Goal: Task Accomplishment & Management: Manage account settings

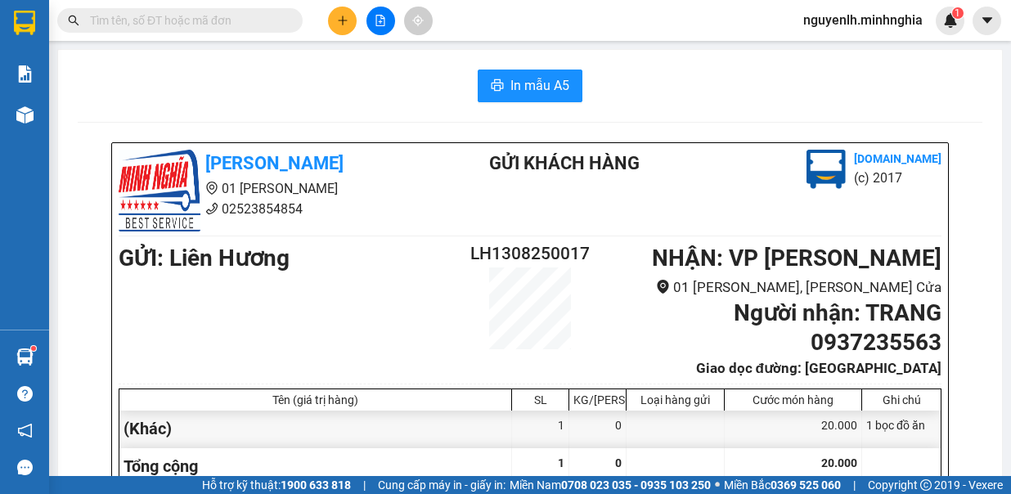
scroll to position [0, 491]
click at [380, 20] on icon "file-add" at bounding box center [380, 20] width 9 height 11
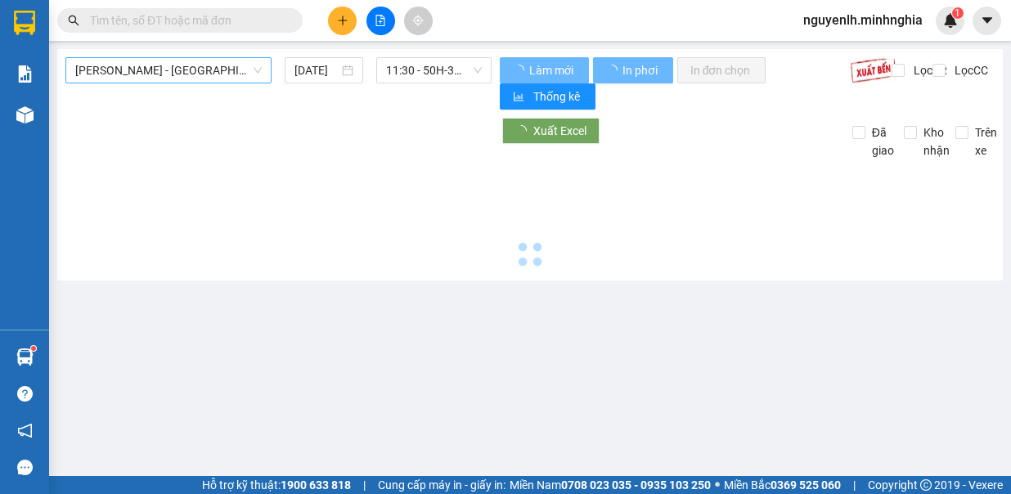
click at [206, 67] on span "[PERSON_NAME] - [GEOGRAPHIC_DATA]" at bounding box center [168, 70] width 187 height 25
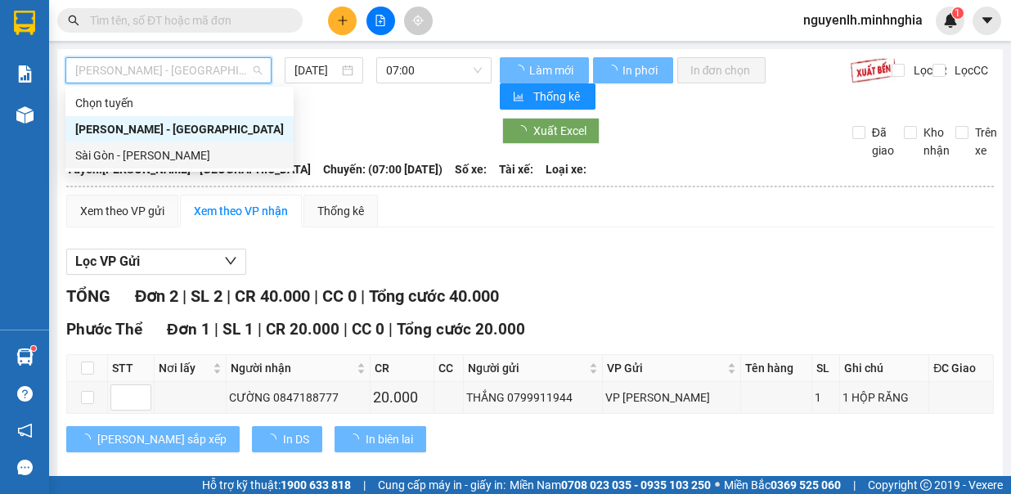
click at [151, 160] on div "Sài Gòn - [PERSON_NAME]" at bounding box center [179, 155] width 209 height 18
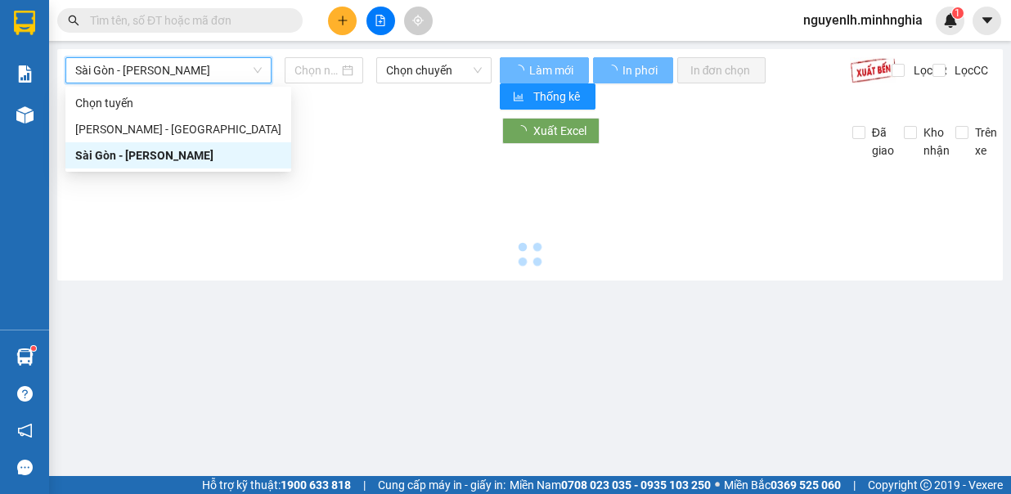
type input "[DATE]"
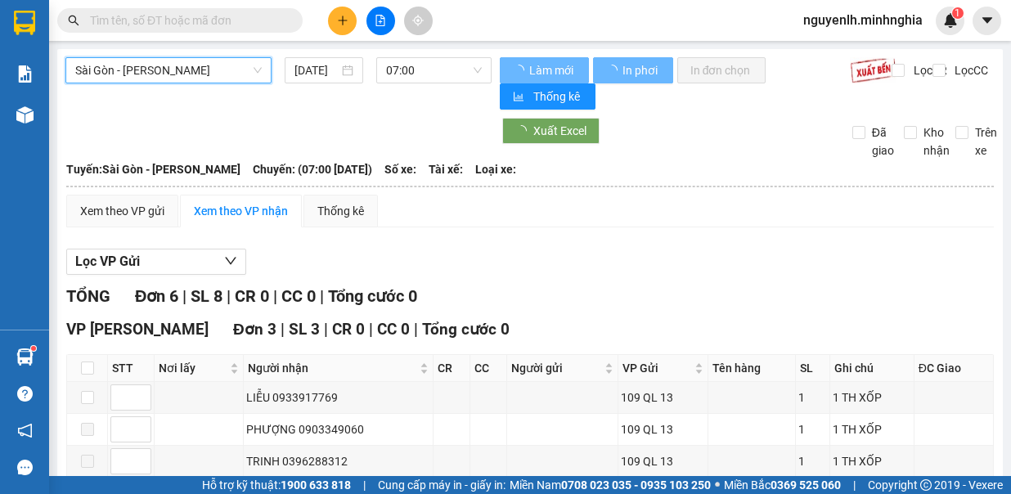
click at [201, 15] on input "text" at bounding box center [186, 20] width 193 height 18
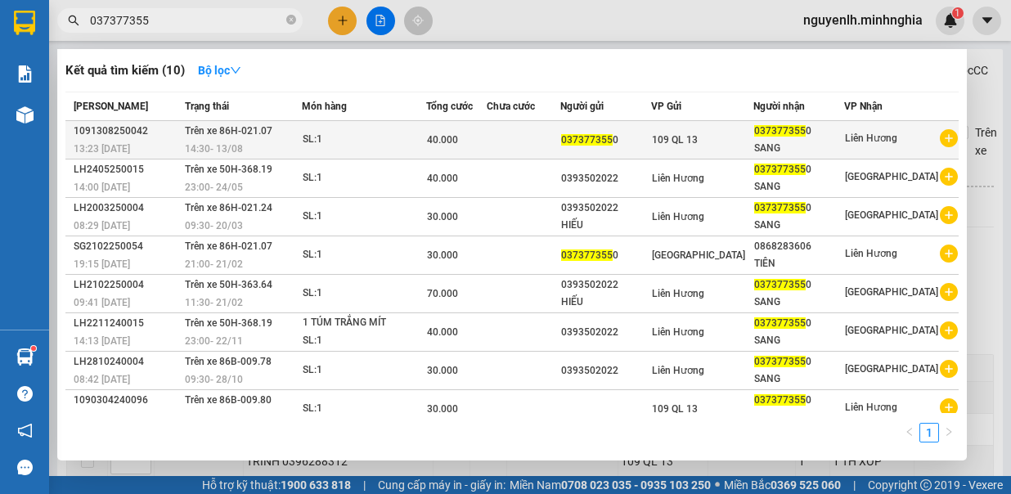
type input "037377355"
click at [698, 145] on span "109 QL 13" at bounding box center [675, 139] width 46 height 11
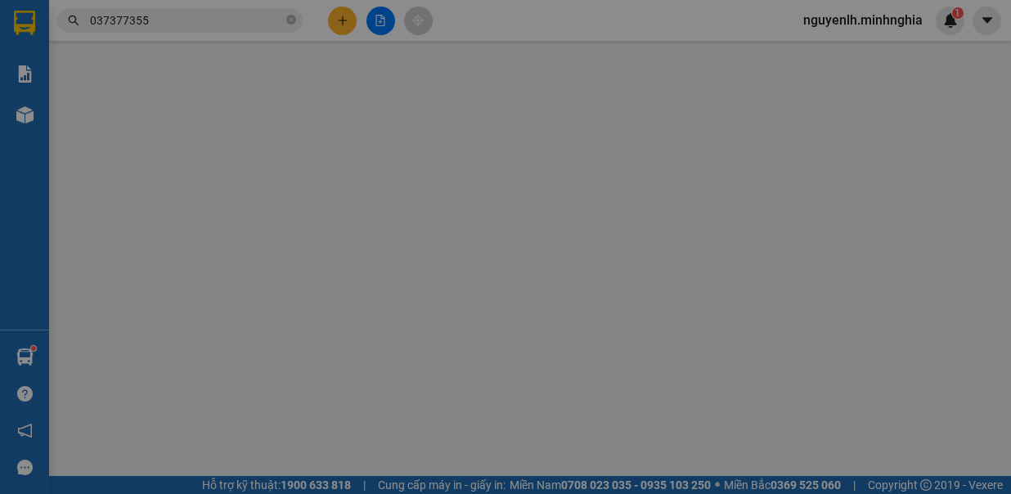
type input "0373773550"
type input "SANG"
type input "40.000"
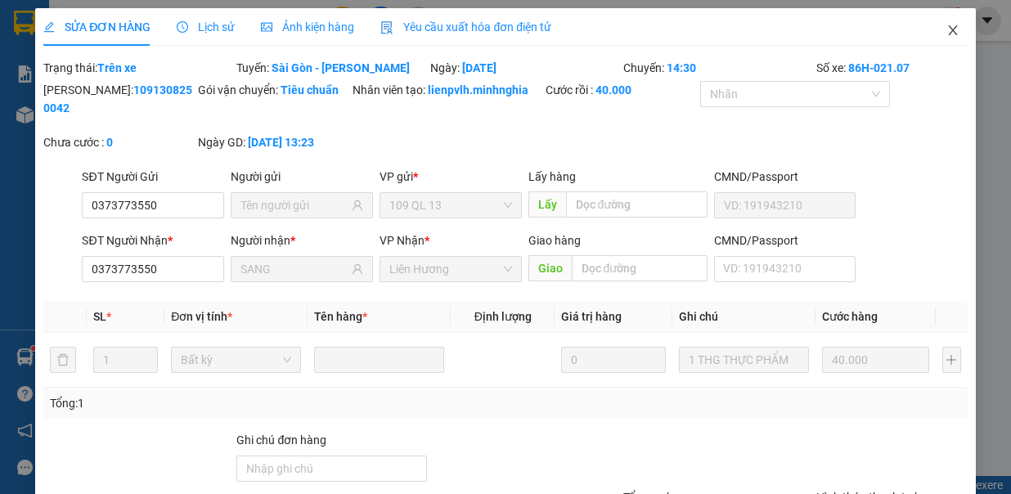
click at [947, 31] on icon "close" at bounding box center [953, 30] width 13 height 13
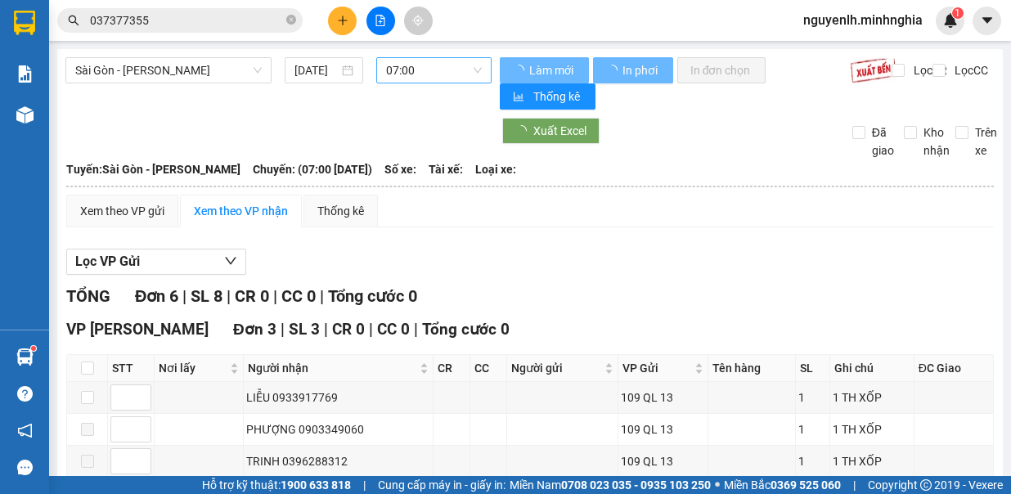
click at [438, 69] on span "07:00" at bounding box center [434, 70] width 96 height 25
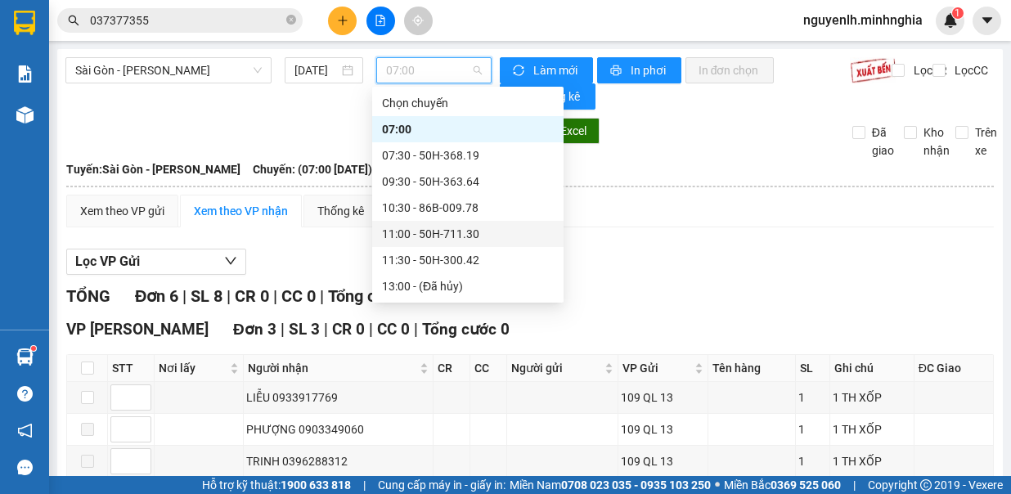
scroll to position [164, 0]
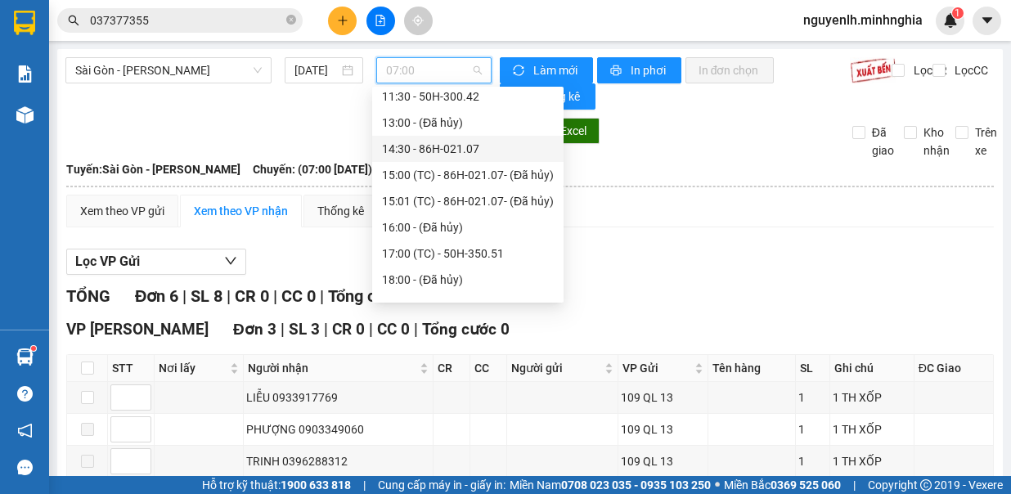
click at [475, 151] on div "14:30 - 86H-021.07" at bounding box center [468, 149] width 172 height 18
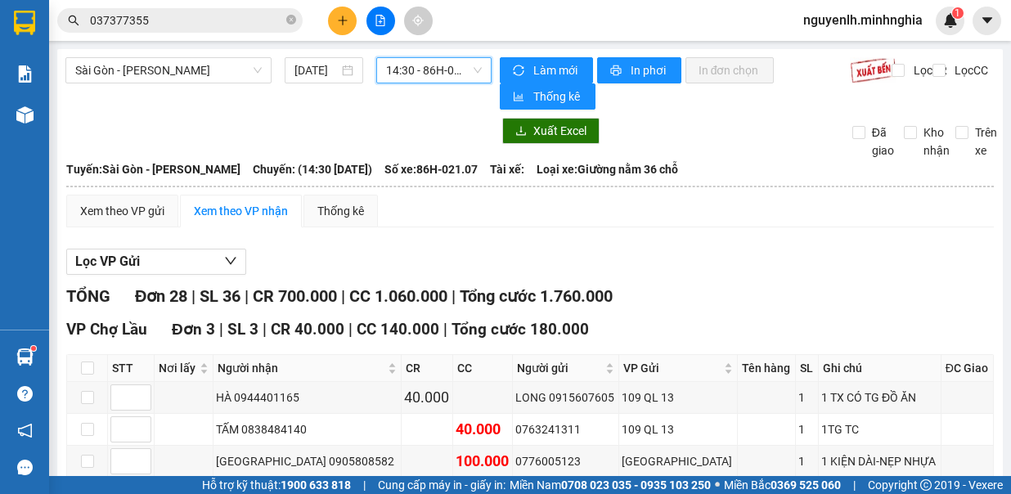
click at [413, 74] on span "14:30 - 86H-021.07" at bounding box center [434, 70] width 96 height 25
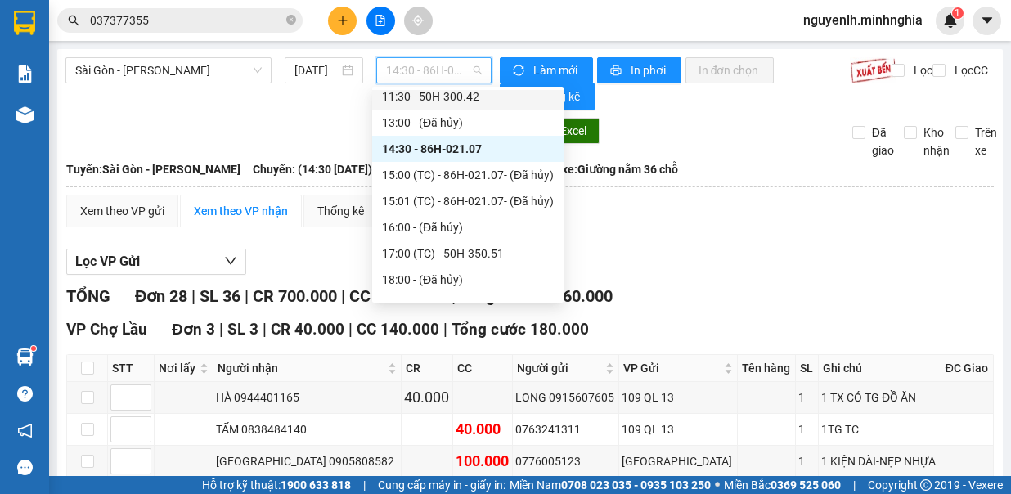
click at [484, 101] on div "11:30 - 50H-300.42" at bounding box center [468, 97] width 172 height 18
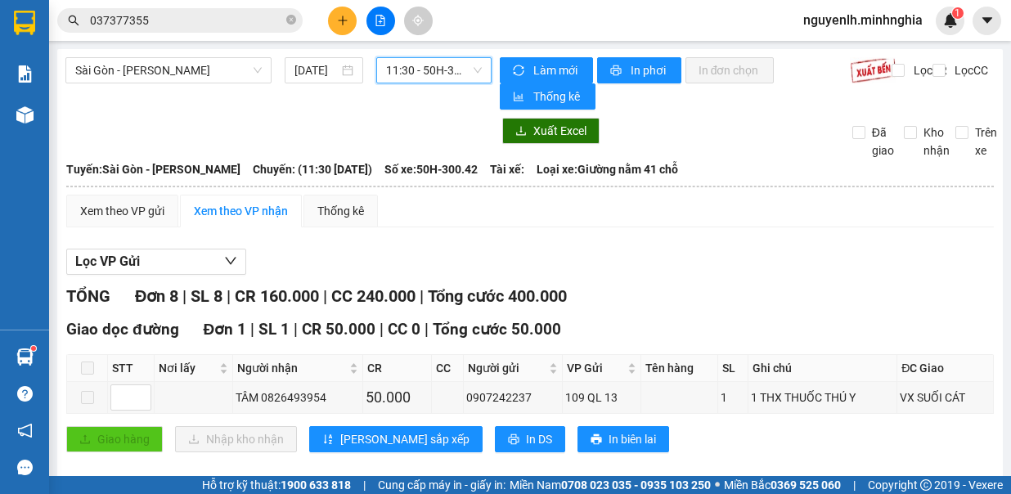
click at [443, 74] on span "11:30 - 50H-300.42" at bounding box center [434, 70] width 96 height 25
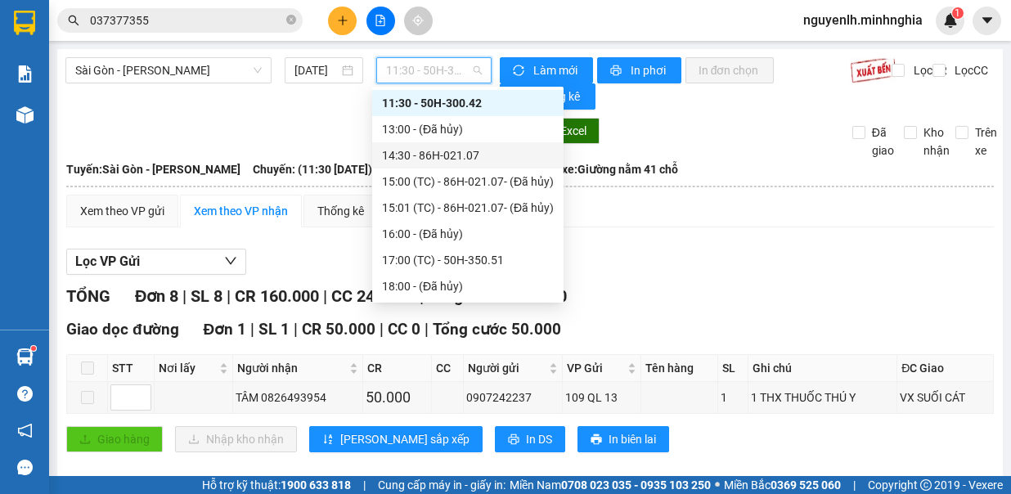
scroll to position [75, 0]
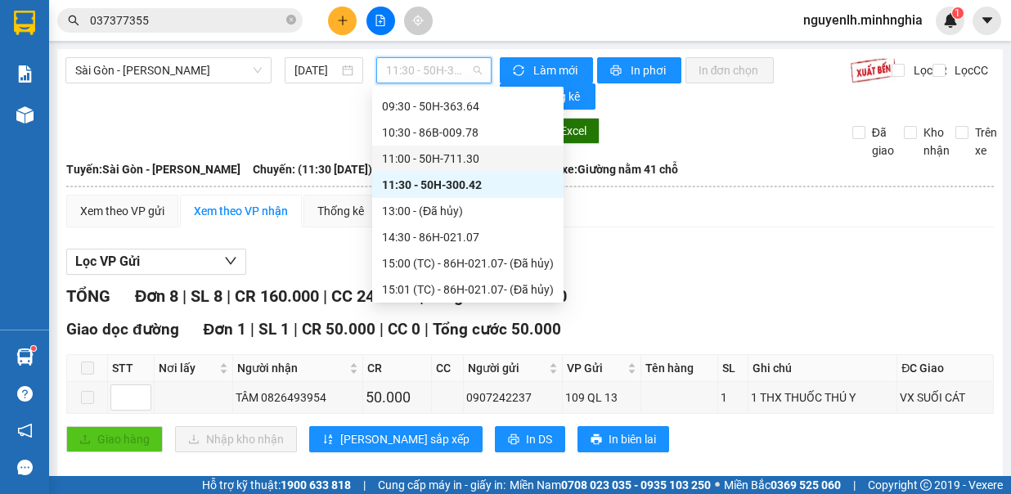
click at [468, 160] on div "11:00 - 50H-711.30" at bounding box center [468, 159] width 172 height 18
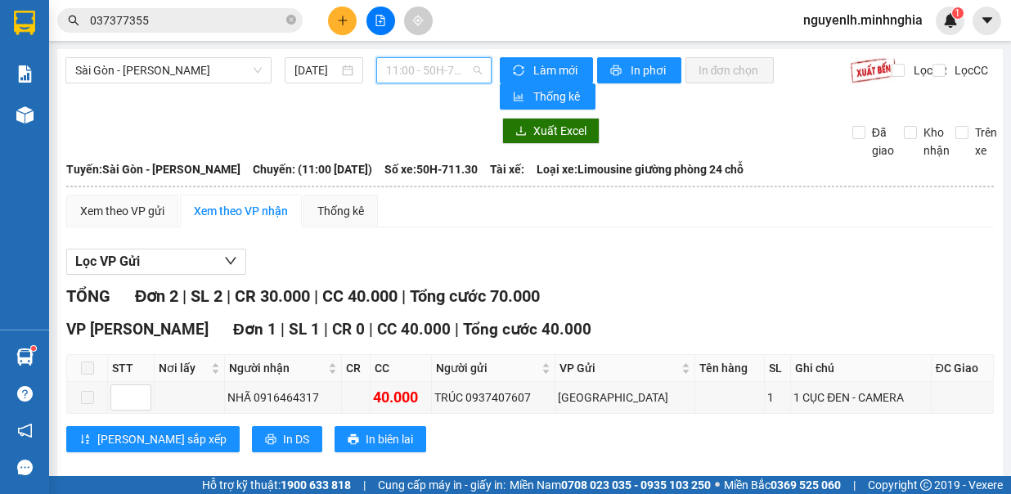
click at [452, 60] on span "11:00 - 50H-711.30" at bounding box center [434, 70] width 96 height 25
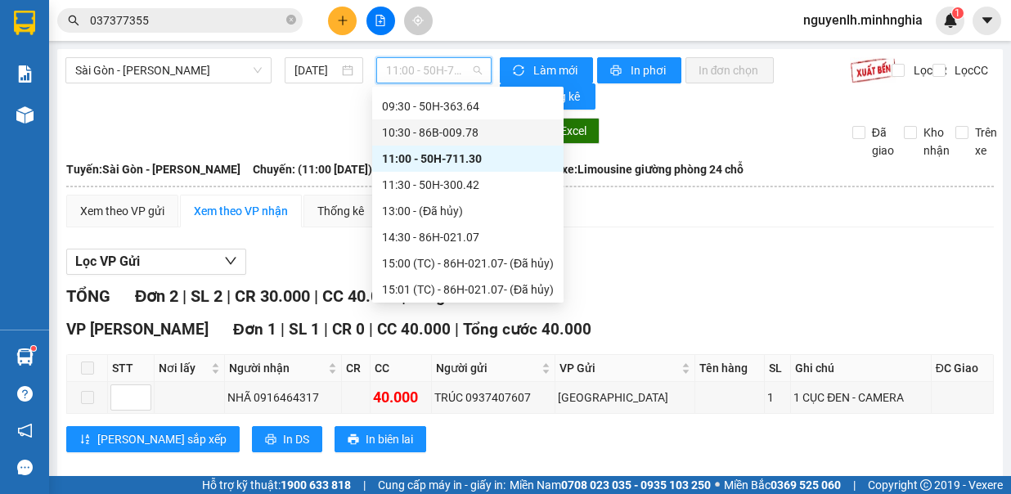
click at [488, 124] on div "10:30 - 86B-009.78" at bounding box center [468, 133] width 172 height 18
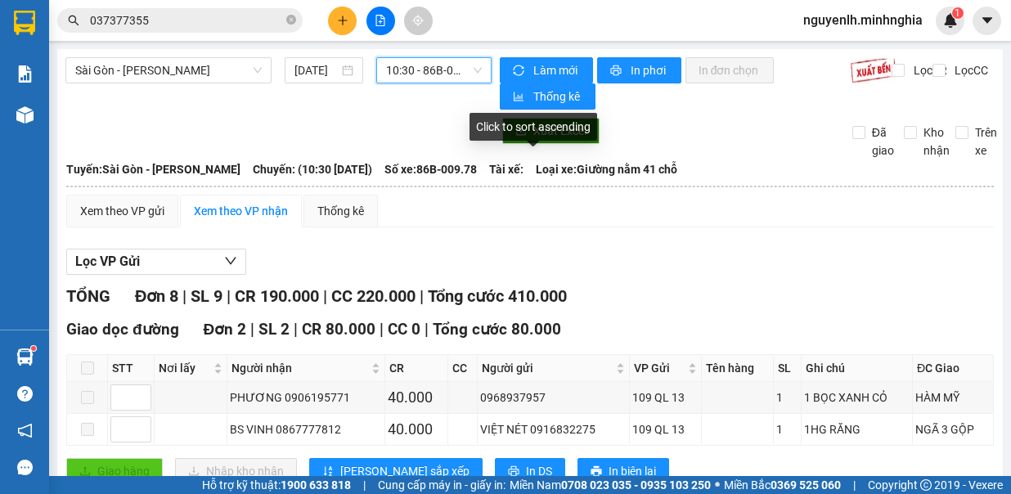
click at [443, 78] on span "10:30 - 86B-009.78" at bounding box center [434, 70] width 96 height 25
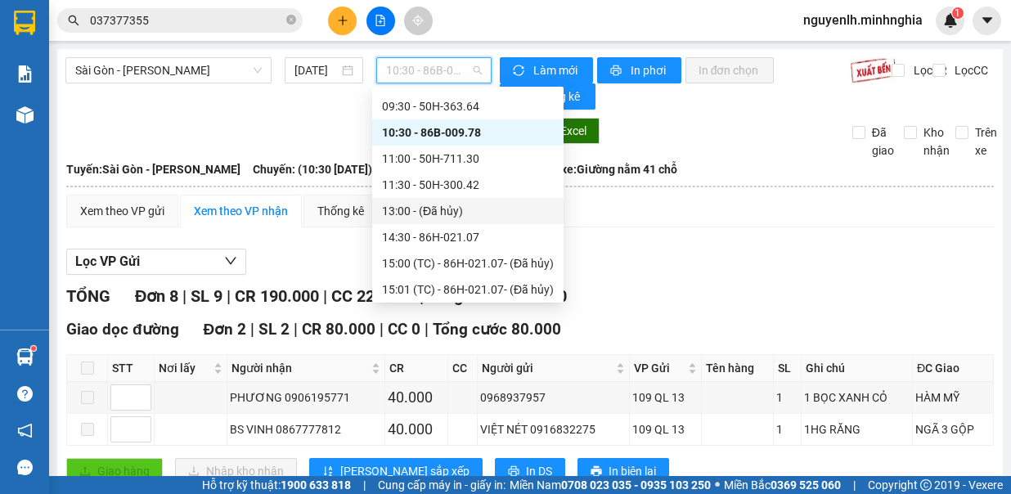
click at [476, 223] on div "13:00 - (Đã hủy)" at bounding box center [467, 211] width 191 height 26
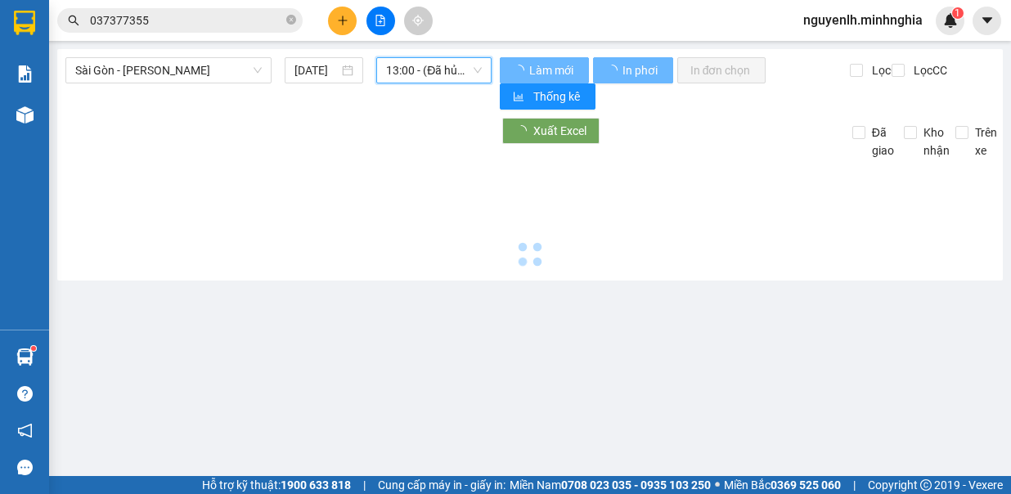
click at [450, 64] on span "13:00 - (Đã hủy)" at bounding box center [434, 70] width 96 height 25
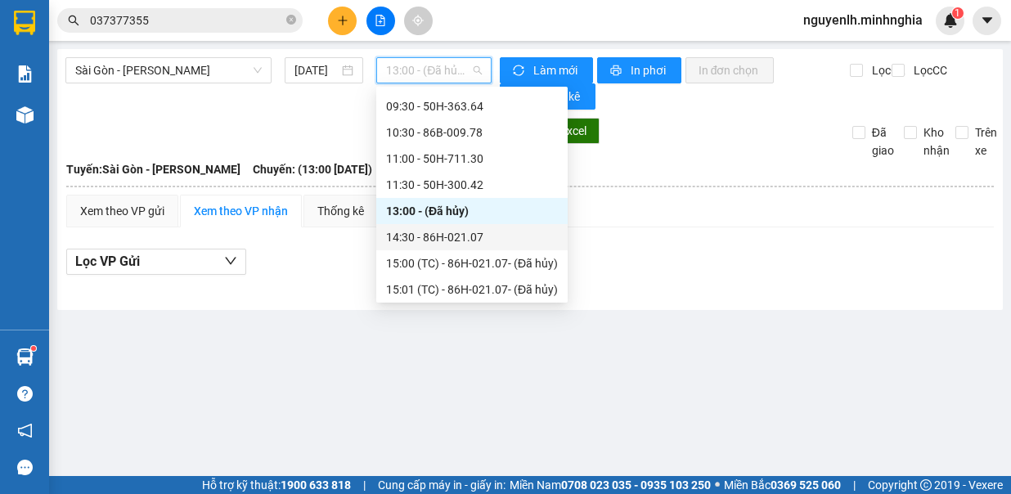
click at [458, 236] on div "14:30 - 86H-021.07" at bounding box center [472, 237] width 172 height 18
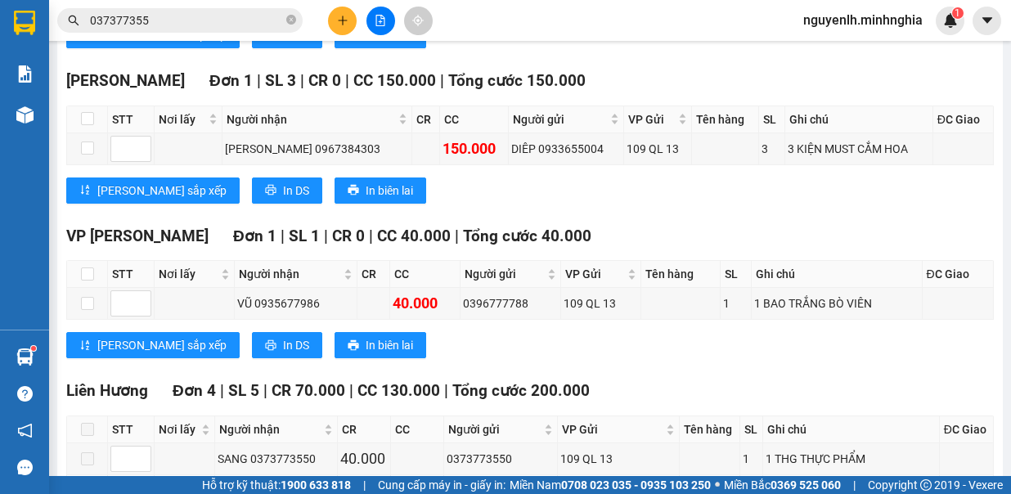
scroll to position [1581, 0]
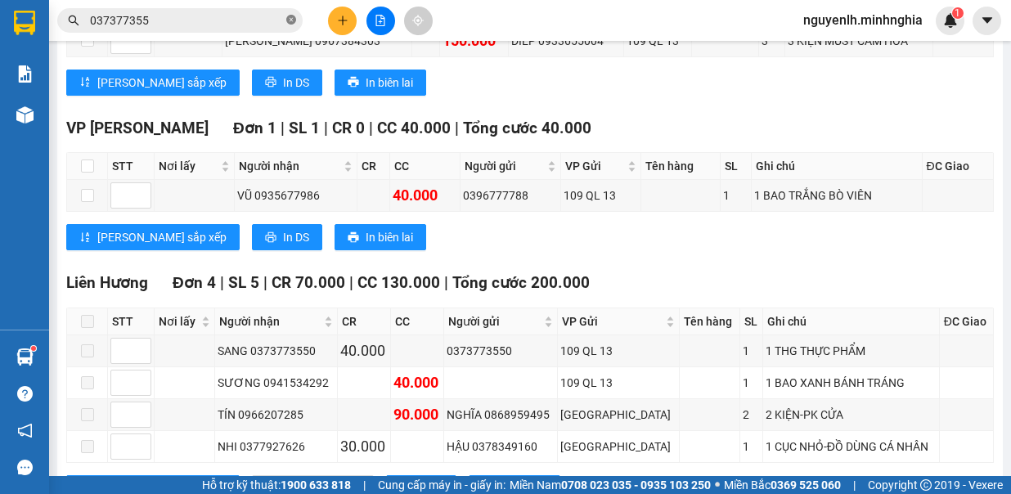
click at [295, 20] on icon "close-circle" at bounding box center [291, 20] width 10 height 10
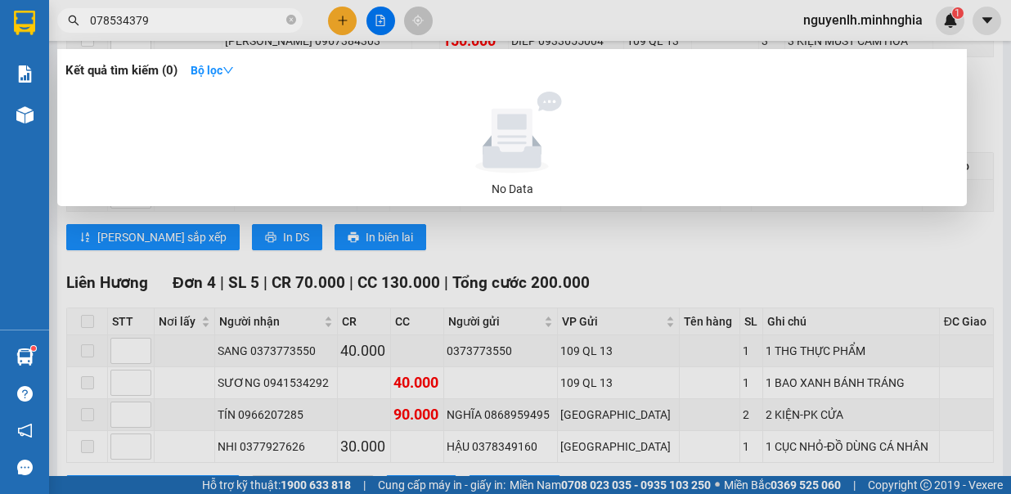
type input "0785343798"
click at [288, 23] on icon "close-circle" at bounding box center [291, 20] width 10 height 10
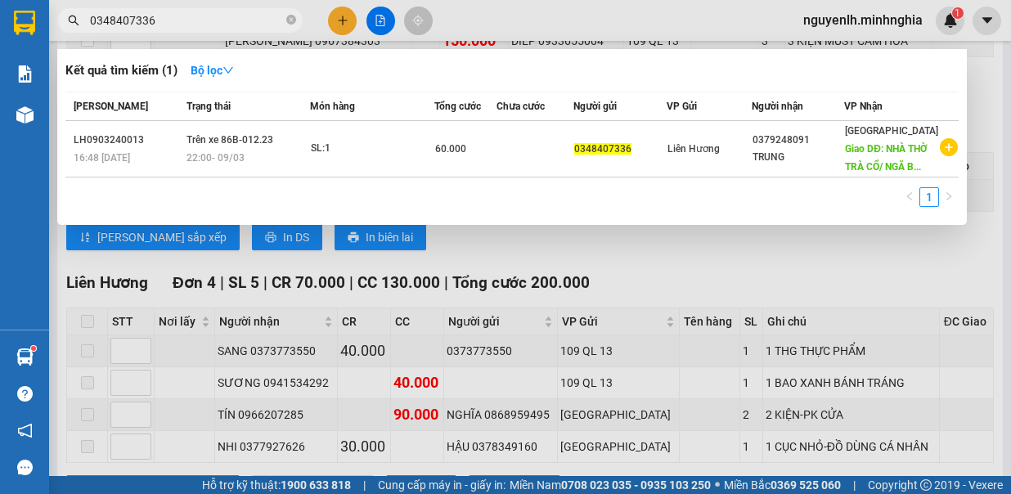
type input "0348407336"
click at [509, 10] on div at bounding box center [505, 247] width 1011 height 494
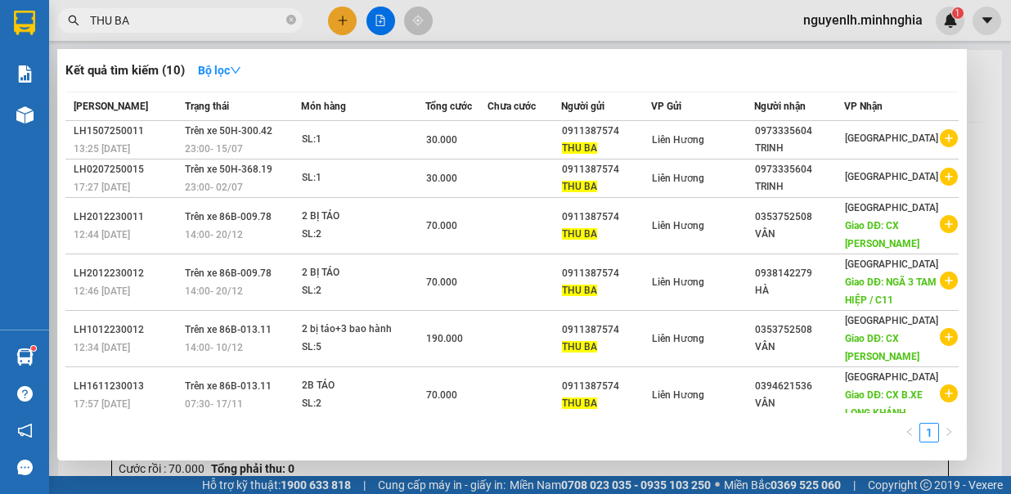
type input "THU BA"
click at [352, 12] on div at bounding box center [505, 247] width 1011 height 494
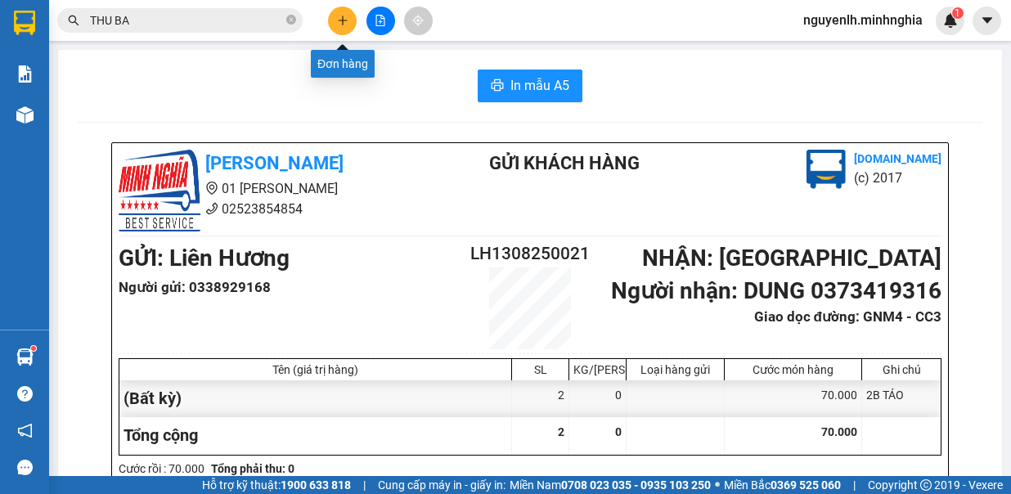
click at [337, 20] on icon "plus" at bounding box center [342, 20] width 11 height 11
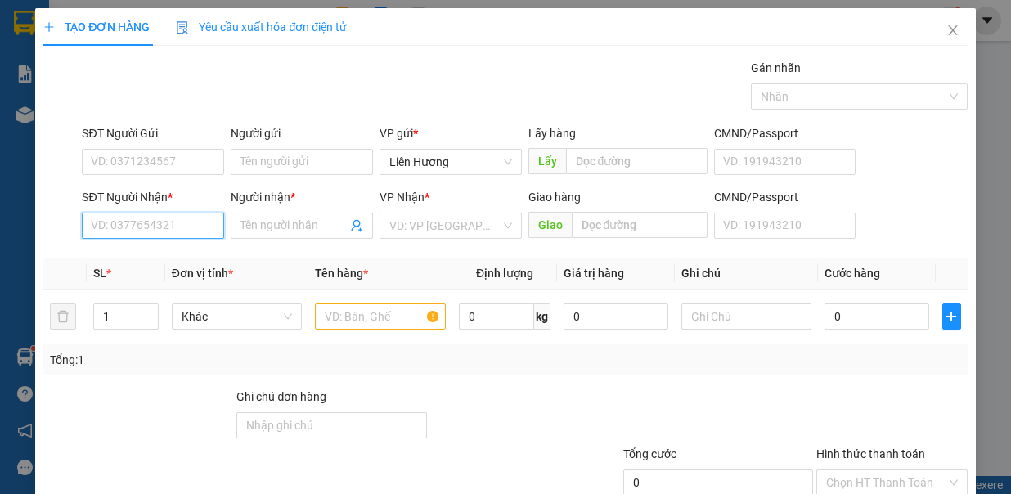
click at [157, 226] on input "SĐT Người Nhận *" at bounding box center [153, 226] width 142 height 26
click at [168, 256] on div "0908557745 - CHIẾN" at bounding box center [151, 257] width 120 height 18
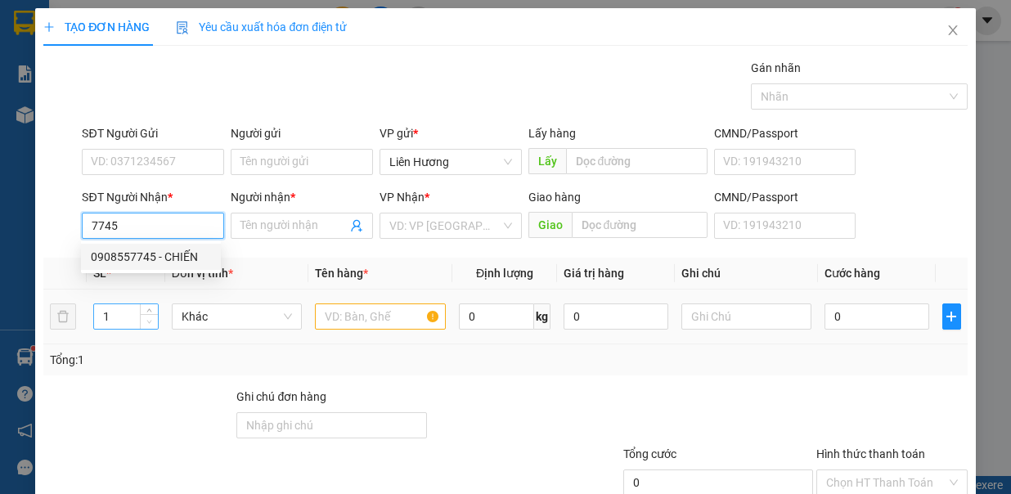
type input "0908557745"
type input "CHIẾN"
click at [144, 319] on span "Decrease Value" at bounding box center [149, 324] width 18 height 10
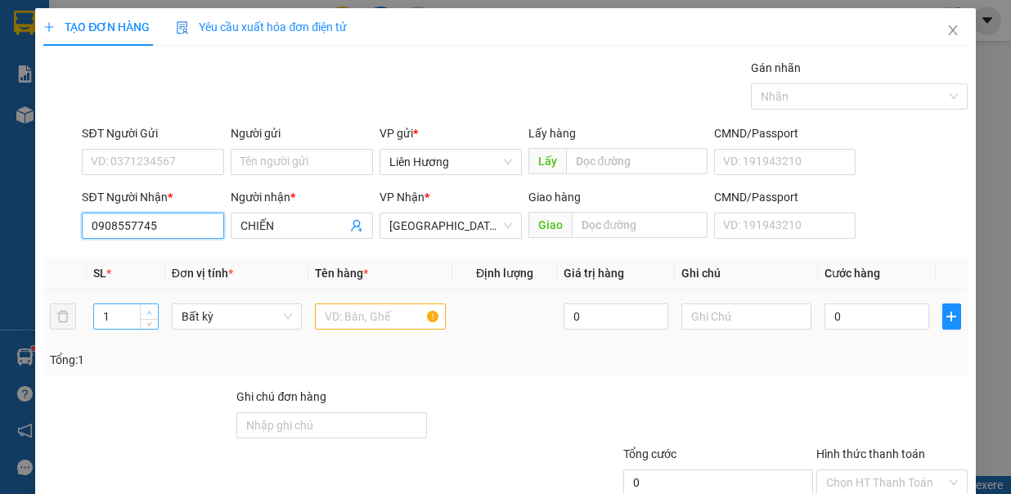
type input "0908557745"
click at [146, 308] on span "up" at bounding box center [150, 313] width 10 height 10
type input "2"
click at [349, 311] on input "text" at bounding box center [380, 317] width 131 height 26
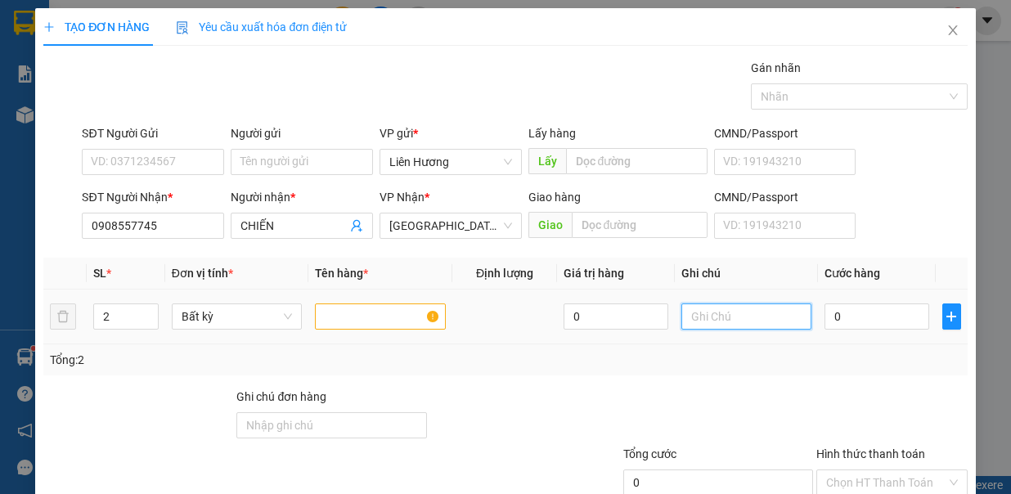
click at [746, 313] on input "text" at bounding box center [747, 317] width 131 height 26
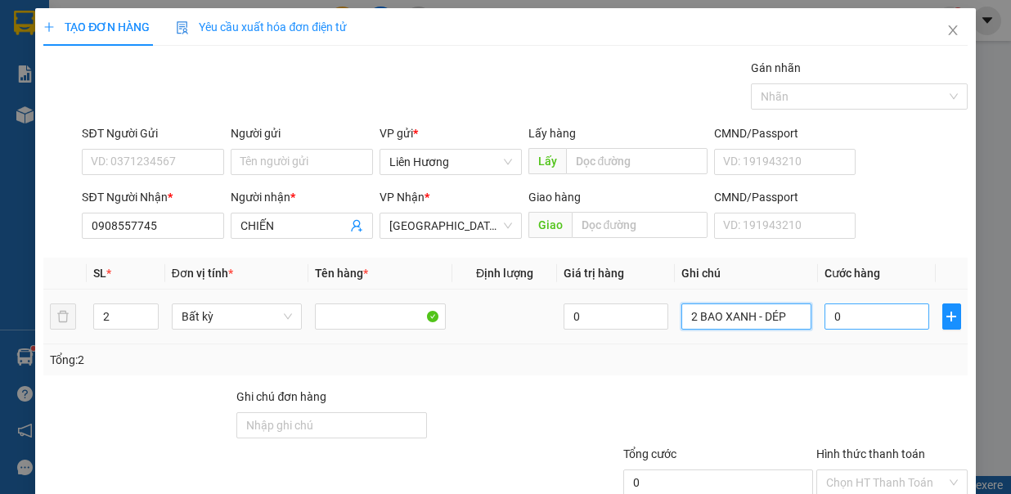
type input "2 BAO XANH - DÉP"
click at [854, 313] on input "0" at bounding box center [877, 317] width 105 height 26
type input "1"
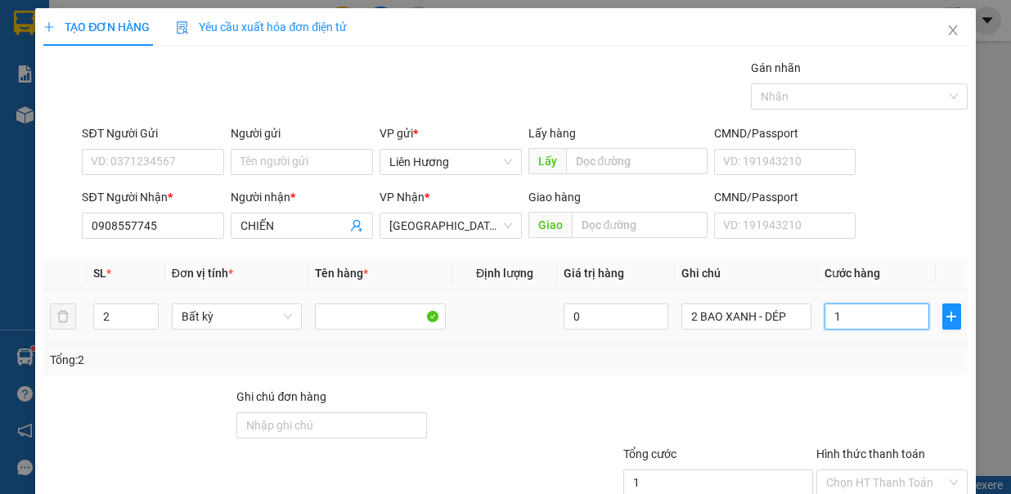
type input "10"
type input "100"
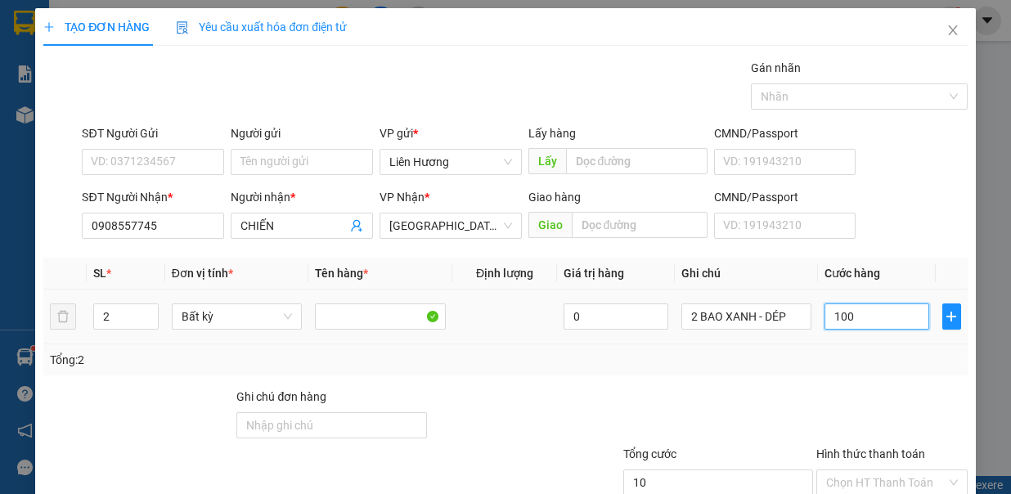
type input "100"
type input "100.000"
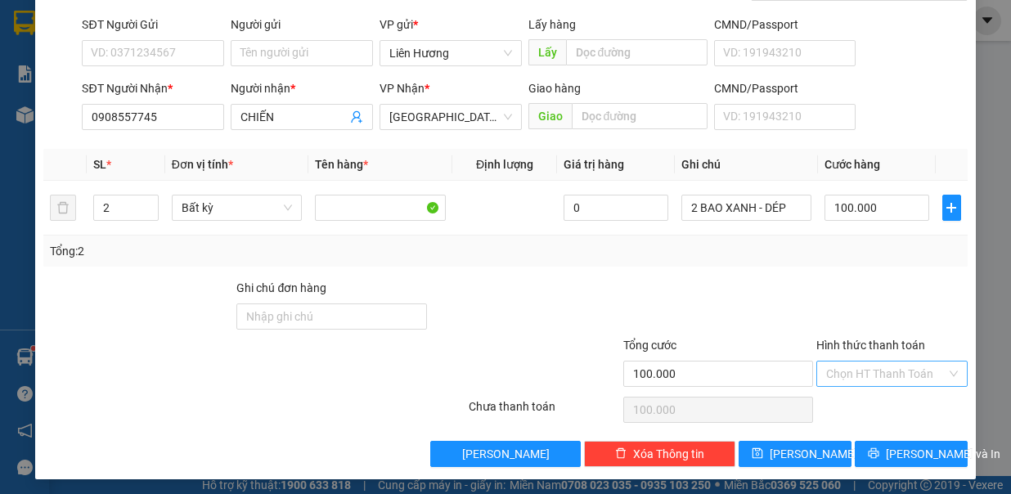
click at [884, 356] on div "Hình thức thanh toán Chọn HT Thanh Toán" at bounding box center [891, 364] width 151 height 57
click at [884, 367] on input "Hình thức thanh toán" at bounding box center [886, 374] width 120 height 25
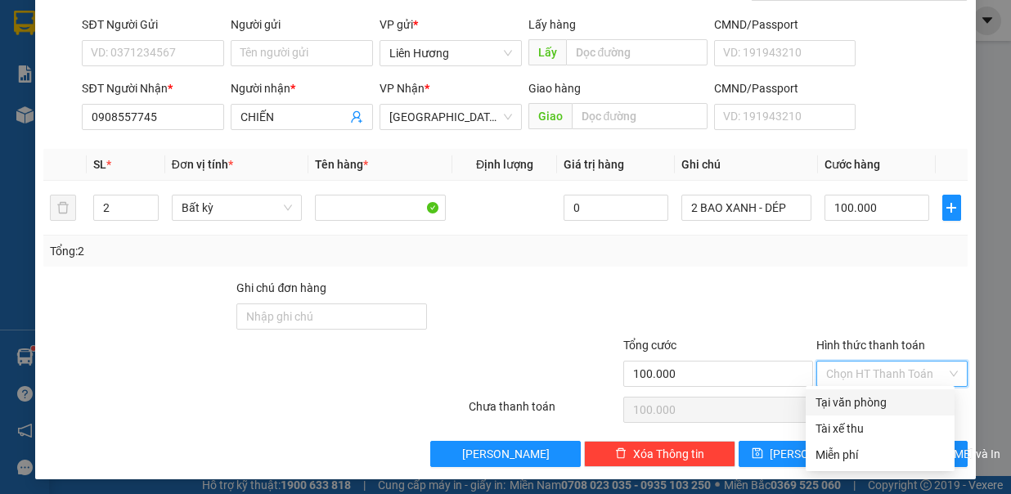
click at [894, 403] on div "Tại văn phòng" at bounding box center [880, 403] width 129 height 18
type input "0"
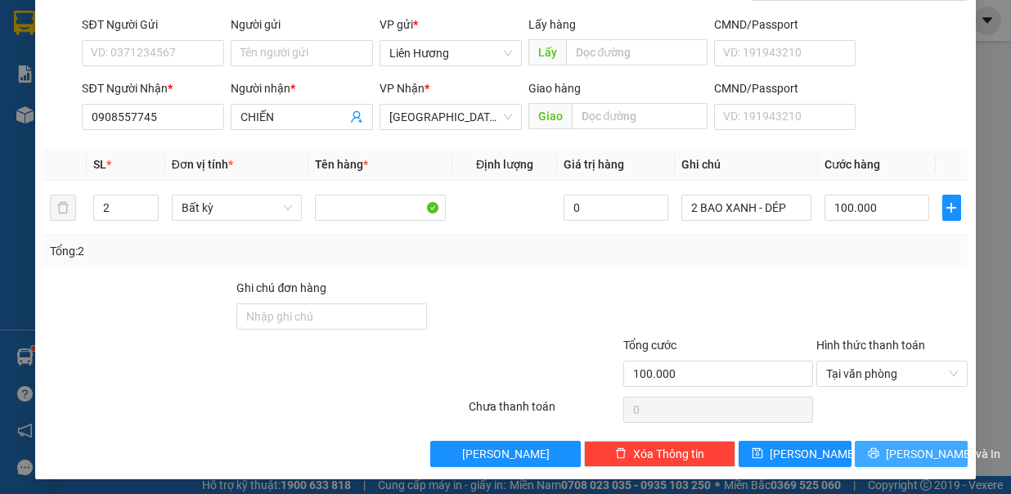
drag, startPoint x: 887, startPoint y: 441, endPoint x: 862, endPoint y: 436, distance: 25.0
click at [886, 445] on span "Lưu và In" at bounding box center [943, 454] width 115 height 18
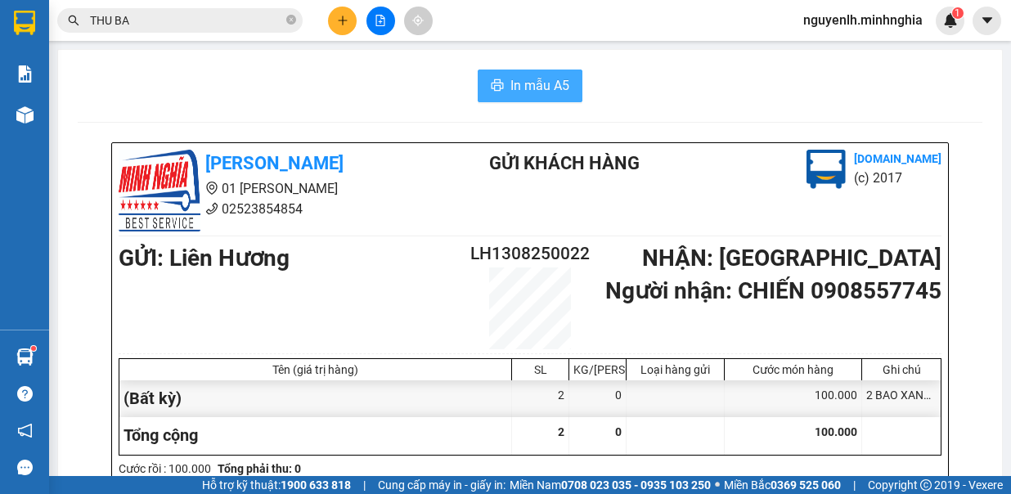
click at [529, 88] on span "In mẫu A5" at bounding box center [540, 85] width 59 height 20
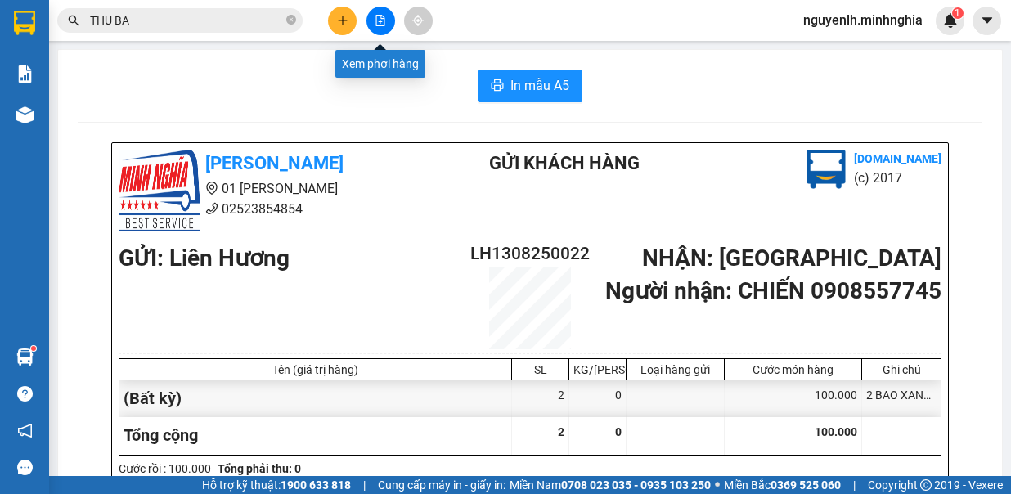
click at [380, 25] on icon "file-add" at bounding box center [380, 20] width 9 height 11
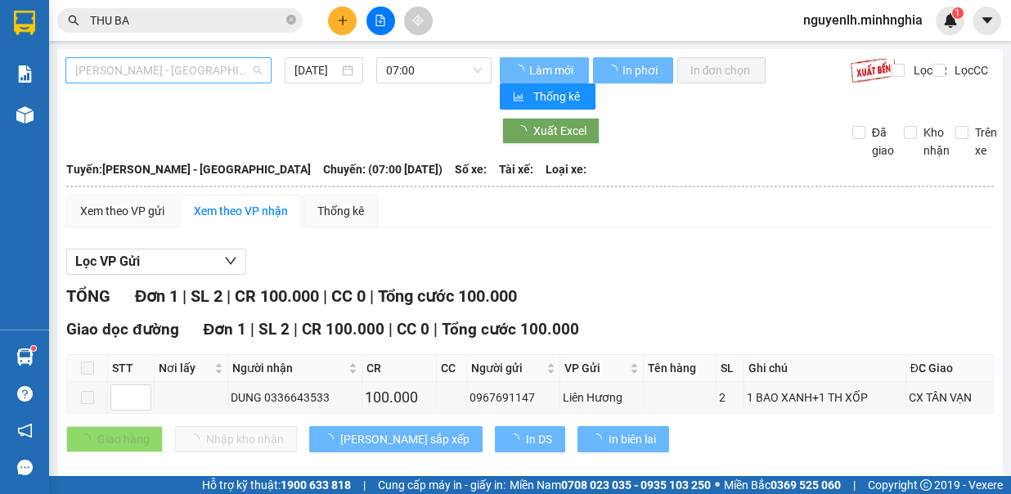
click at [173, 72] on span "[PERSON_NAME] - [GEOGRAPHIC_DATA]" at bounding box center [168, 70] width 187 height 25
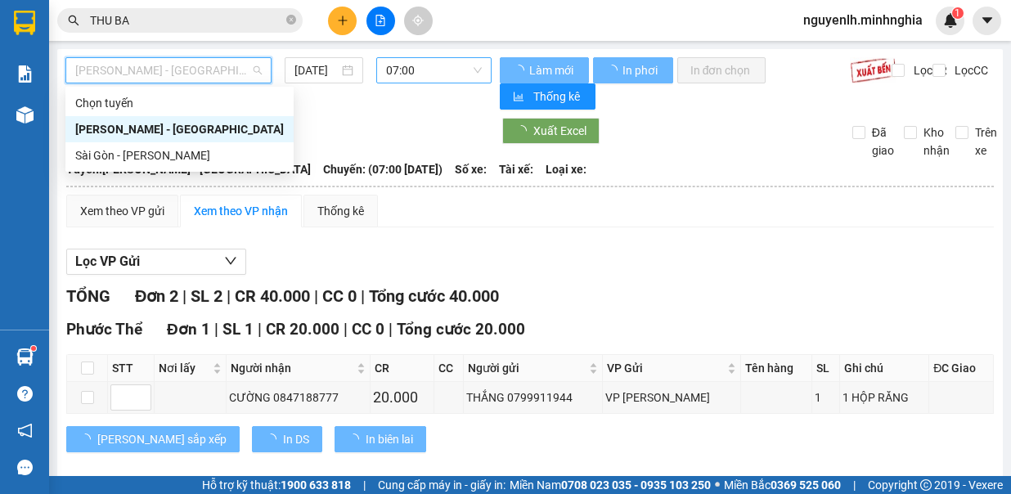
click at [176, 158] on div "Sài Gòn - [PERSON_NAME]" at bounding box center [179, 155] width 209 height 18
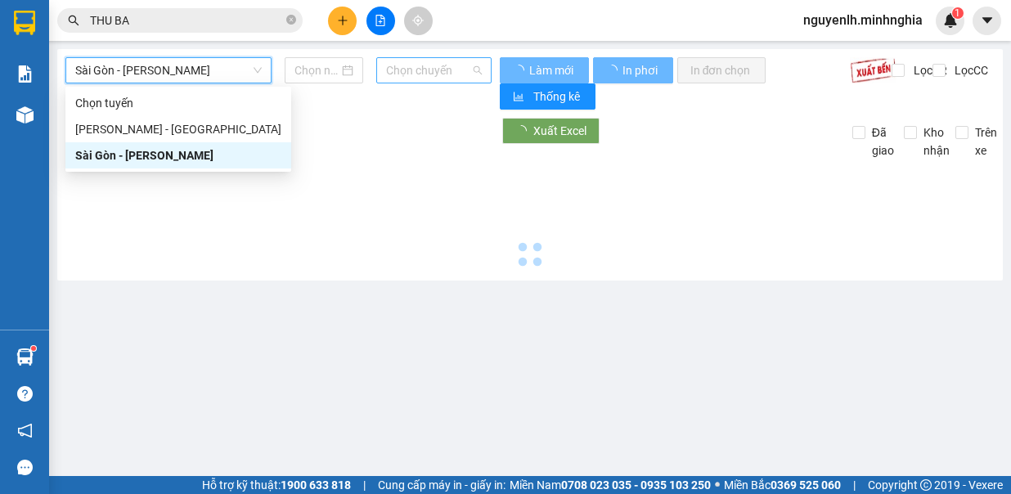
click at [451, 65] on span "Chọn chuyến" at bounding box center [434, 70] width 96 height 25
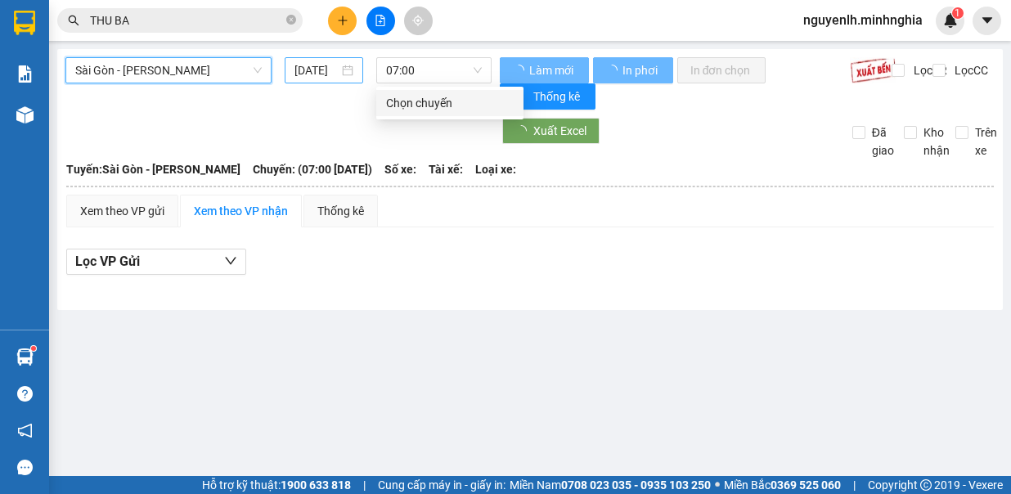
click at [316, 75] on input "[DATE]" at bounding box center [317, 70] width 44 height 18
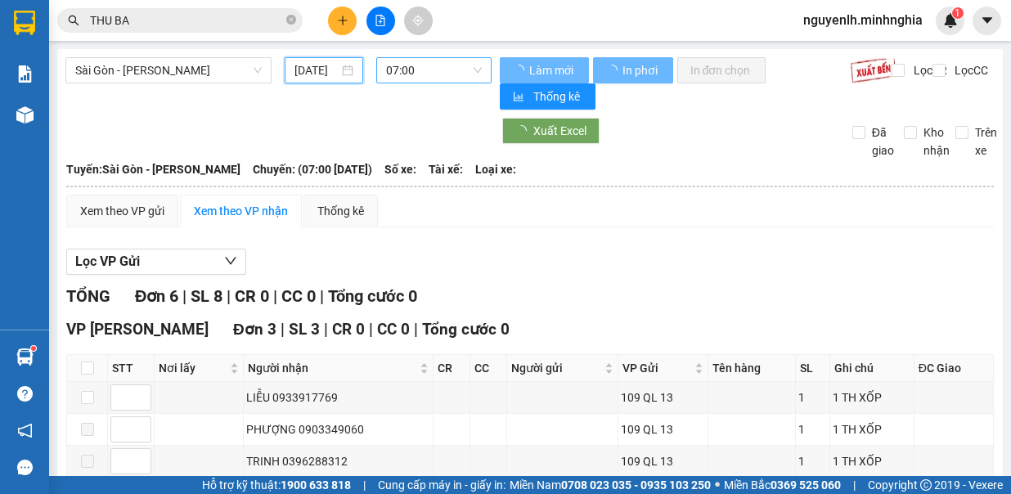
click at [429, 205] on div "14" at bounding box center [427, 215] width 20 height 20
click at [441, 72] on span "07:00" at bounding box center [434, 70] width 96 height 25
type input "[DATE]"
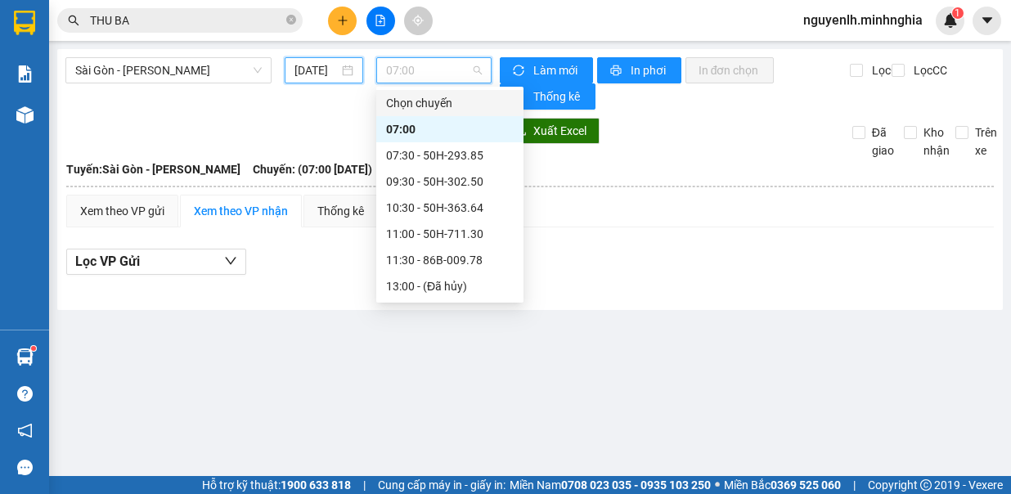
click at [328, 79] on input "[DATE]" at bounding box center [317, 70] width 44 height 18
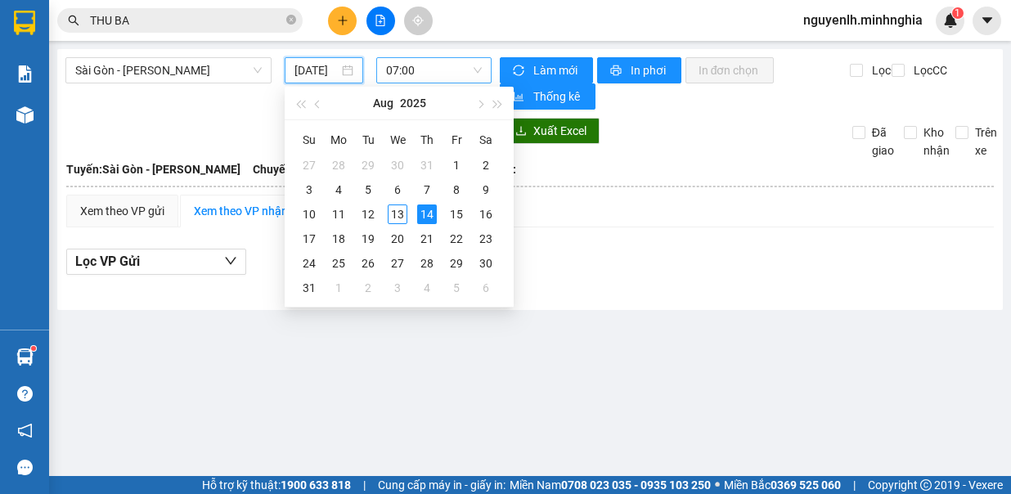
click at [441, 69] on span "07:00" at bounding box center [434, 70] width 96 height 25
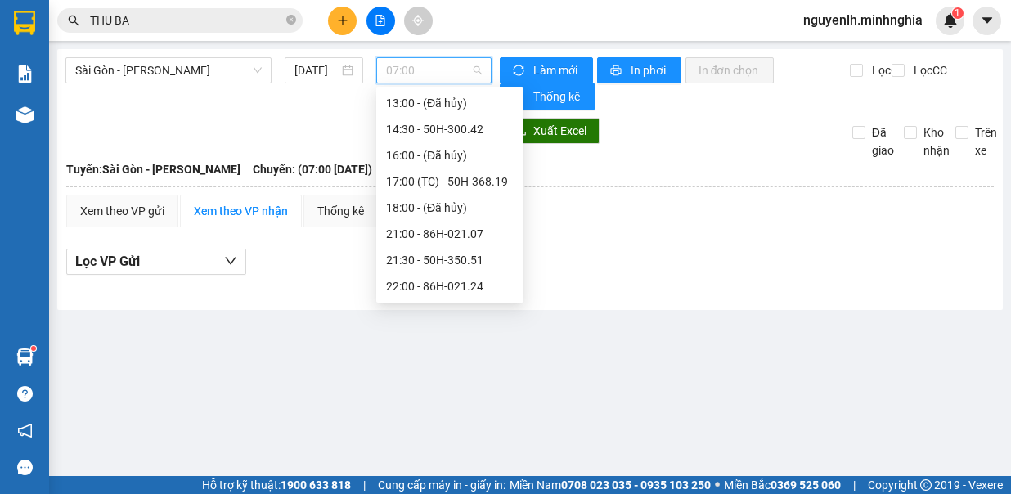
scroll to position [101, 0]
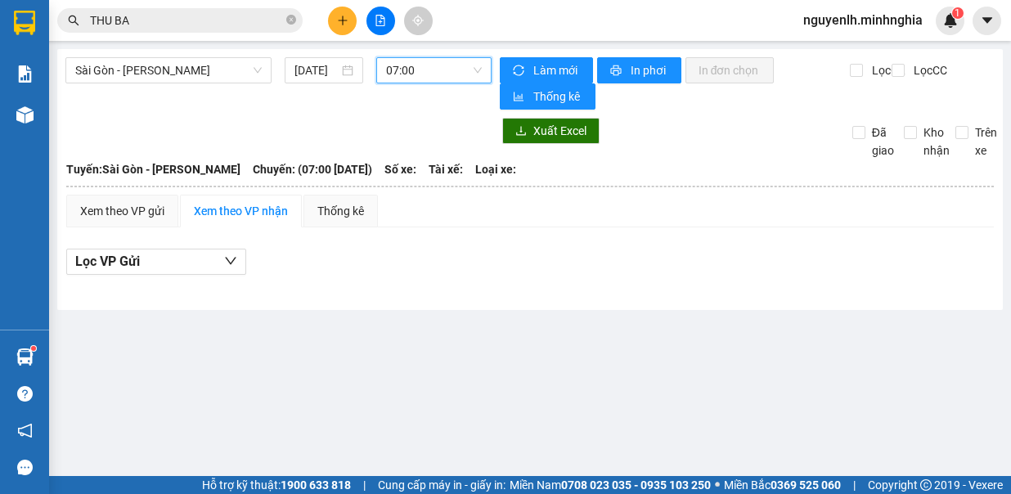
click at [344, 19] on icon "plus" at bounding box center [342, 20] width 11 height 11
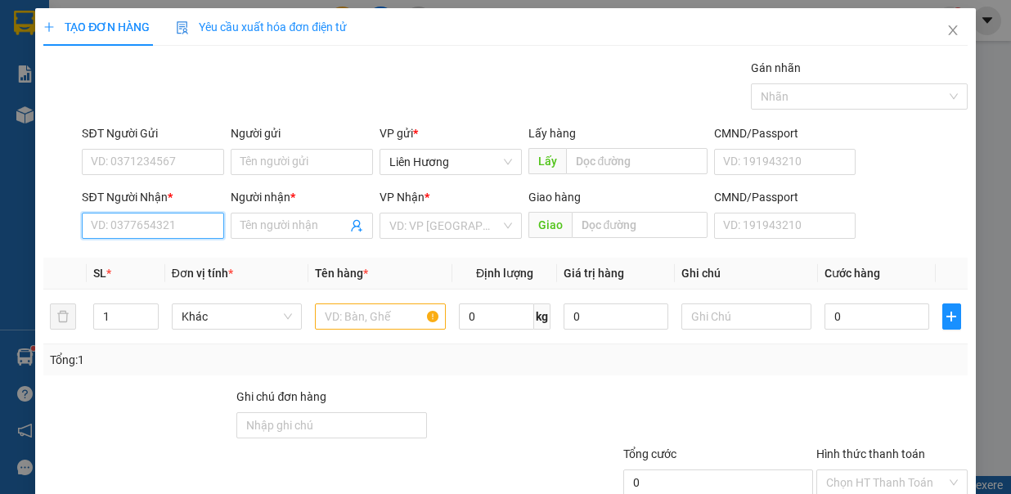
click at [175, 229] on input "SĐT Người Nhận *" at bounding box center [153, 226] width 142 height 26
drag, startPoint x: 177, startPoint y: 252, endPoint x: 386, endPoint y: 317, distance: 219.2
click at [178, 252] on div "0987352980 - NGỌC" at bounding box center [151, 257] width 120 height 18
type input "0987352980"
type input "NGỌC"
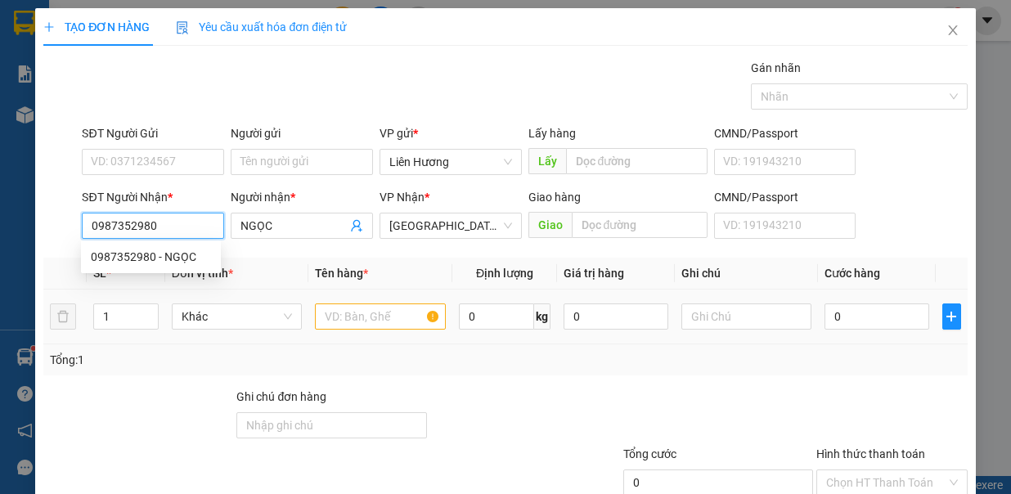
type input "0987352980"
click at [386, 317] on input "text" at bounding box center [380, 317] width 131 height 26
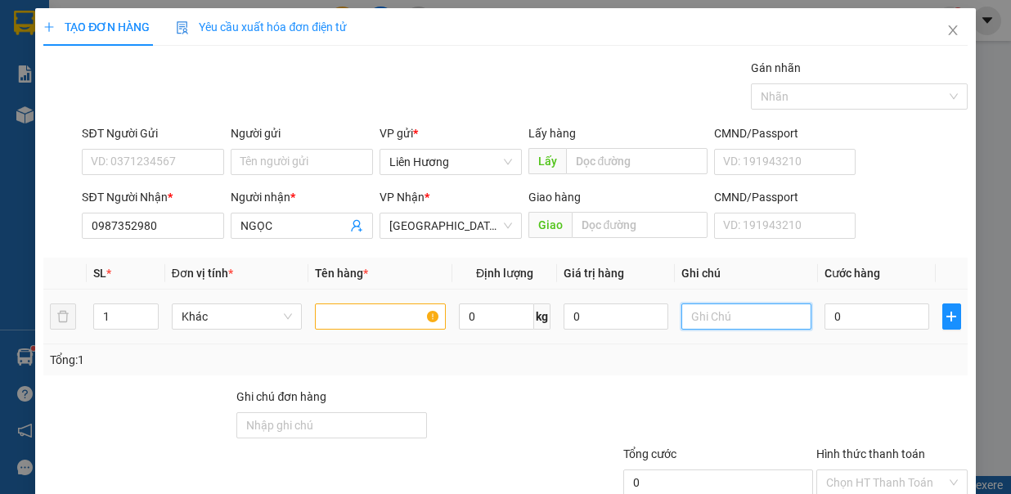
click at [722, 310] on input "text" at bounding box center [747, 317] width 131 height 26
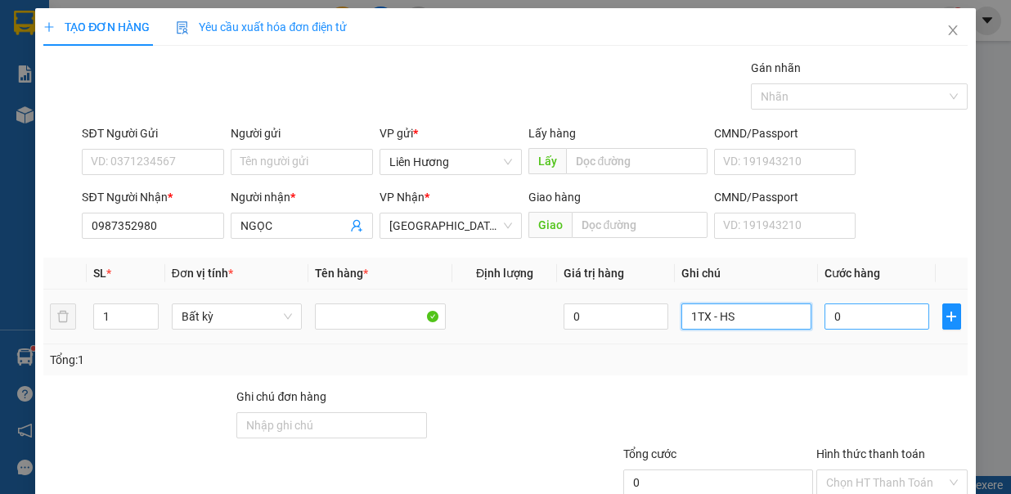
type input "1TX - HS"
click at [838, 318] on input "0" at bounding box center [877, 317] width 105 height 26
type input "8"
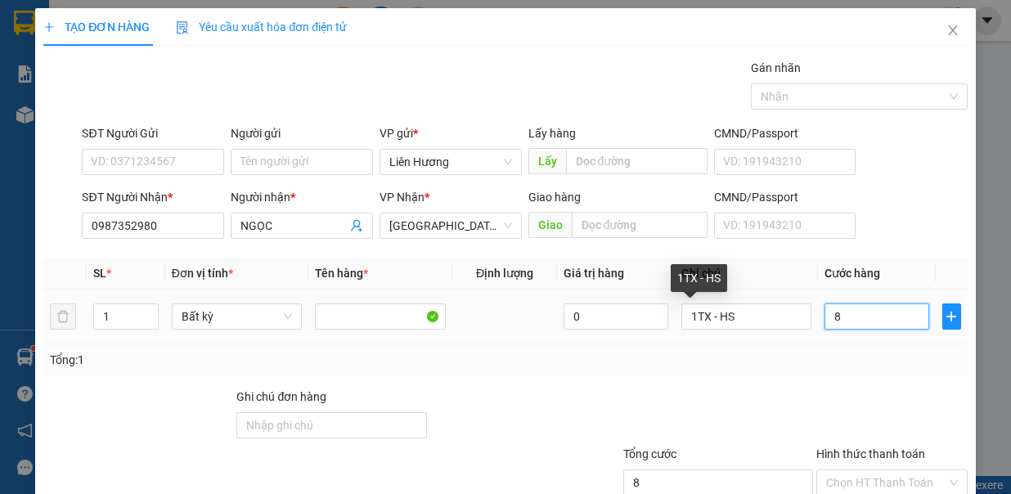
type input "80"
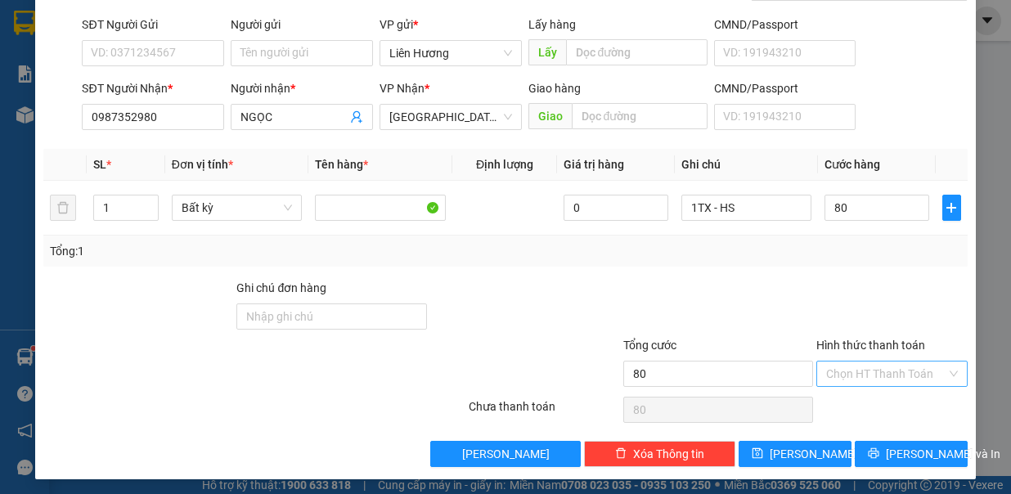
click at [861, 371] on input "Hình thức thanh toán" at bounding box center [886, 374] width 120 height 25
type input "80.000"
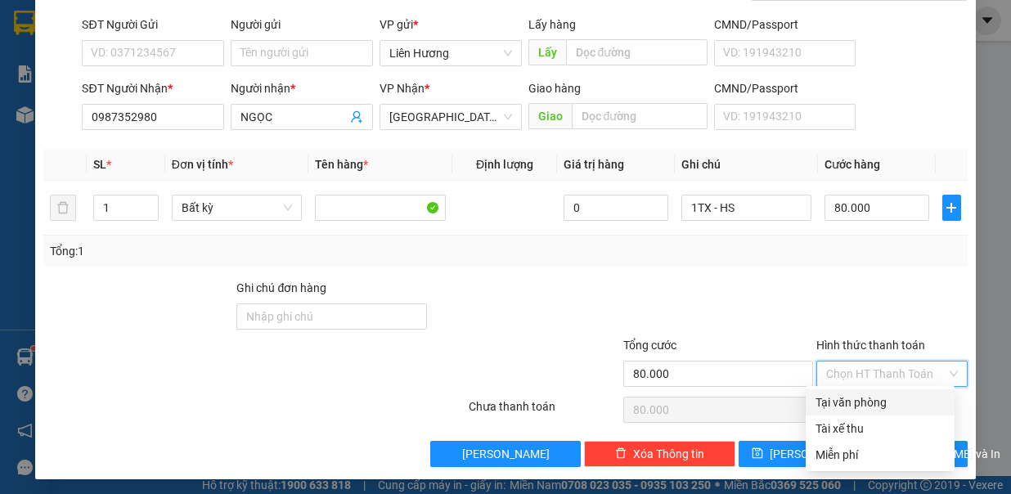
click at [871, 406] on div "Tại văn phòng" at bounding box center [880, 403] width 129 height 18
type input "0"
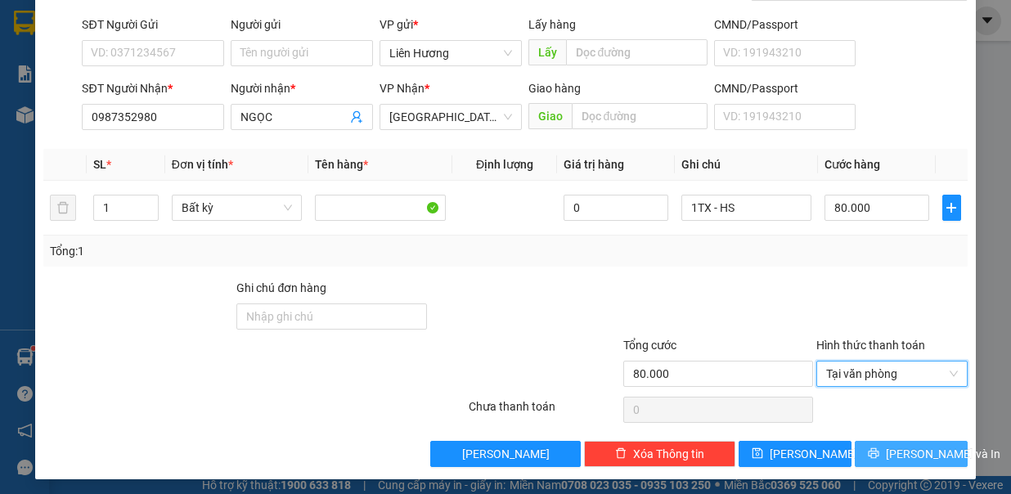
click at [893, 454] on span "Lưu và In" at bounding box center [943, 454] width 115 height 18
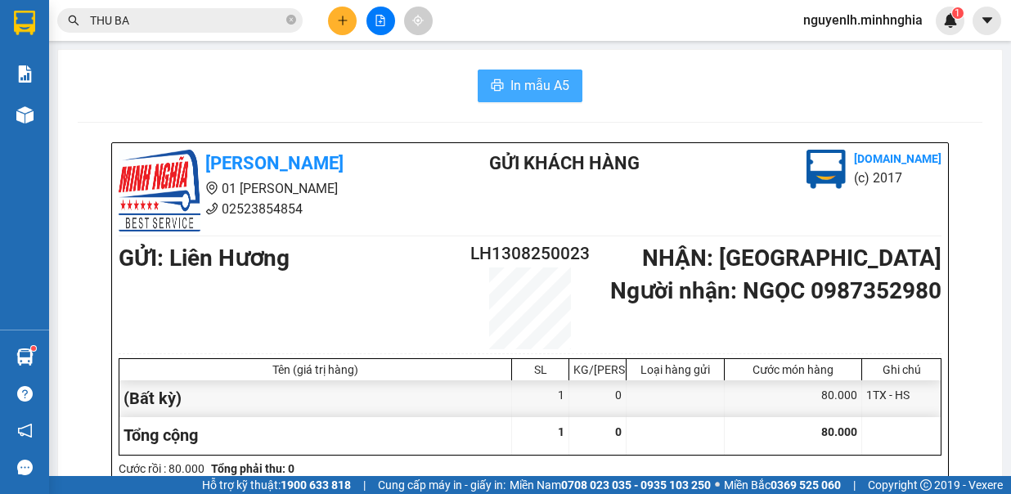
click at [537, 79] on span "In mẫu A5" at bounding box center [540, 85] width 59 height 20
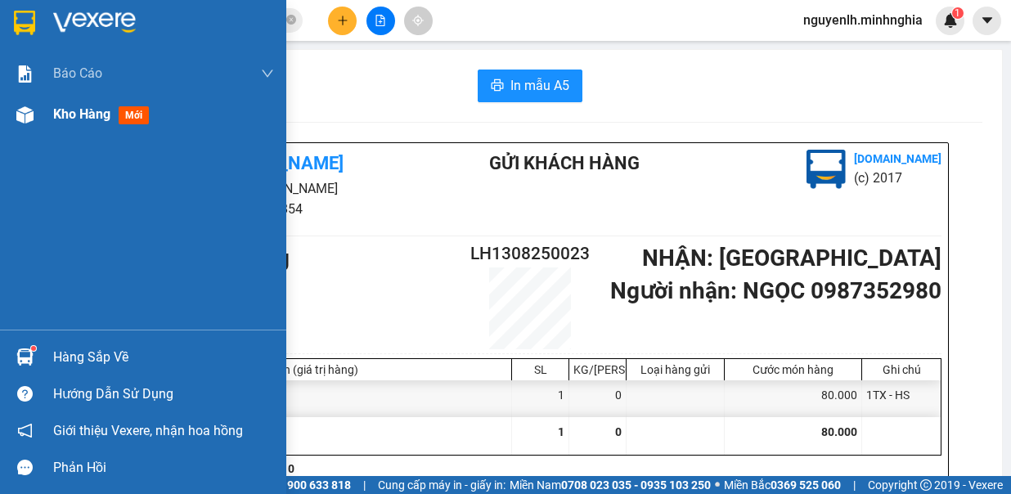
click at [27, 119] on img at bounding box center [24, 114] width 17 height 17
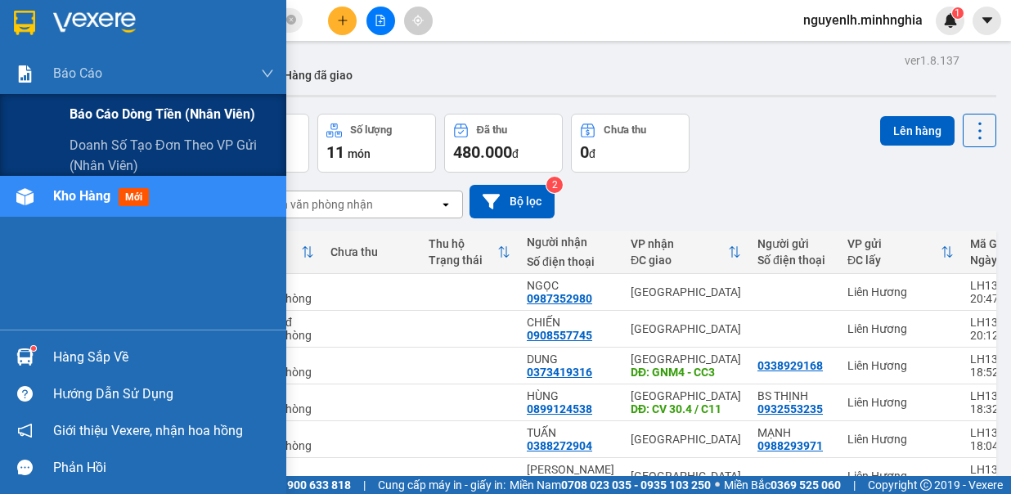
click at [119, 104] on span "Báo cáo dòng tiền (nhân viên)" at bounding box center [163, 114] width 186 height 20
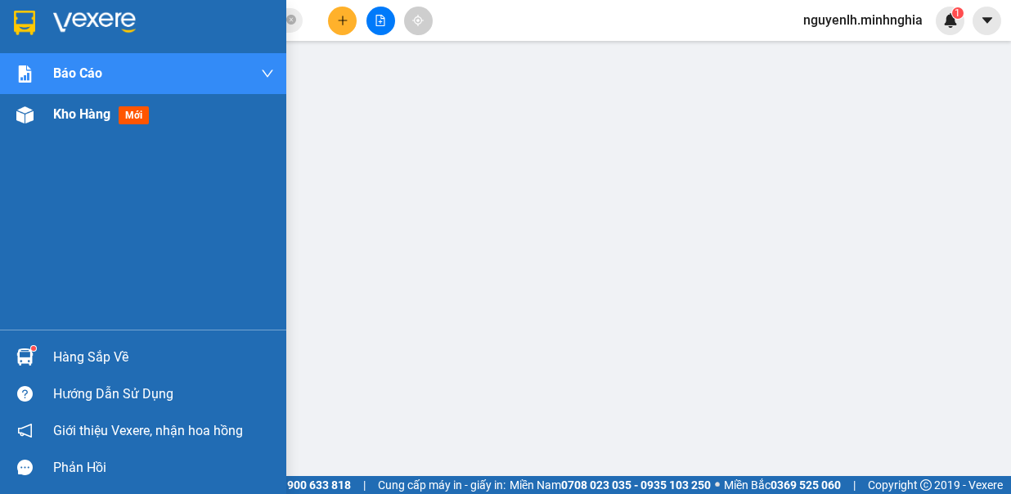
drag, startPoint x: 49, startPoint y: 124, endPoint x: 85, endPoint y: 124, distance: 36.0
click at [49, 124] on div "Kho hàng mới" at bounding box center [143, 114] width 286 height 41
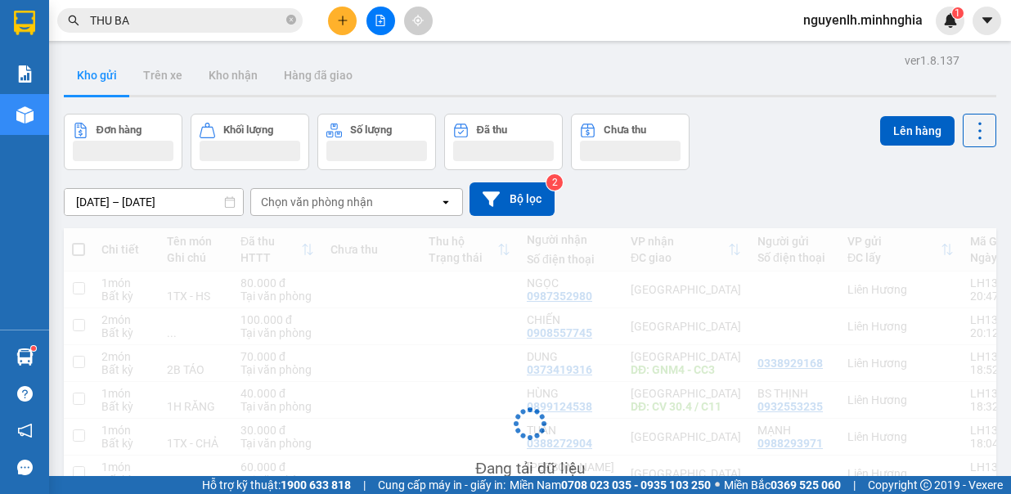
click at [91, 123] on div "Đơn hàng" at bounding box center [123, 131] width 101 height 16
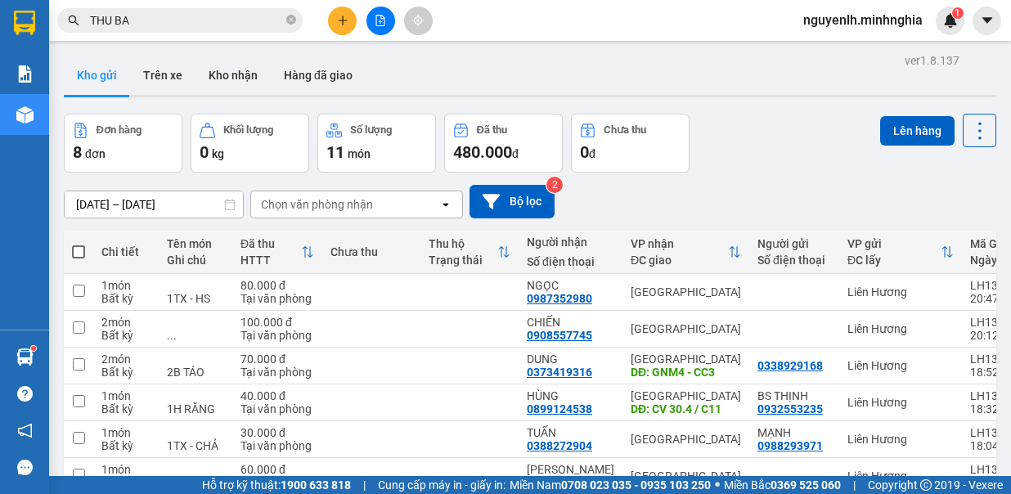
click at [79, 248] on span at bounding box center [78, 251] width 13 height 13
click at [79, 244] on input "checkbox" at bounding box center [79, 244] width 0 height 0
checkbox input "true"
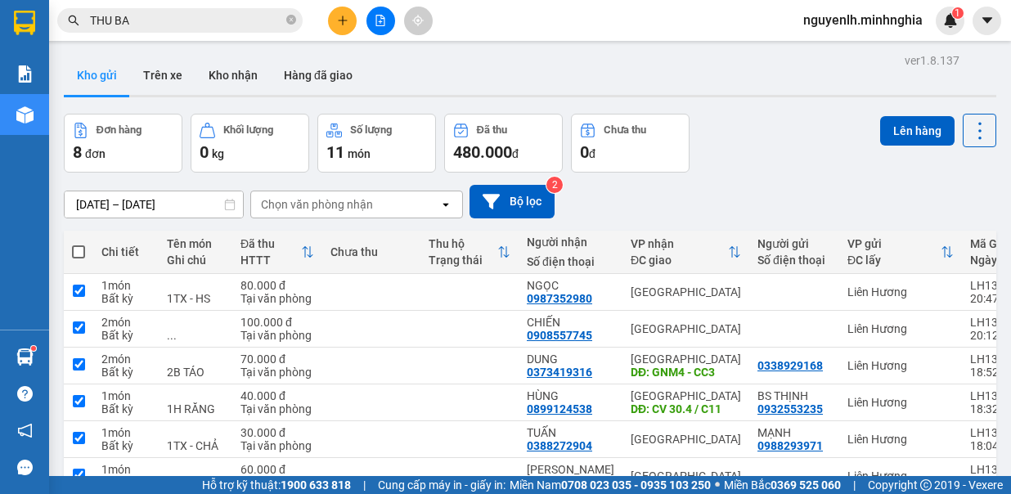
checkbox input "true"
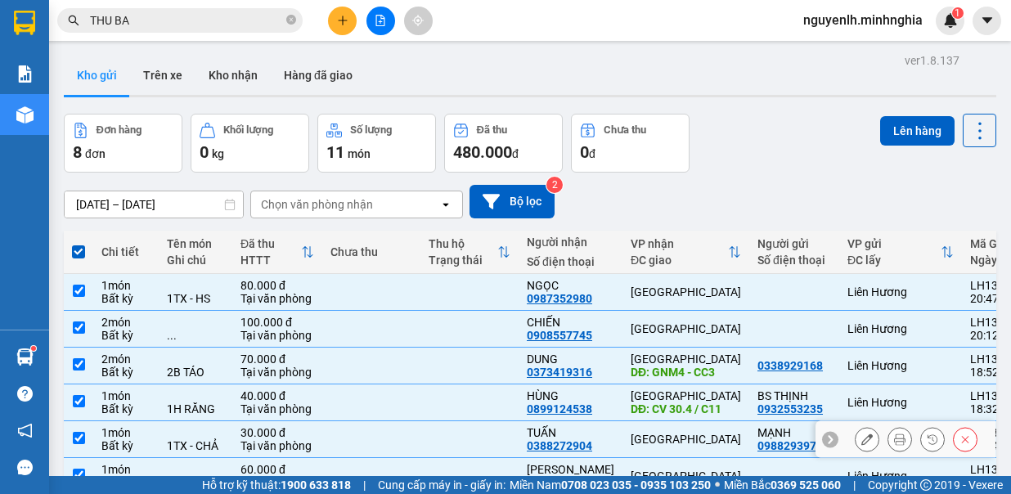
scroll to position [164, 0]
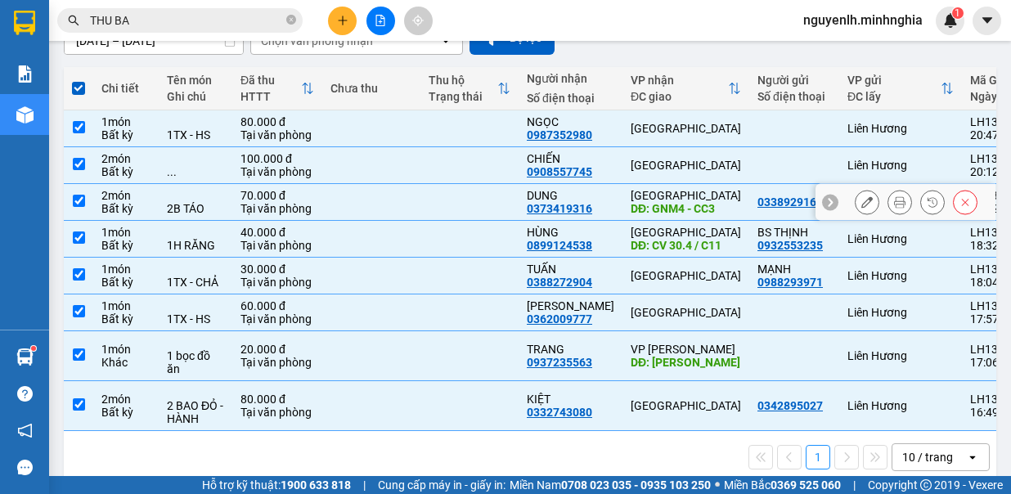
click at [79, 199] on input "checkbox" at bounding box center [79, 201] width 12 height 12
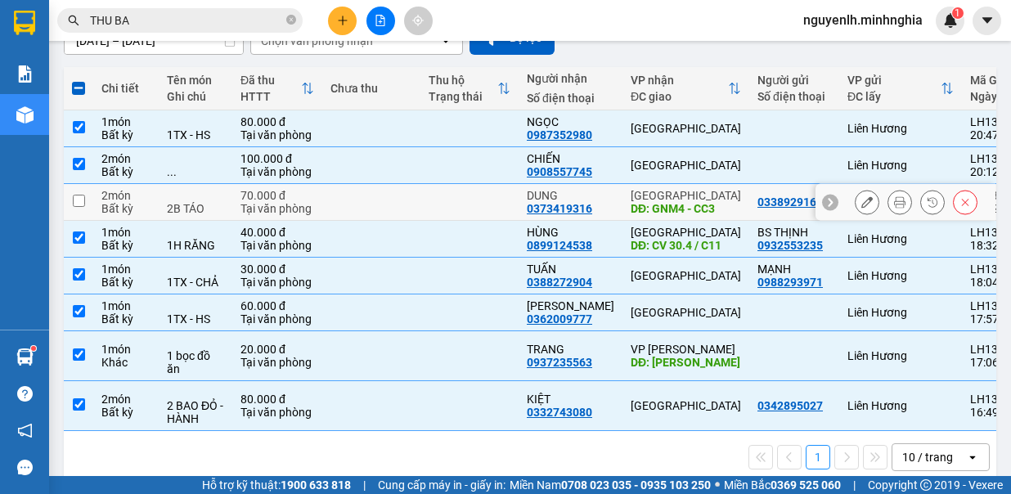
click at [81, 209] on td at bounding box center [78, 202] width 29 height 37
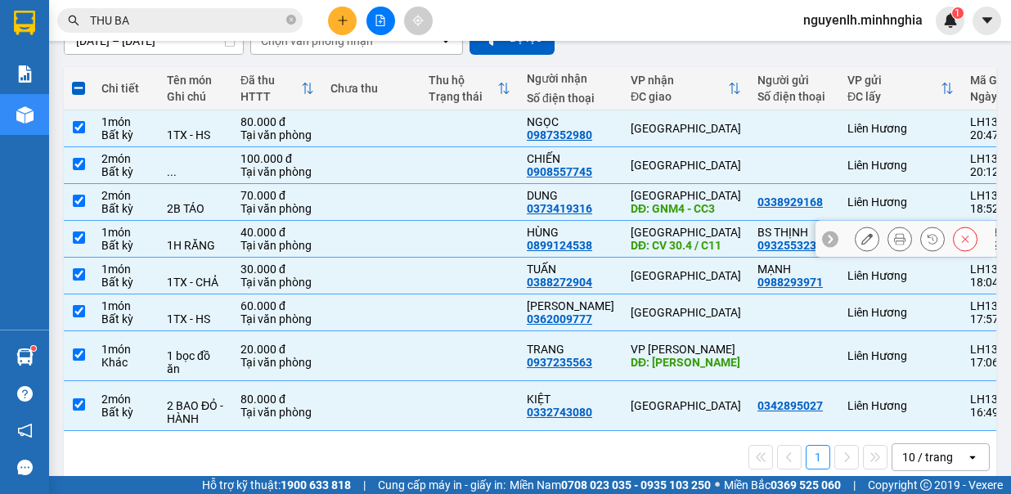
checkbox input "true"
click at [79, 245] on td at bounding box center [78, 239] width 29 height 37
checkbox input "false"
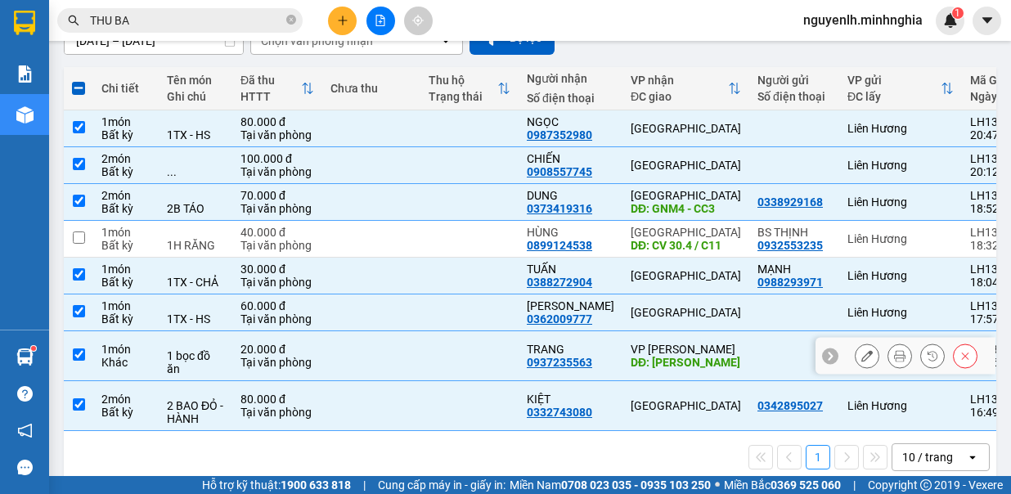
click at [82, 359] on input "checkbox" at bounding box center [79, 355] width 12 height 12
checkbox input "false"
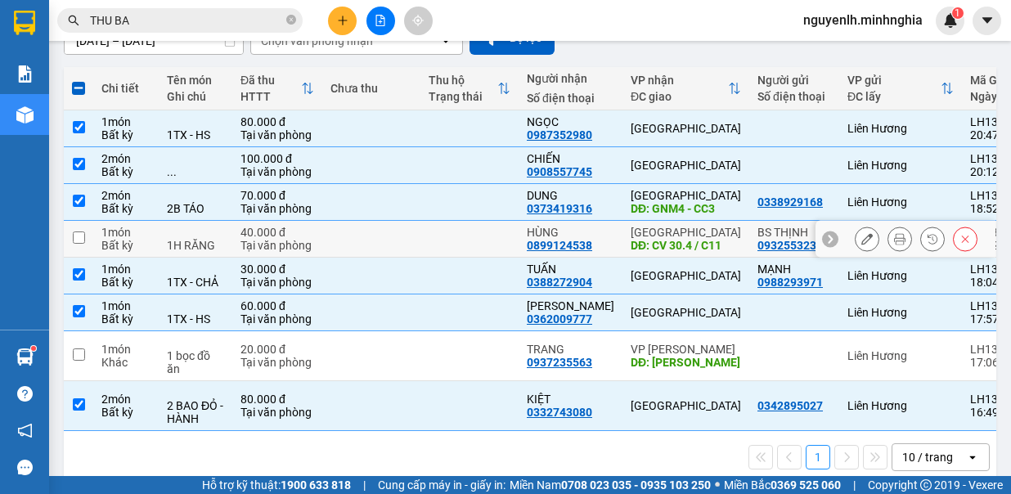
scroll to position [0, 0]
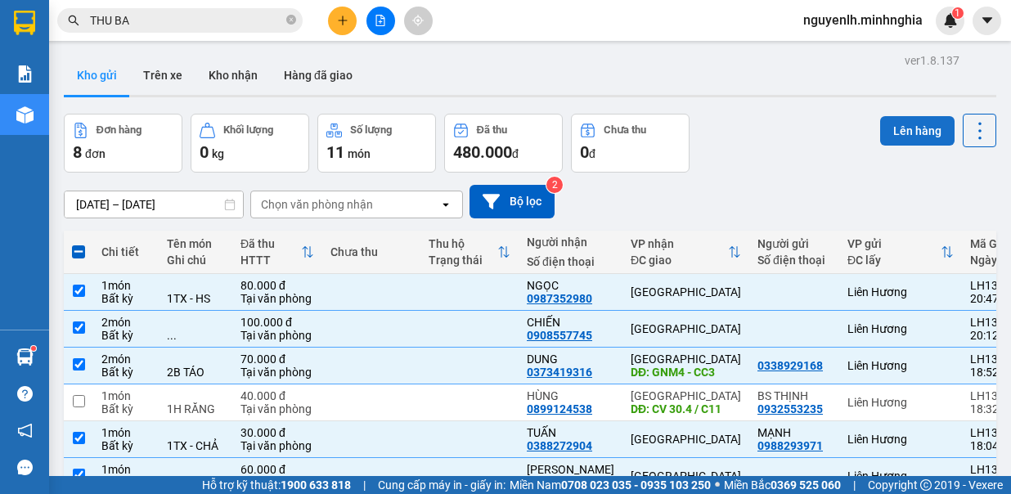
click at [909, 130] on button "Lên hàng" at bounding box center [917, 130] width 74 height 29
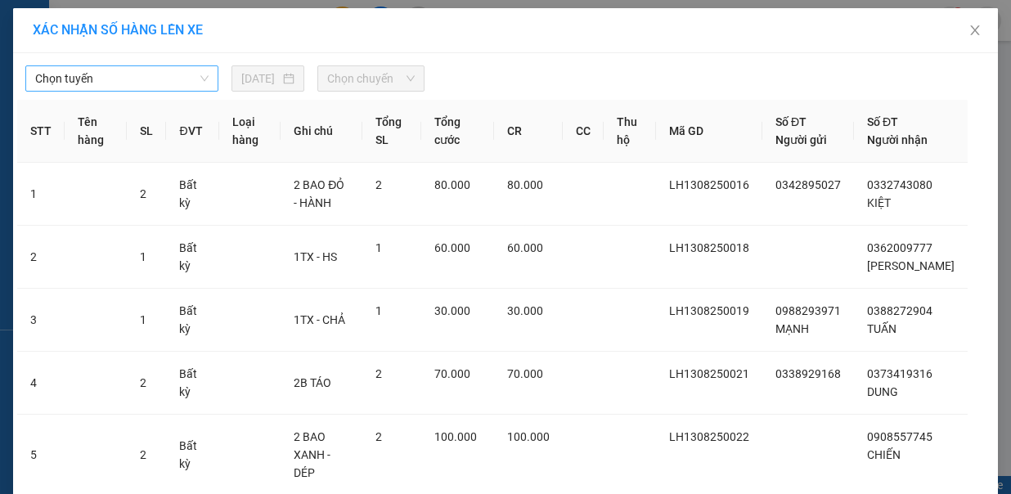
drag, startPoint x: 138, startPoint y: 79, endPoint x: 138, endPoint y: 70, distance: 9.0
click at [138, 75] on span "Chọn tuyến" at bounding box center [121, 78] width 173 height 25
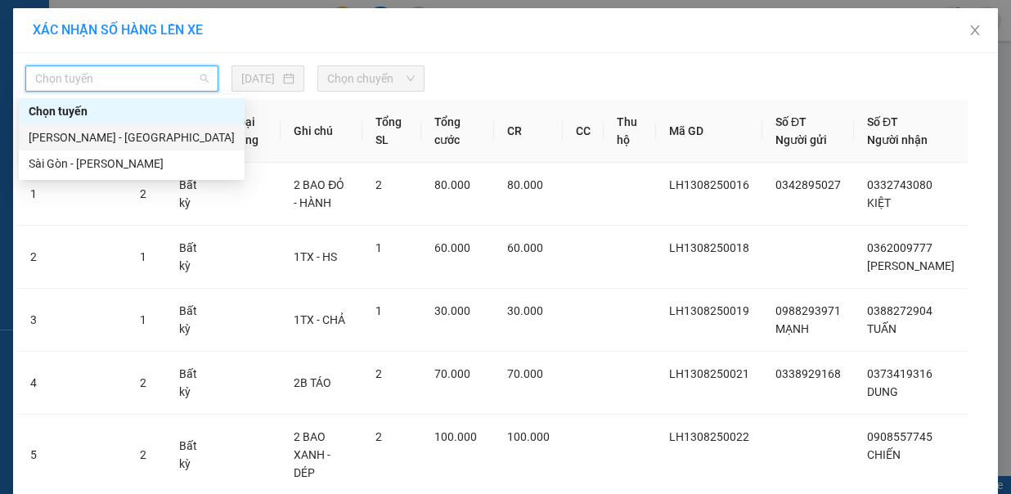
click at [160, 137] on div "[PERSON_NAME] - [GEOGRAPHIC_DATA]" at bounding box center [132, 137] width 206 height 18
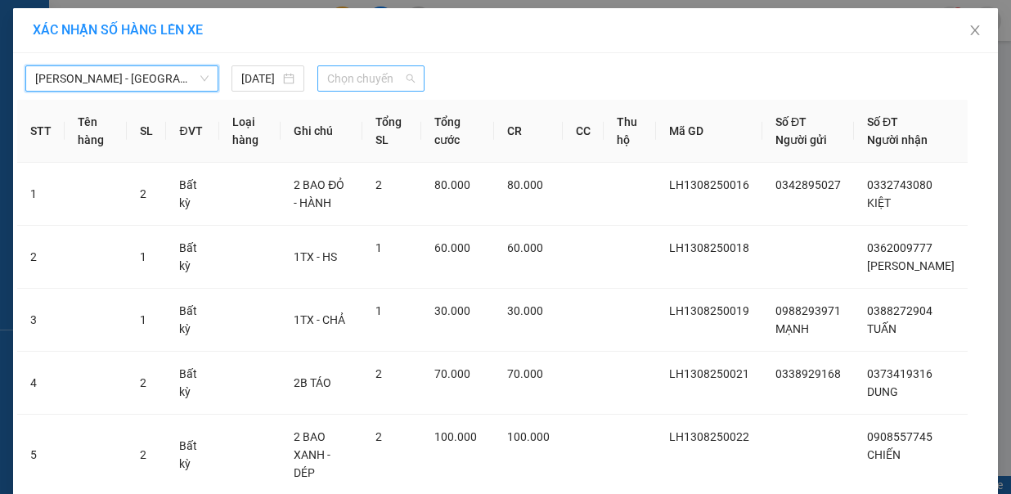
click at [355, 77] on span "Chọn chuyến" at bounding box center [371, 78] width 88 height 25
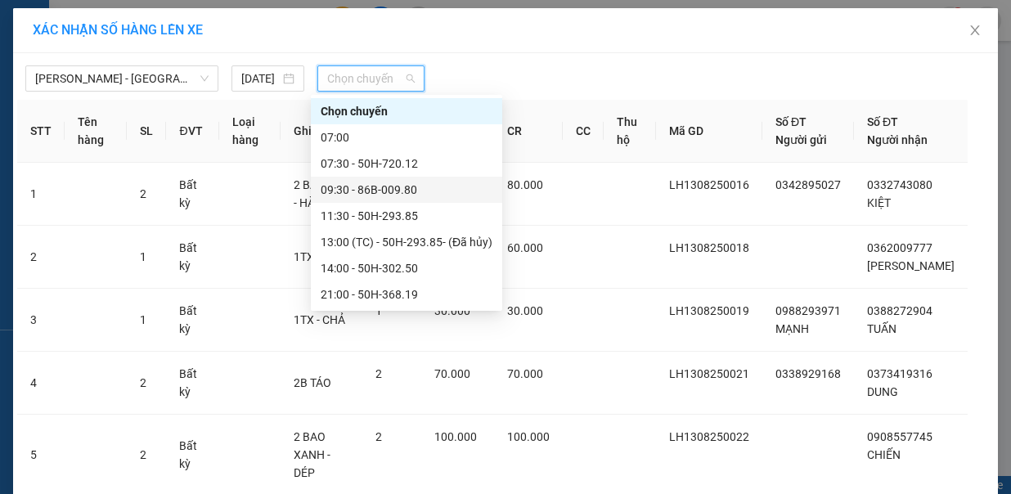
scroll to position [157, 0]
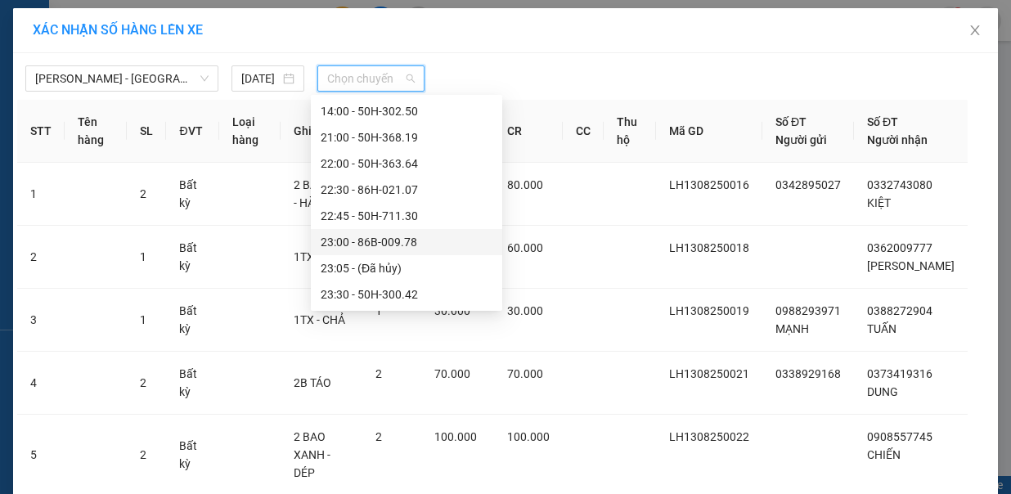
click at [402, 251] on div "23:00 - 86B-009.78" at bounding box center [406, 242] width 191 height 26
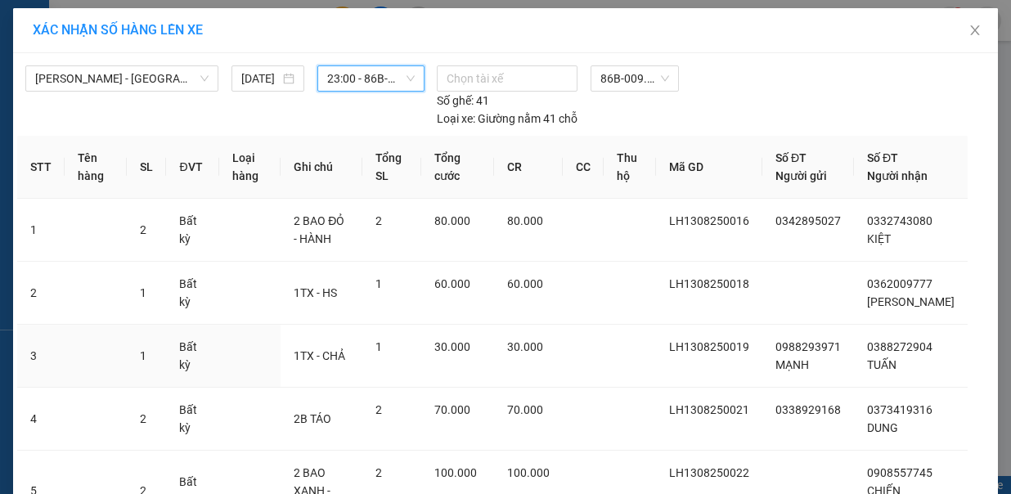
scroll to position [187, 0]
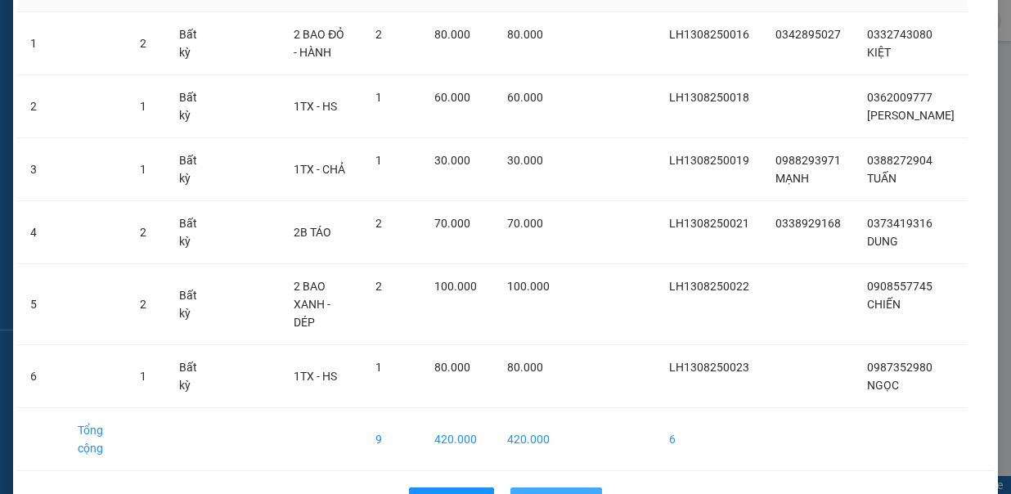
click at [550, 492] on span "Lên hàng" at bounding box center [565, 501] width 47 height 18
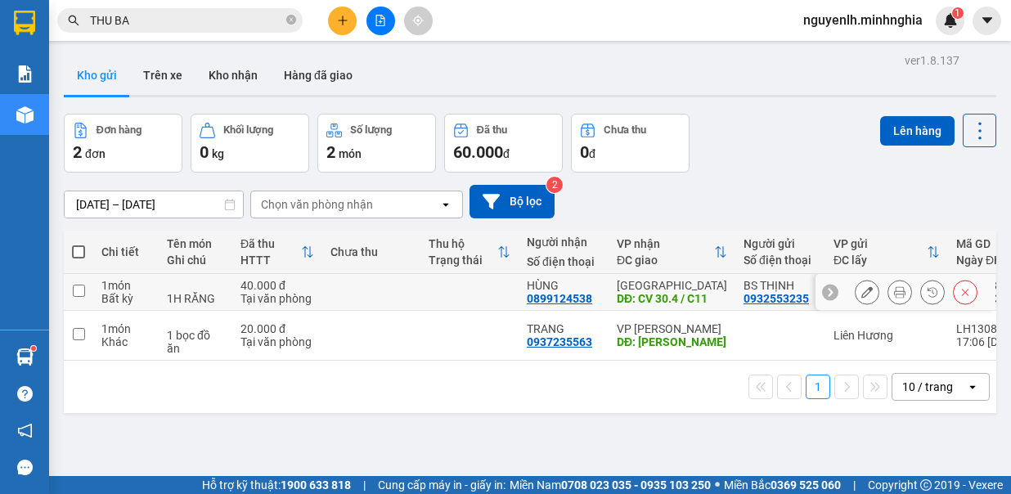
click at [93, 288] on td "1 món Bất kỳ" at bounding box center [125, 292] width 65 height 37
checkbox input "true"
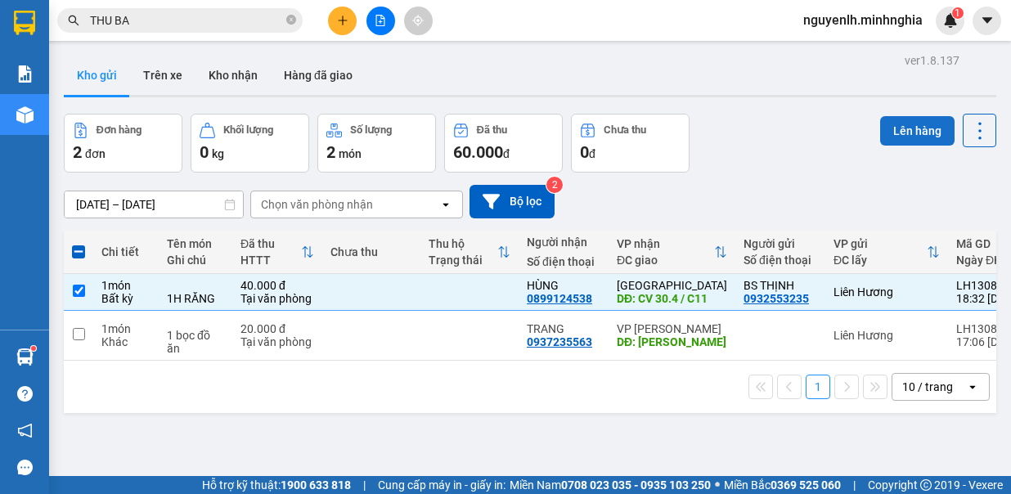
click at [893, 136] on button "Lên hàng" at bounding box center [917, 130] width 74 height 29
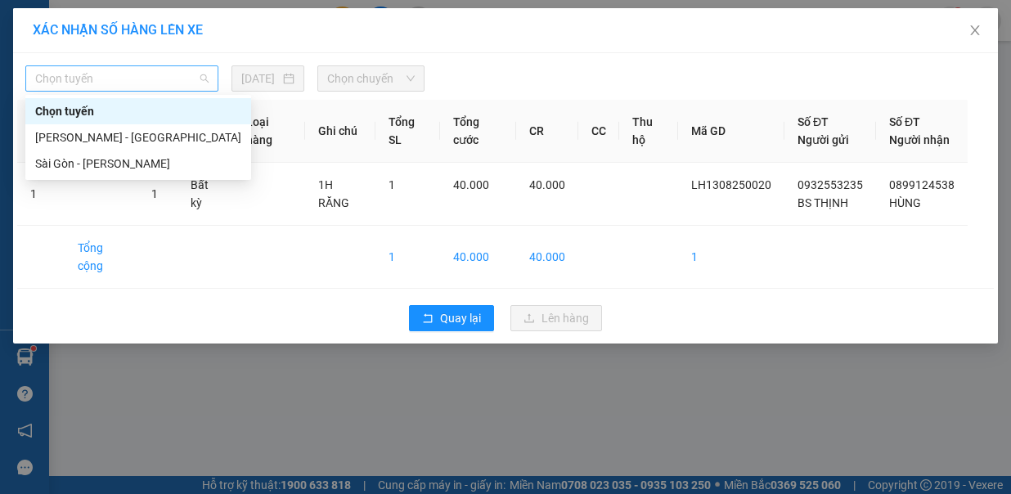
click at [183, 85] on span "Chọn tuyến" at bounding box center [121, 78] width 173 height 25
click at [183, 153] on div "Sài Gòn - [PERSON_NAME]" at bounding box center [138, 164] width 226 height 26
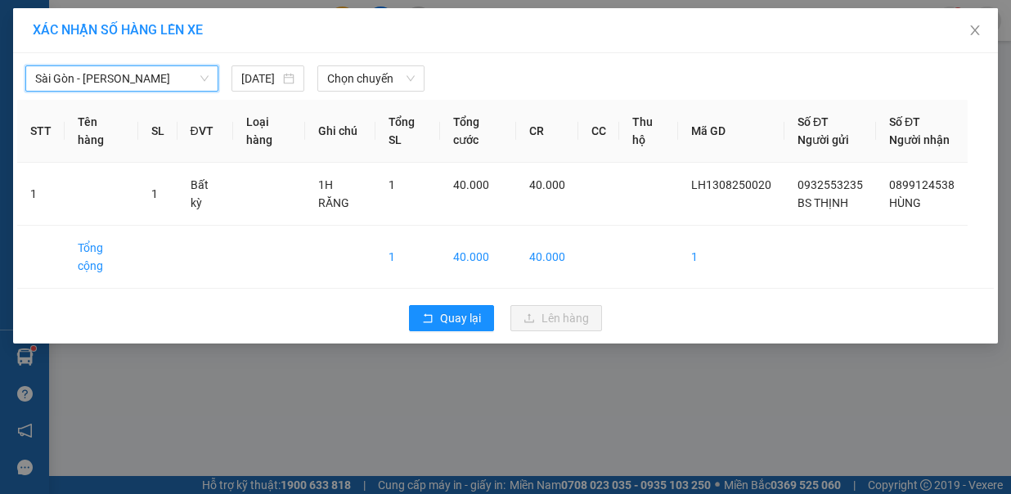
click at [135, 80] on span "Sài Gòn - [PERSON_NAME]" at bounding box center [121, 78] width 173 height 25
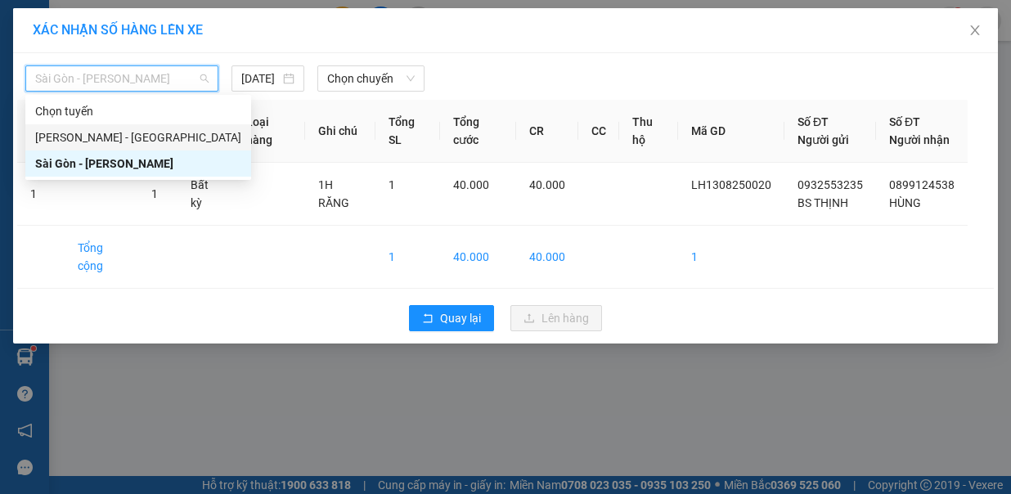
click at [130, 139] on div "[PERSON_NAME] - [GEOGRAPHIC_DATA]" at bounding box center [138, 137] width 206 height 18
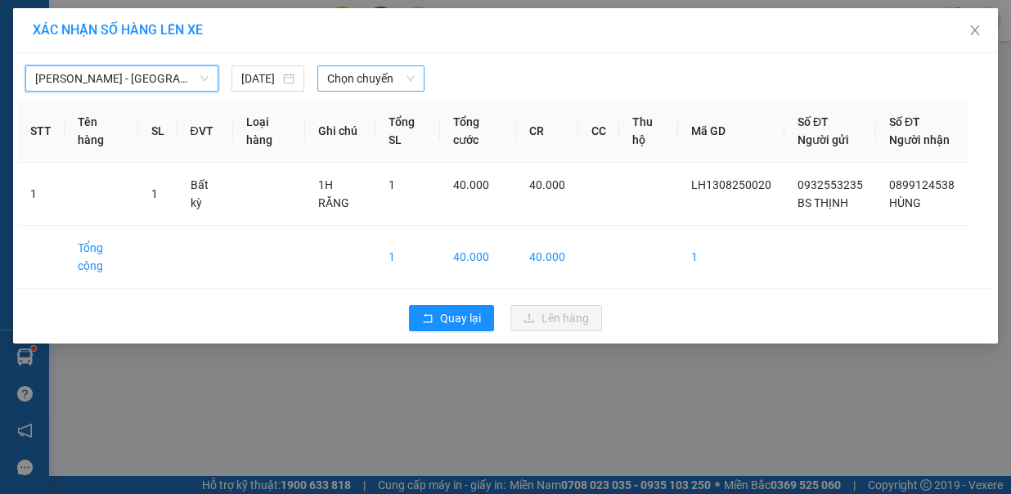
click at [393, 66] on span "Chọn chuyến" at bounding box center [371, 78] width 88 height 25
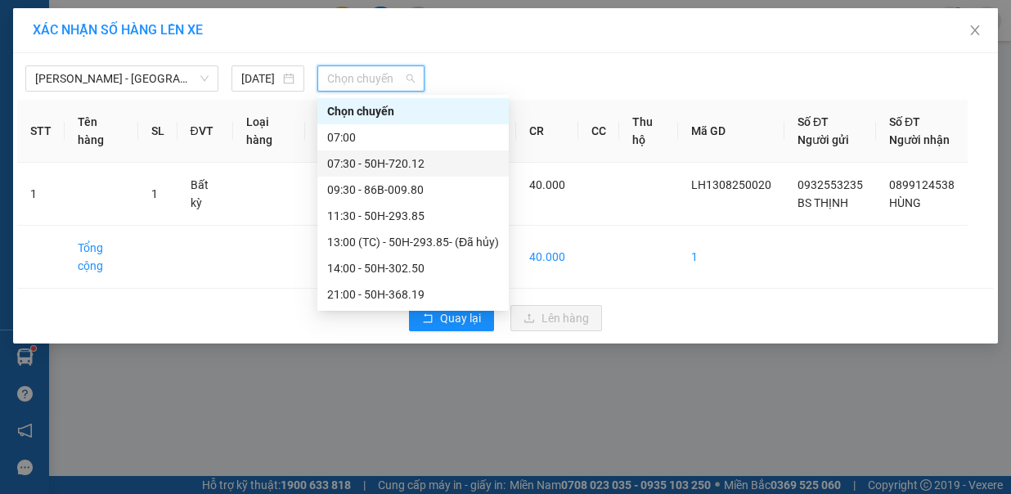
click at [389, 164] on div "07:30 - 50H-720.12" at bounding box center [413, 164] width 172 height 18
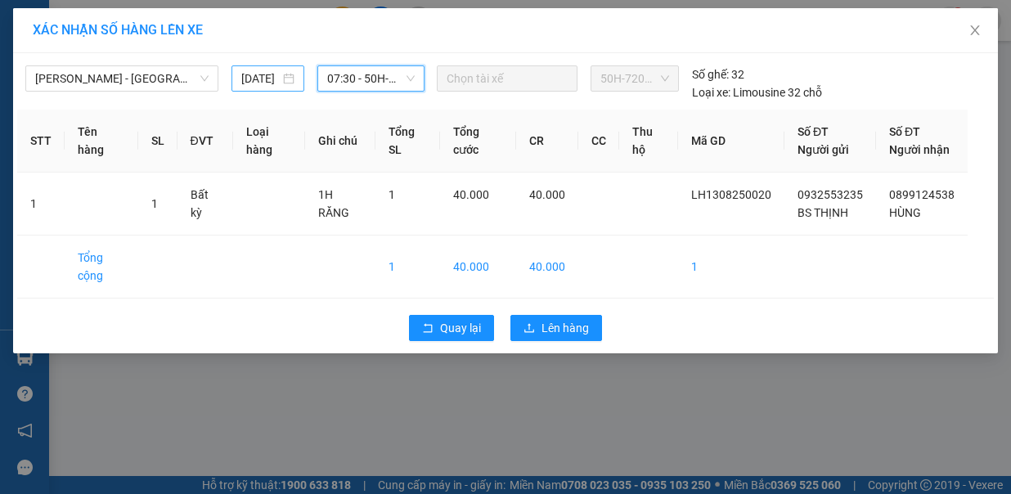
click at [253, 81] on input "[DATE]" at bounding box center [260, 79] width 38 height 18
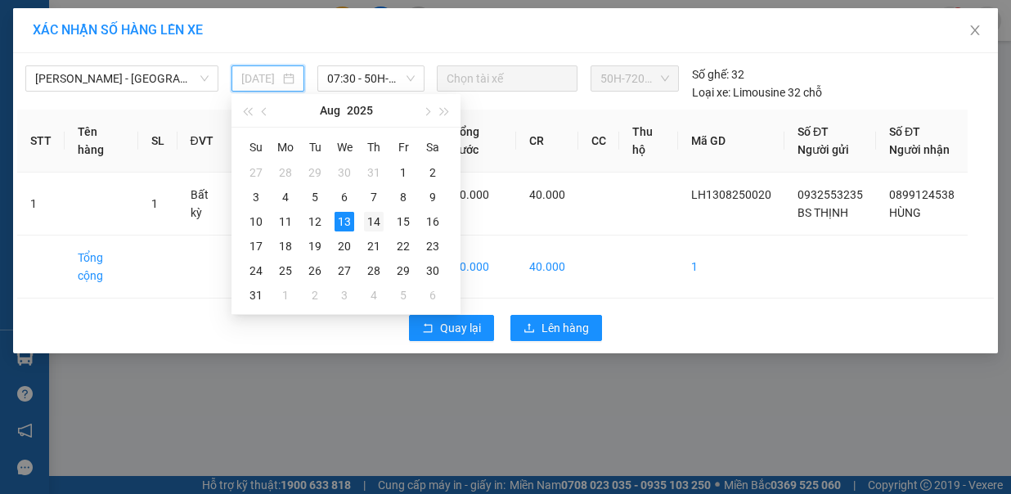
click at [377, 221] on div "14" at bounding box center [374, 222] width 20 height 20
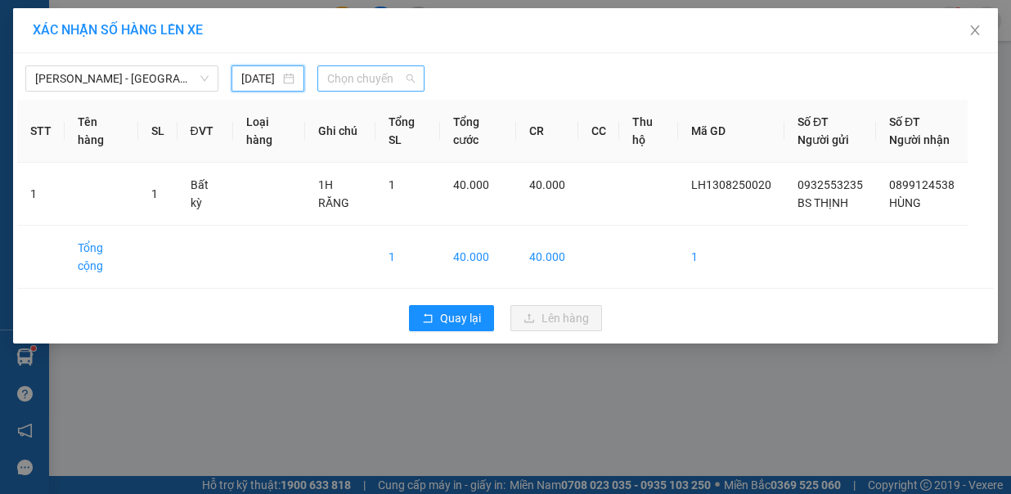
click at [367, 79] on span "Chọn chuyến" at bounding box center [371, 78] width 88 height 25
type input "[DATE]"
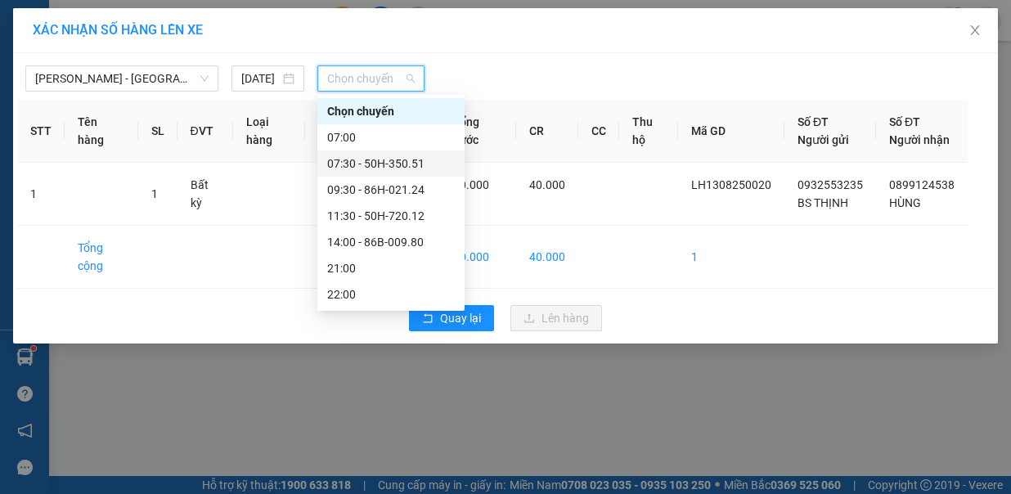
click at [398, 158] on div "07:30 - 50H-350.51" at bounding box center [391, 164] width 128 height 18
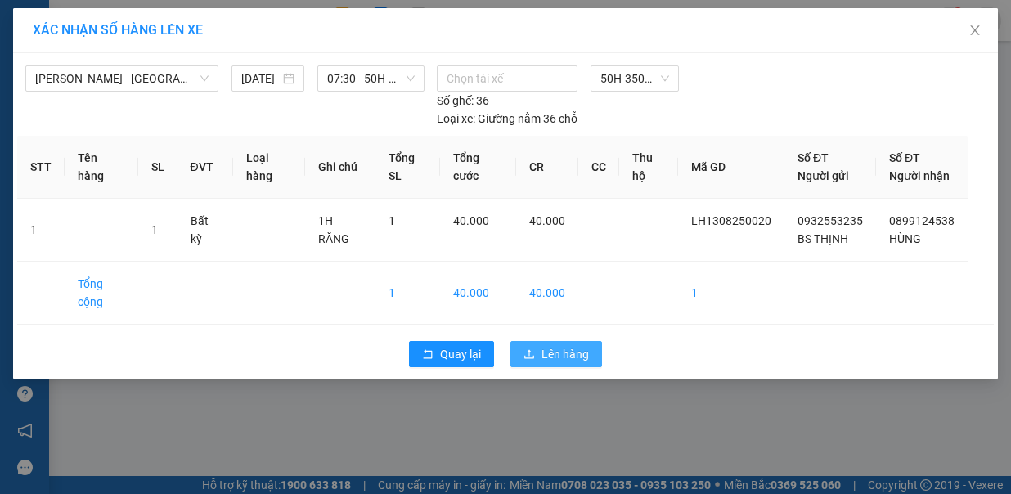
click at [555, 345] on span "Lên hàng" at bounding box center [565, 354] width 47 height 18
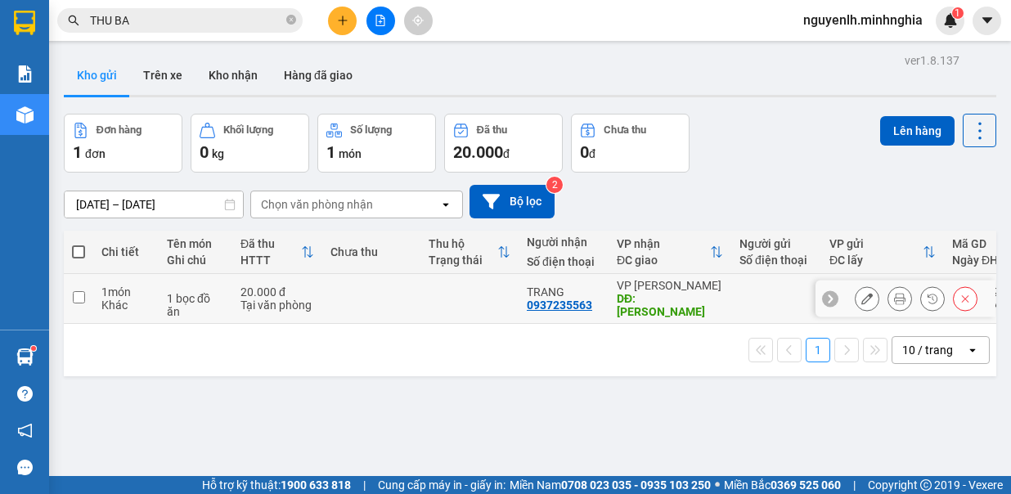
click at [88, 298] on td at bounding box center [78, 299] width 29 height 50
checkbox input "true"
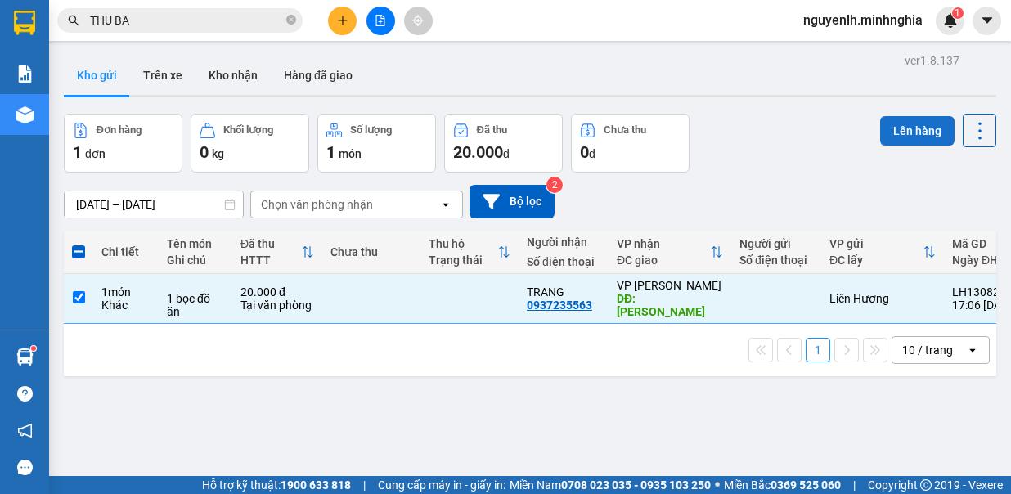
click at [915, 141] on button "Lên hàng" at bounding box center [917, 130] width 74 height 29
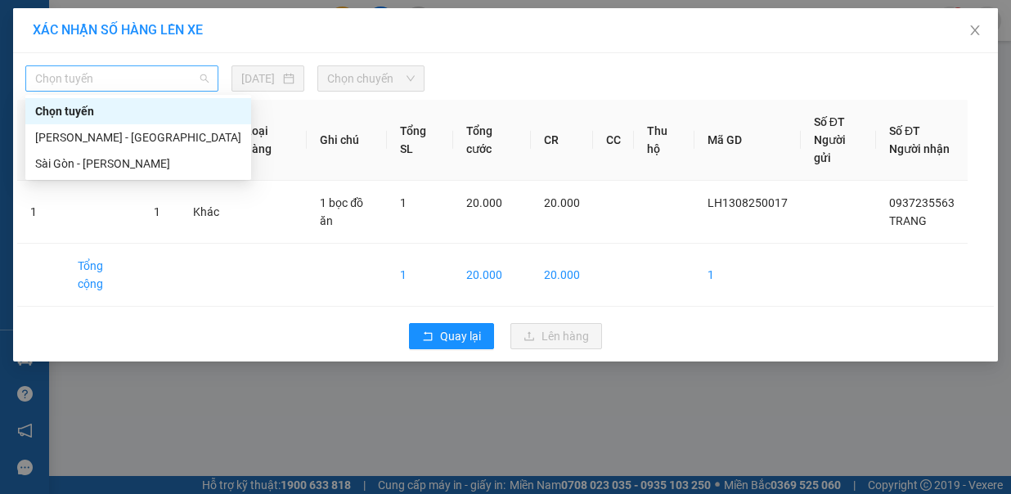
click at [159, 75] on span "Chọn tuyến" at bounding box center [121, 78] width 173 height 25
click at [151, 136] on div "[PERSON_NAME] - [GEOGRAPHIC_DATA]" at bounding box center [138, 137] width 206 height 18
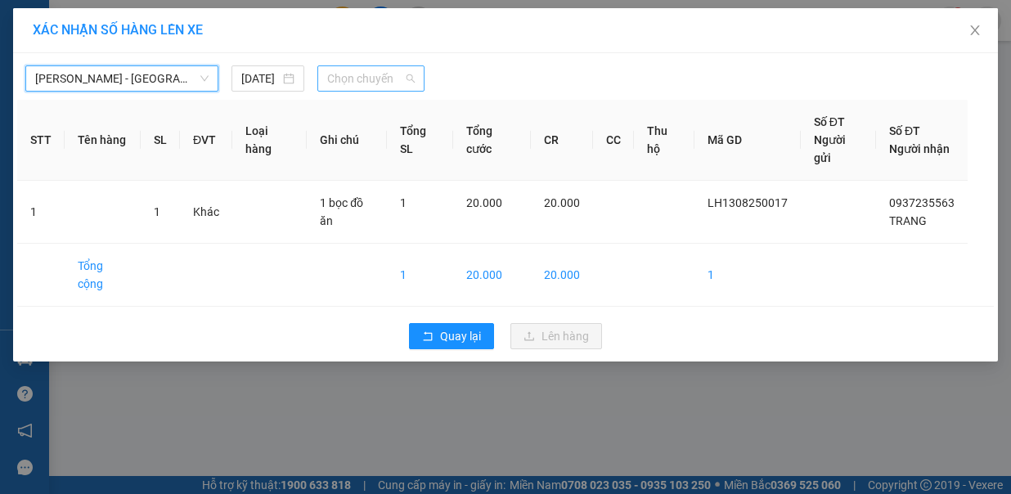
click at [383, 79] on span "Chọn chuyến" at bounding box center [371, 78] width 88 height 25
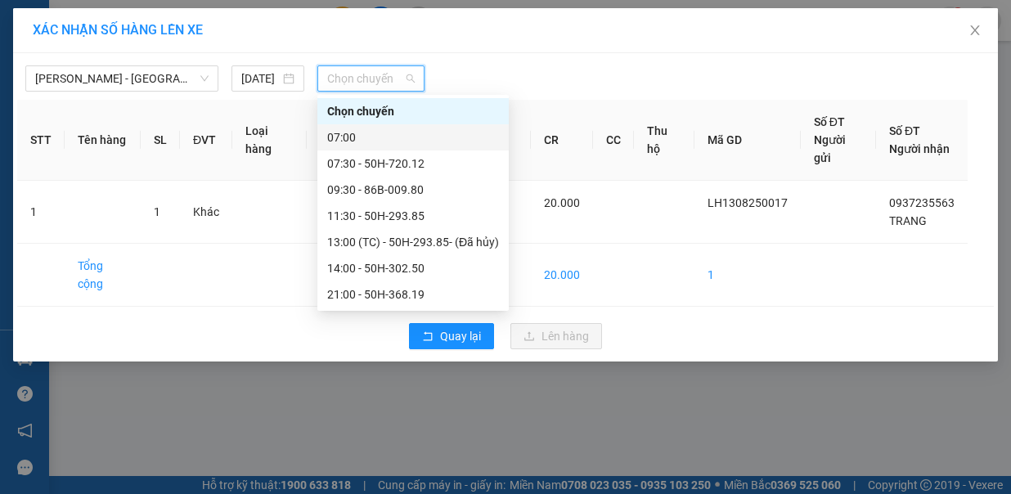
click at [407, 146] on div "07:00" at bounding box center [412, 137] width 191 height 26
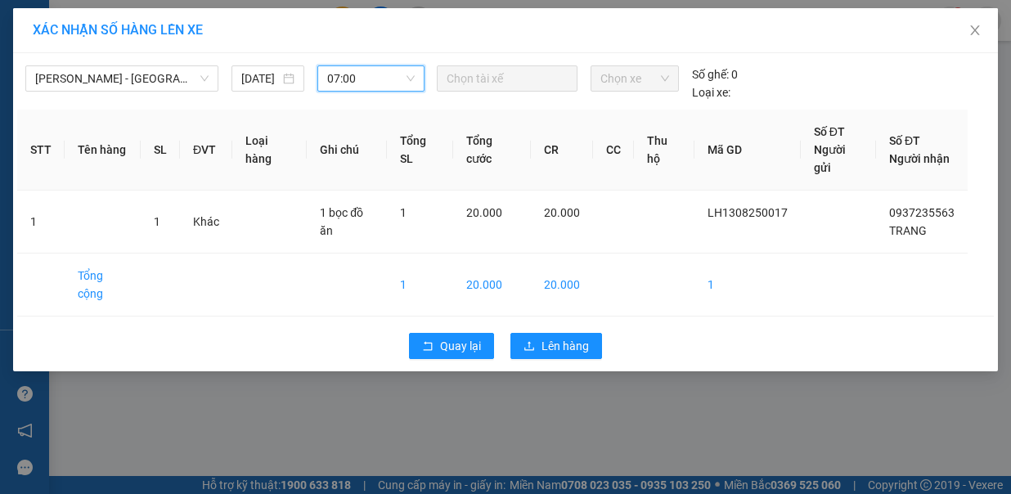
click at [554, 357] on div "Quay lại Lên hàng" at bounding box center [505, 346] width 977 height 43
click at [553, 340] on span "Lên hàng" at bounding box center [565, 346] width 47 height 18
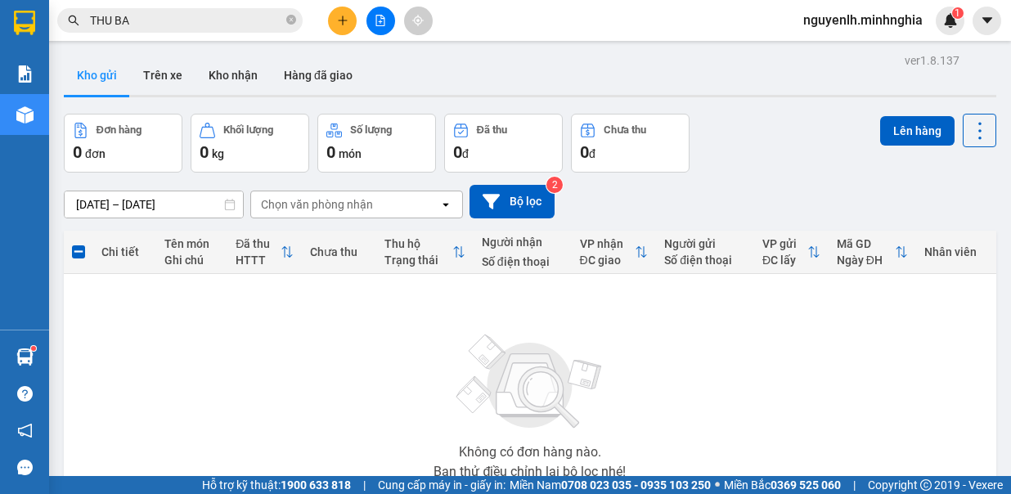
click at [378, 16] on icon "file-add" at bounding box center [380, 20] width 11 height 11
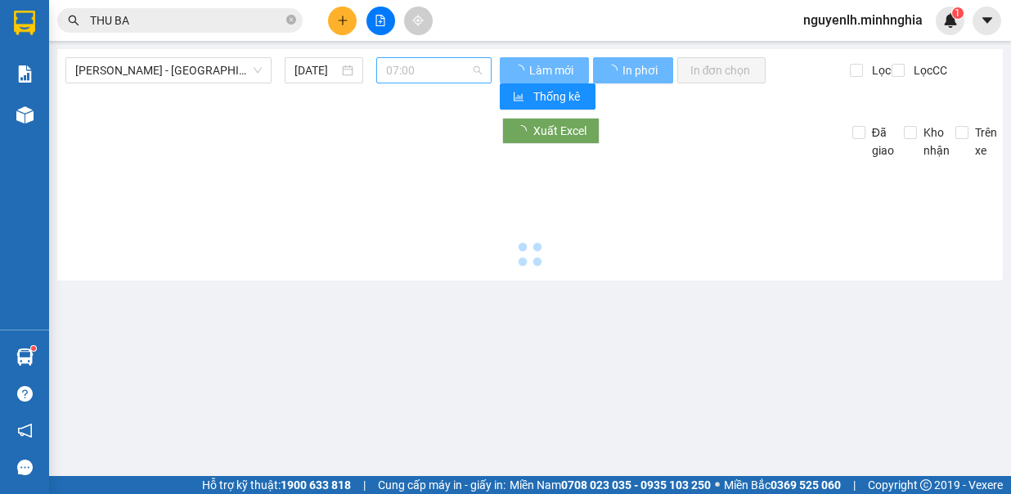
click at [443, 65] on span "07:00" at bounding box center [434, 70] width 96 height 25
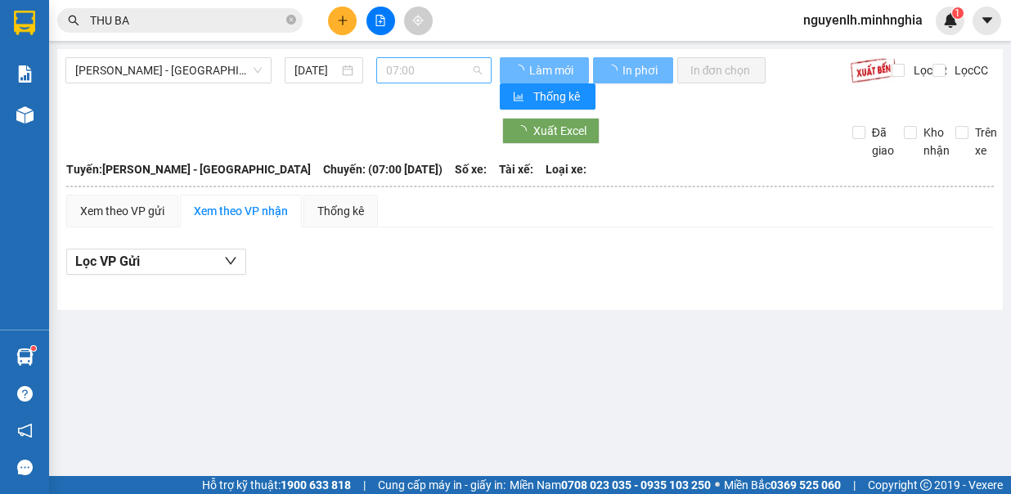
type input "[DATE]"
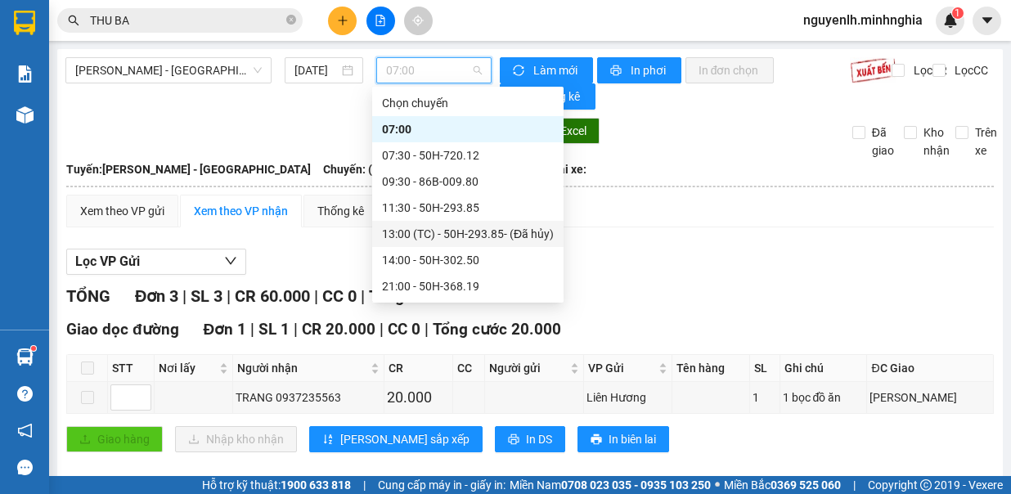
scroll to position [157, 0]
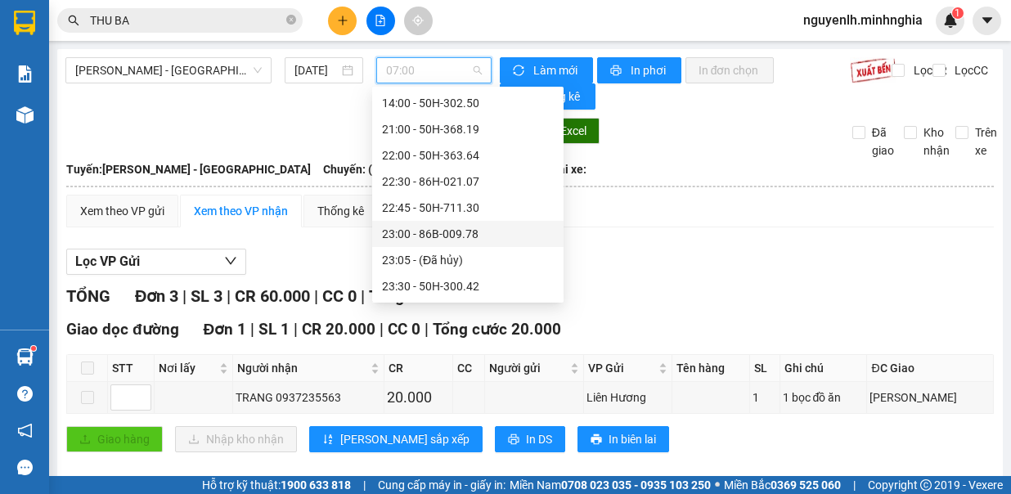
click at [466, 236] on div "23:00 - 86B-009.78" at bounding box center [468, 234] width 172 height 18
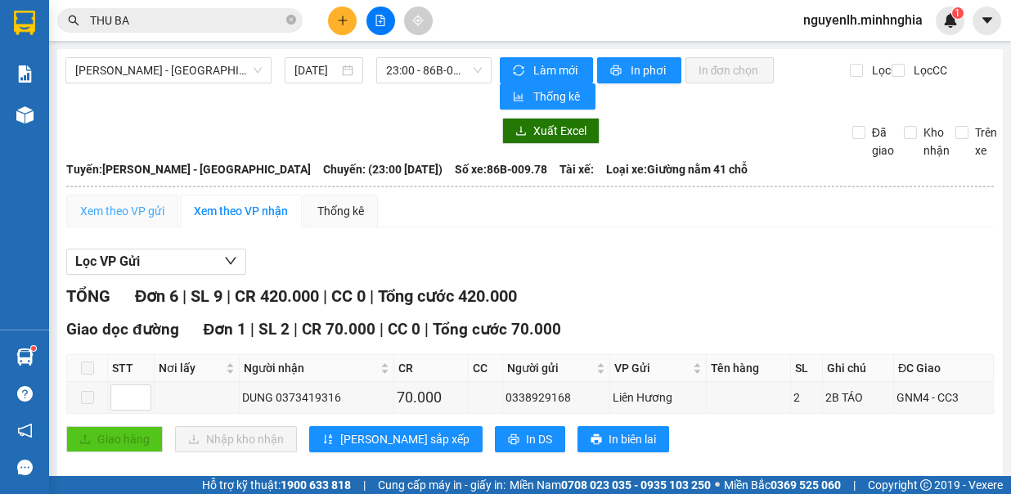
click at [135, 219] on div "Xem theo VP gửi" at bounding box center [122, 211] width 112 height 33
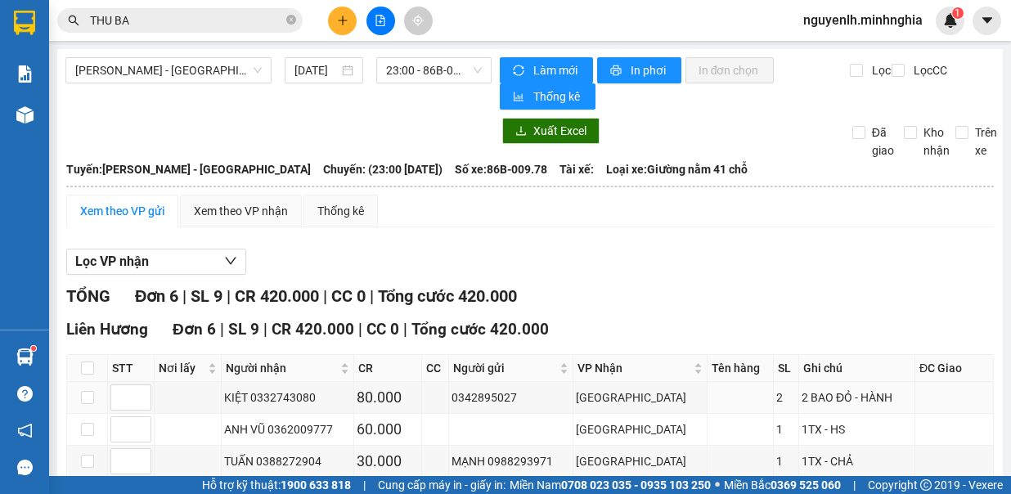
scroll to position [170, 0]
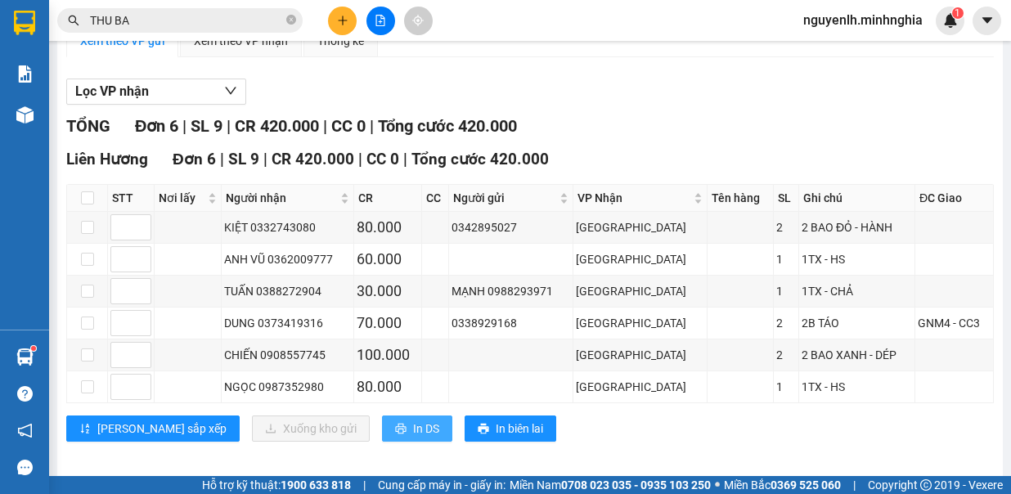
click at [413, 421] on span "In DS" at bounding box center [426, 429] width 26 height 18
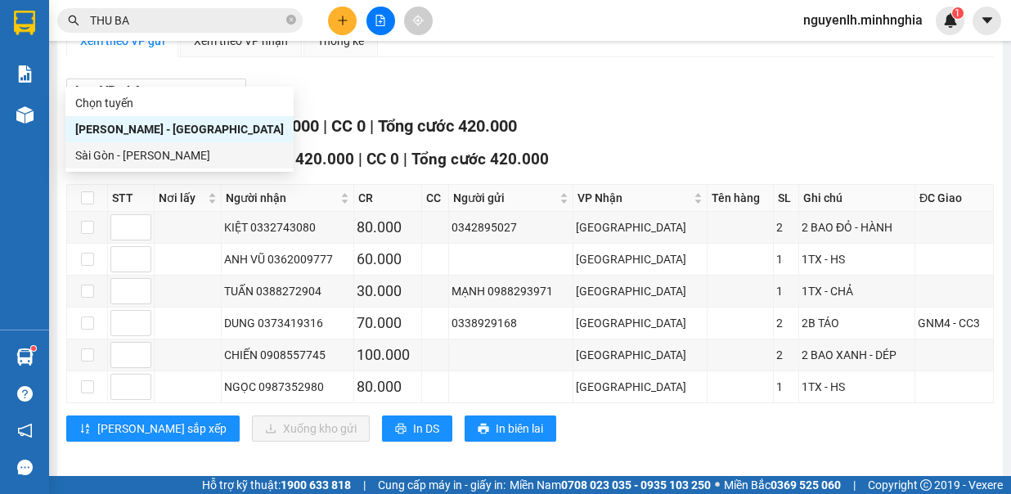
click at [193, 157] on div "Sài Gòn - [PERSON_NAME]" at bounding box center [179, 155] width 209 height 18
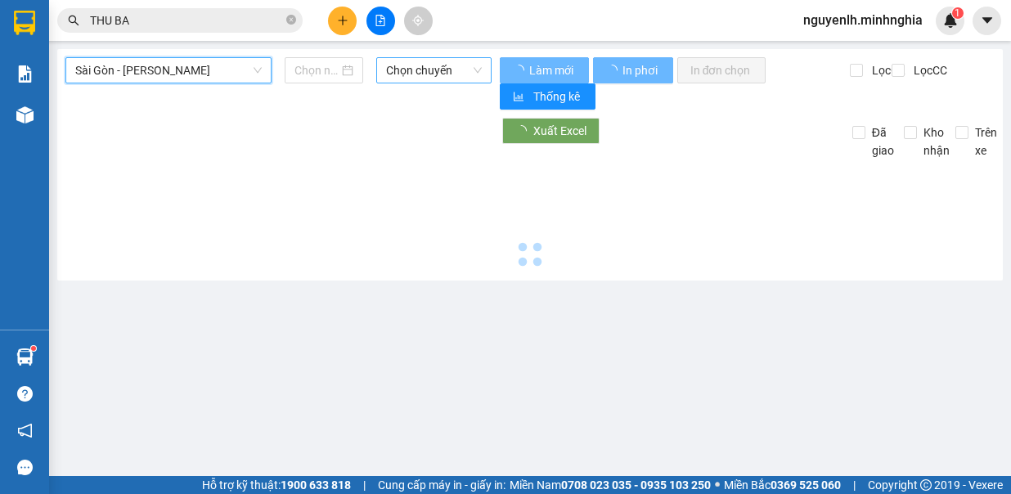
click at [436, 70] on span "Chọn chuyến" at bounding box center [434, 70] width 96 height 25
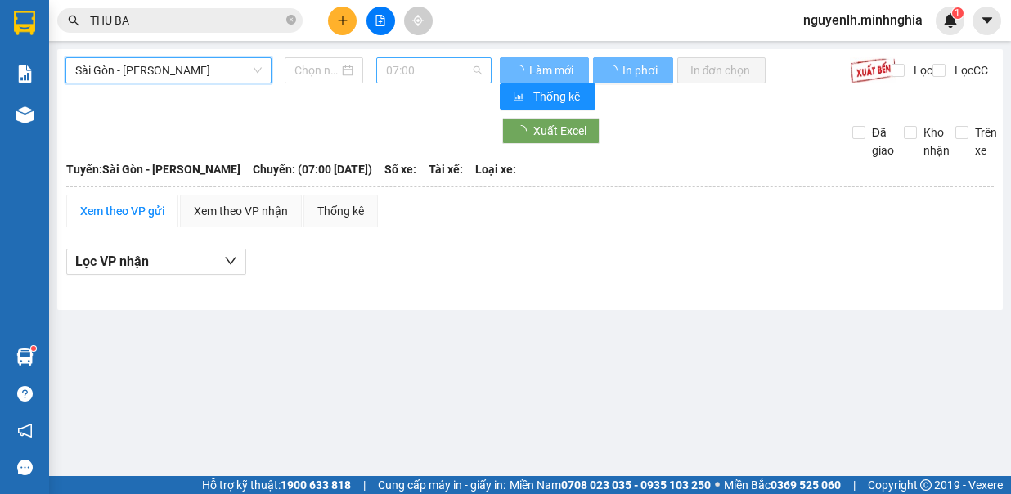
type input "[DATE]"
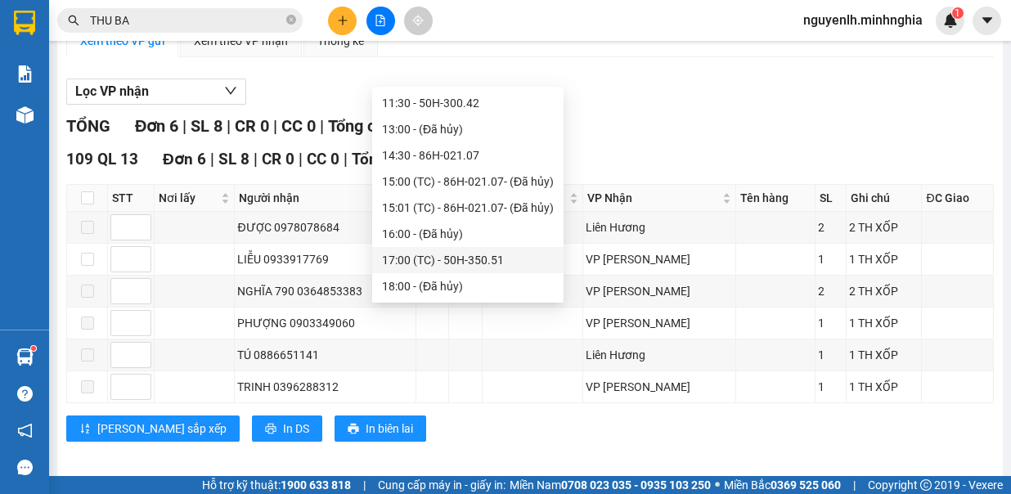
click at [481, 251] on div "17:00 (TC) - 50H-350.51" at bounding box center [468, 260] width 172 height 18
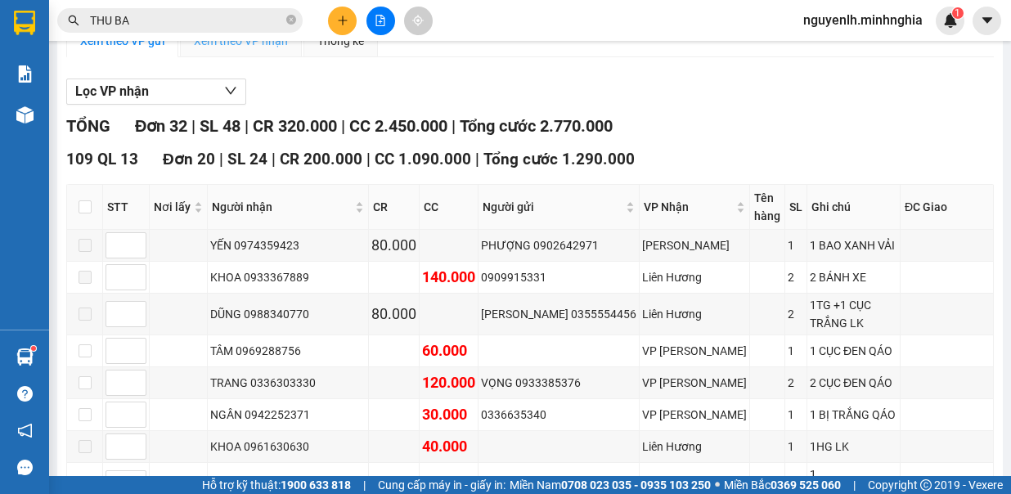
click at [248, 57] on div "Xem theo VP nhận" at bounding box center [241, 41] width 122 height 33
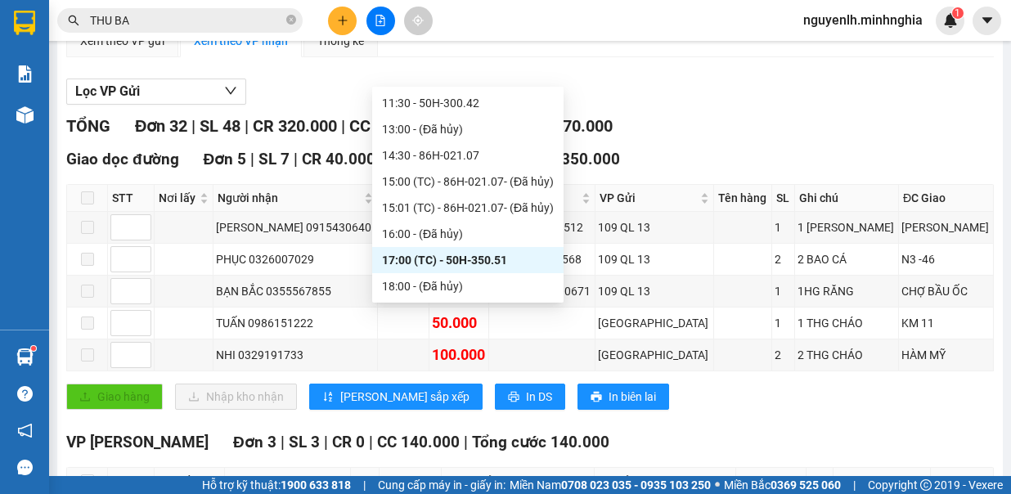
click at [451, 304] on div "21:00 - 86H-021.24" at bounding box center [468, 313] width 172 height 18
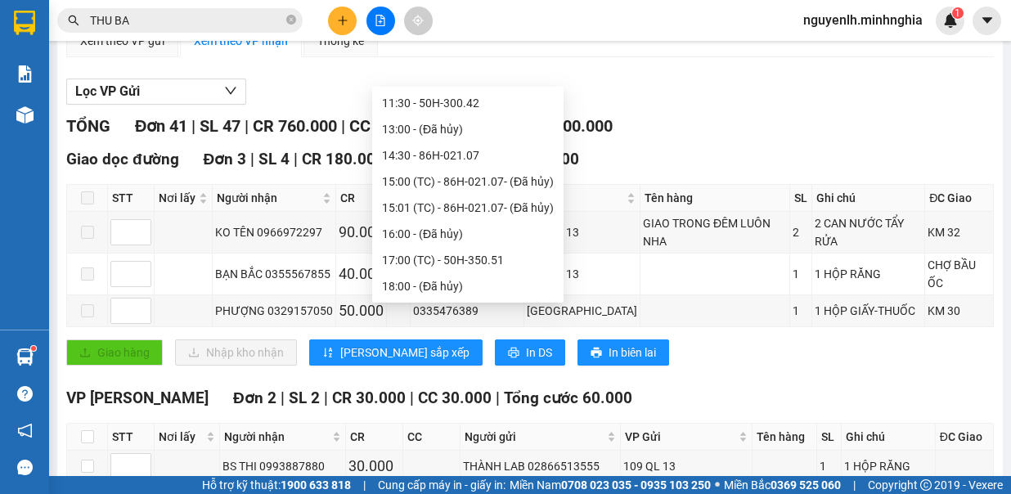
click at [464, 330] on div "21:30 - 50H-720.12" at bounding box center [468, 339] width 172 height 18
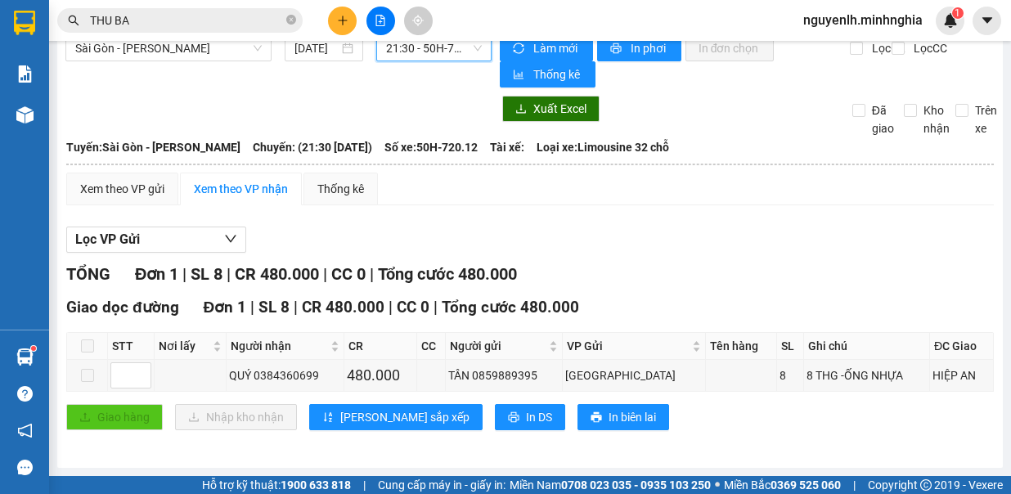
click at [449, 54] on div "Sài Gòn - Phan Rí 13/08/2025 21:30 21:30 - 50H-720.12 Làm mới In phơi In đơn ch…" at bounding box center [530, 247] width 946 height 441
click at [452, 61] on span "21:30 - 50H-720.12" at bounding box center [434, 48] width 96 height 25
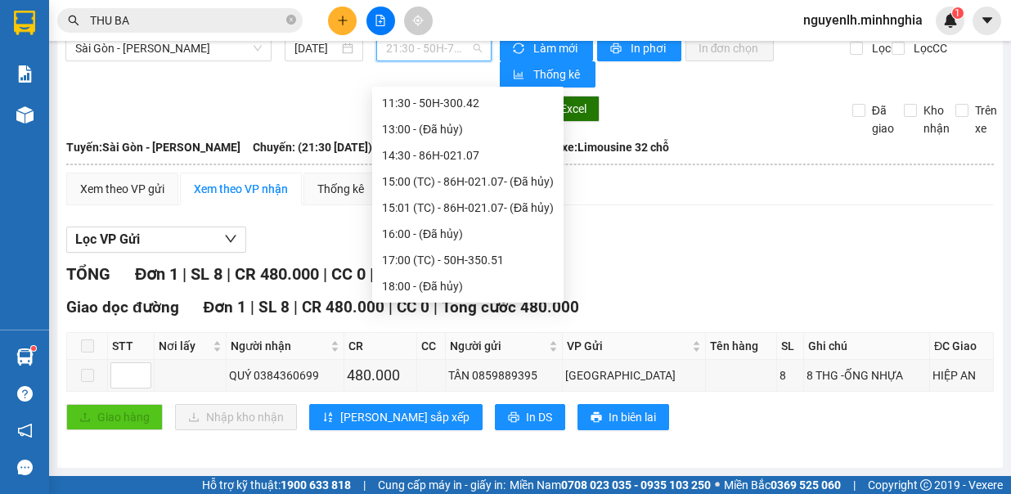
click at [490, 356] on div "22:00 - 86B-009.80" at bounding box center [468, 365] width 172 height 18
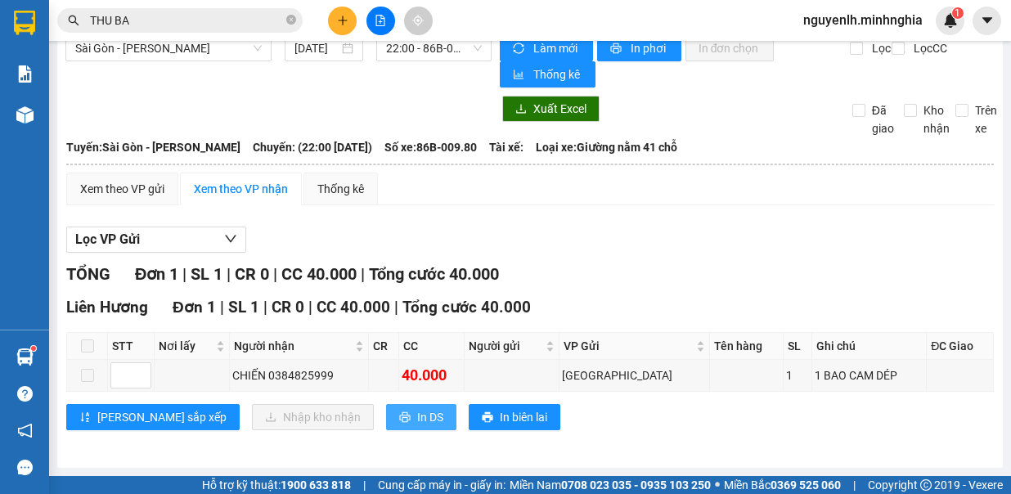
click at [417, 413] on span "In DS" at bounding box center [430, 417] width 26 height 18
click at [441, 61] on span "22:00 - 86B-009.80" at bounding box center [434, 48] width 96 height 25
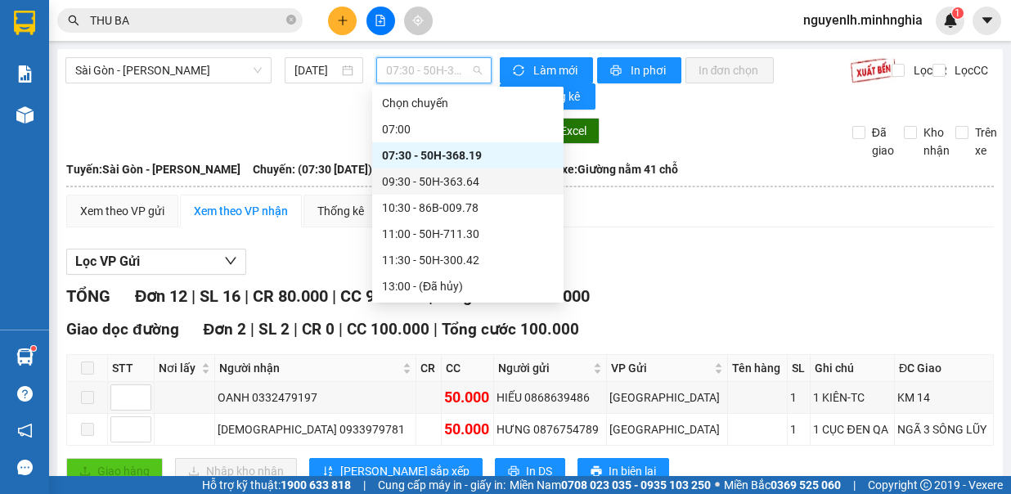
click at [475, 183] on div "09:30 - 50H-363.64" at bounding box center [468, 182] width 172 height 18
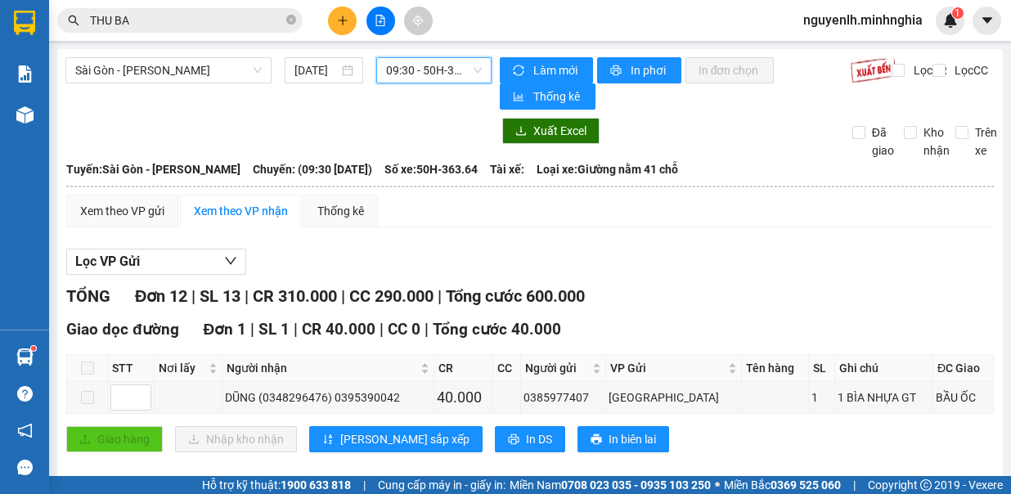
click at [466, 69] on span "09:30 - 50H-363.64" at bounding box center [434, 70] width 96 height 25
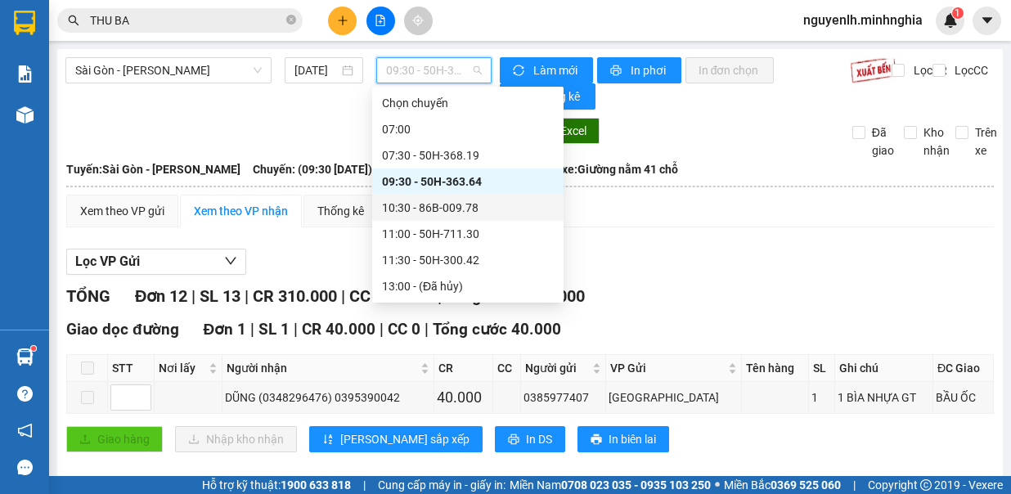
click at [465, 208] on div "10:30 - 86B-009.78" at bounding box center [468, 208] width 172 height 18
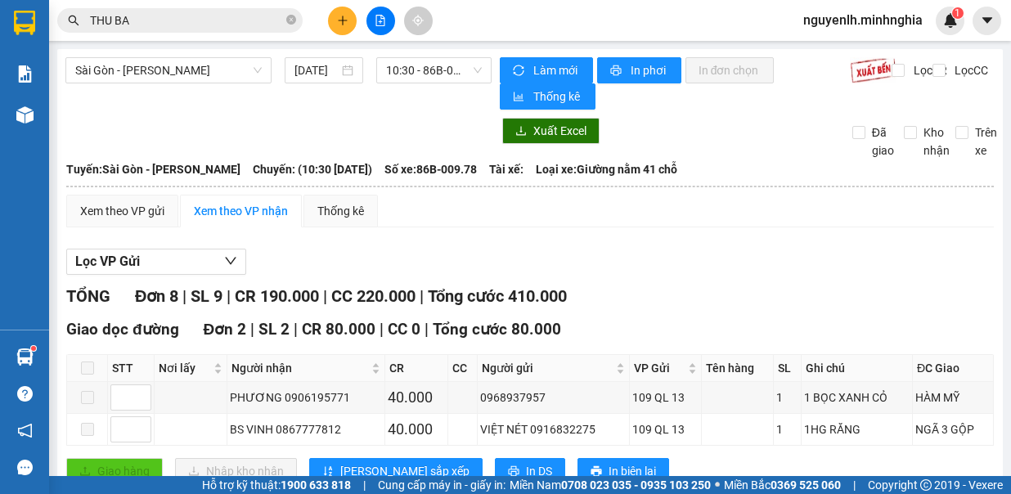
click at [444, 70] on span "10:30 - 86B-009.78" at bounding box center [434, 70] width 96 height 25
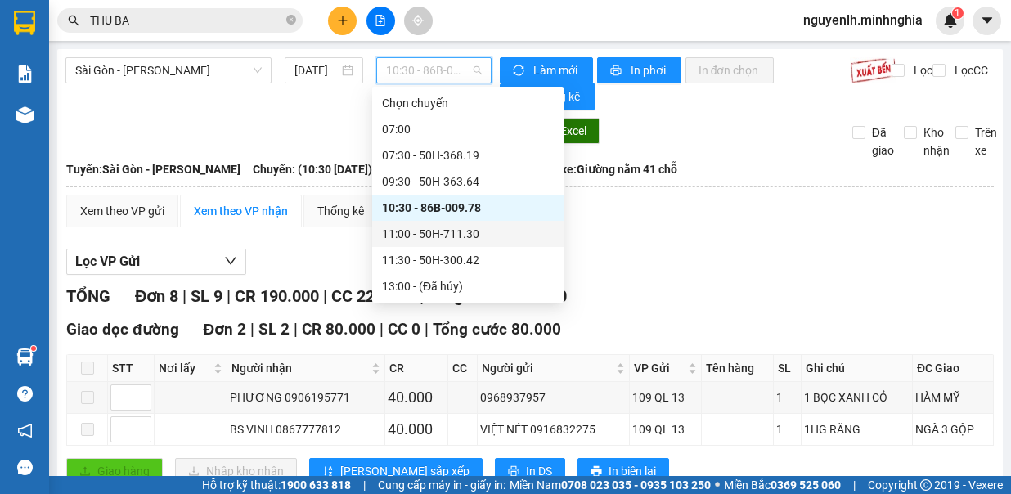
click at [474, 236] on div "11:00 - 50H-711.30" at bounding box center [468, 234] width 172 height 18
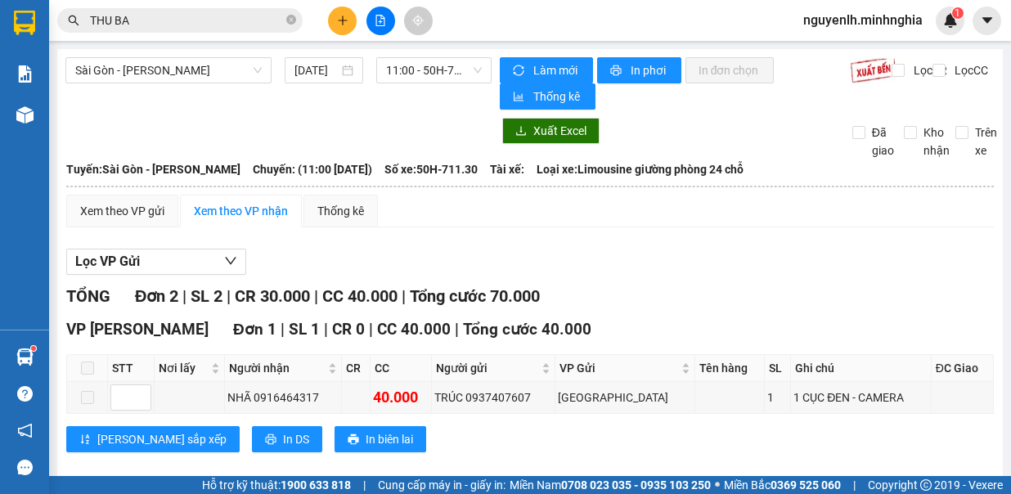
click at [421, 53] on div "Sài Gòn - Phan Rí 13/08/2025 11:00 - 50H-711.30 Làm mới In phơi In đơn chọn Thố…" at bounding box center [530, 347] width 946 height 596
click at [434, 66] on span "11:00 - 50H-711.30" at bounding box center [434, 70] width 96 height 25
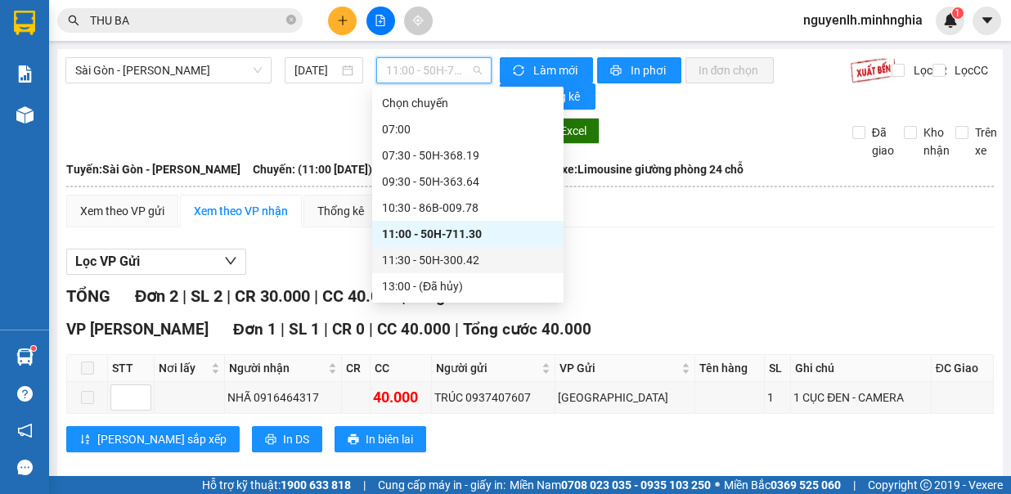
click at [475, 252] on div "11:30 - 50H-300.42" at bounding box center [467, 260] width 191 height 26
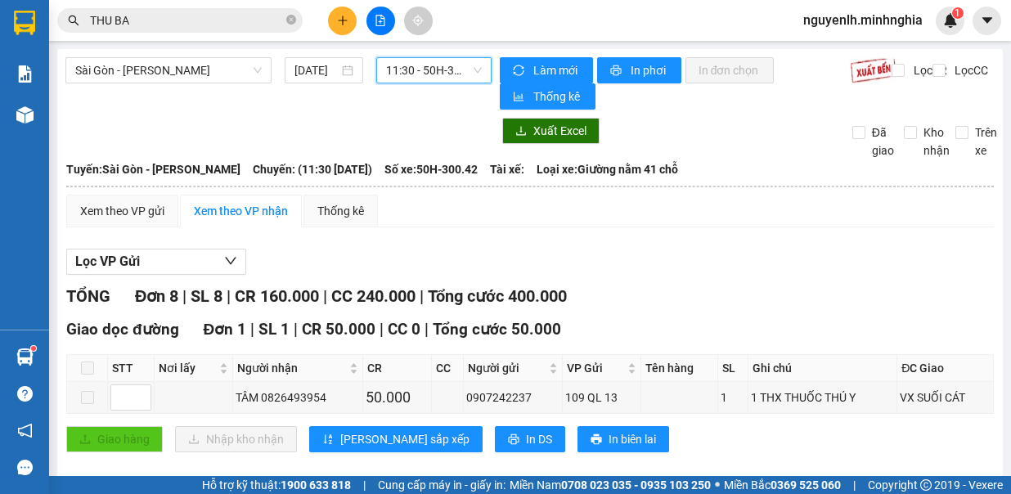
click at [465, 69] on span "11:30 - 50H-300.42" at bounding box center [434, 70] width 96 height 25
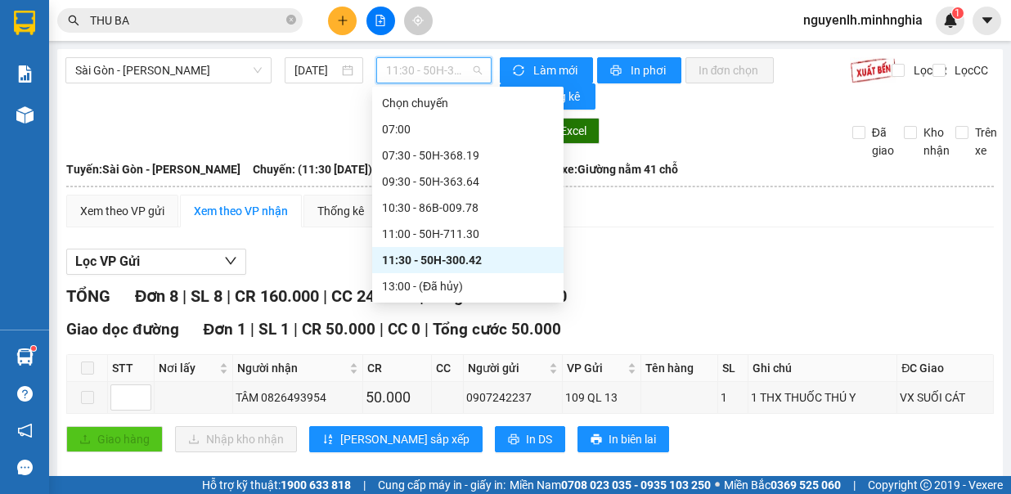
scroll to position [164, 0]
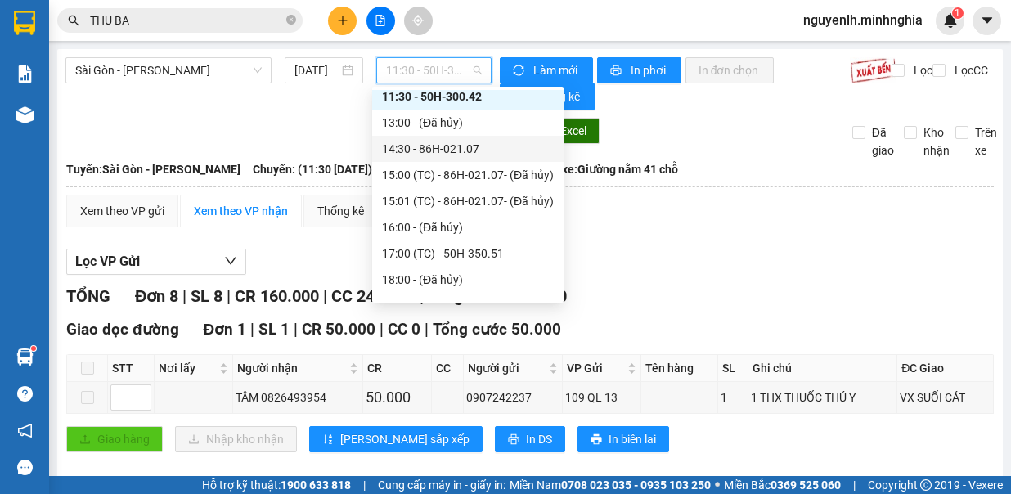
click at [491, 136] on div "14:30 - 86H-021.07" at bounding box center [467, 149] width 191 height 26
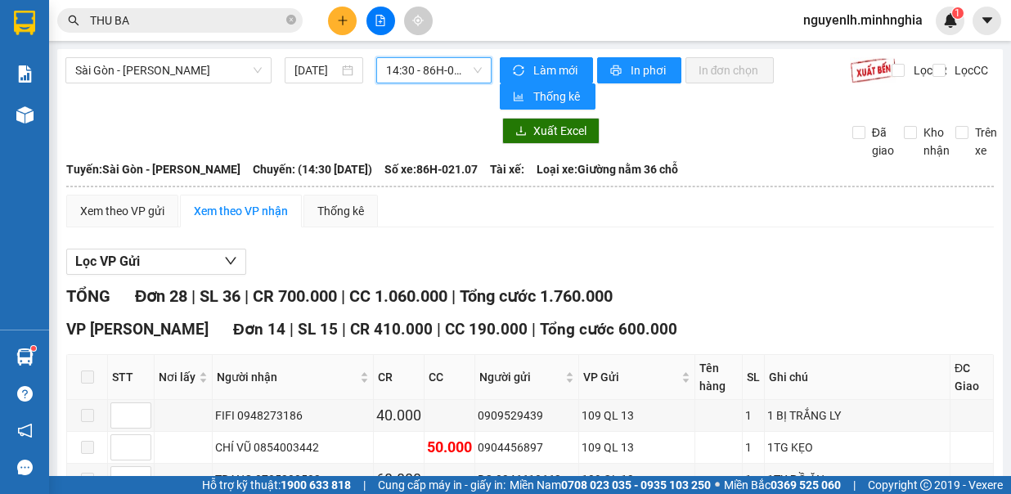
click at [425, 79] on span "14:30 - 86H-021.07" at bounding box center [434, 70] width 96 height 25
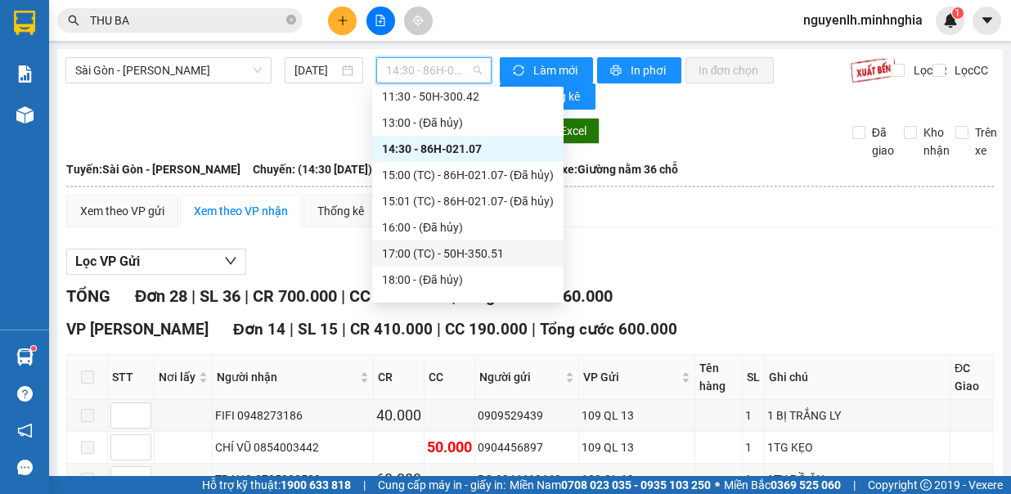
click at [479, 247] on div "17:00 (TC) - 50H-350.51" at bounding box center [468, 254] width 172 height 18
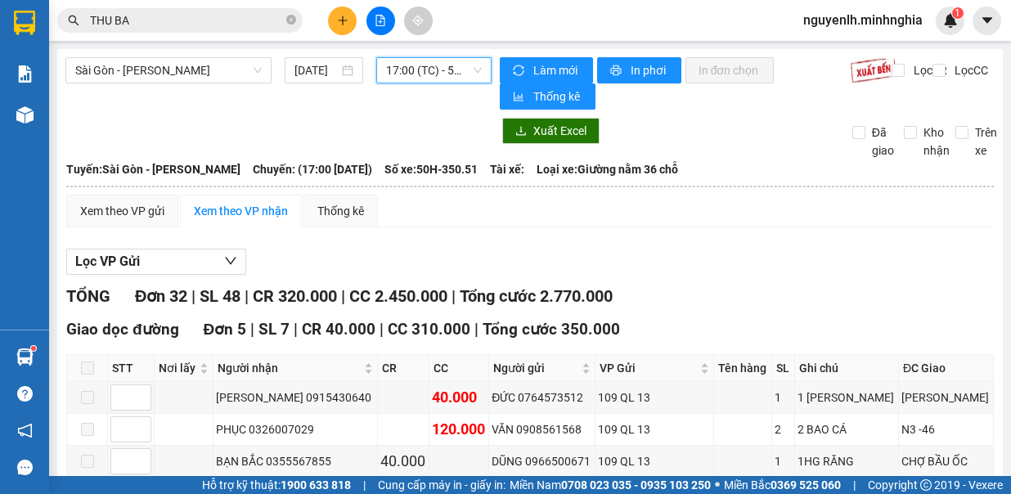
click at [435, 72] on span "17:00 (TC) - 50H-350.51" at bounding box center [434, 70] width 96 height 25
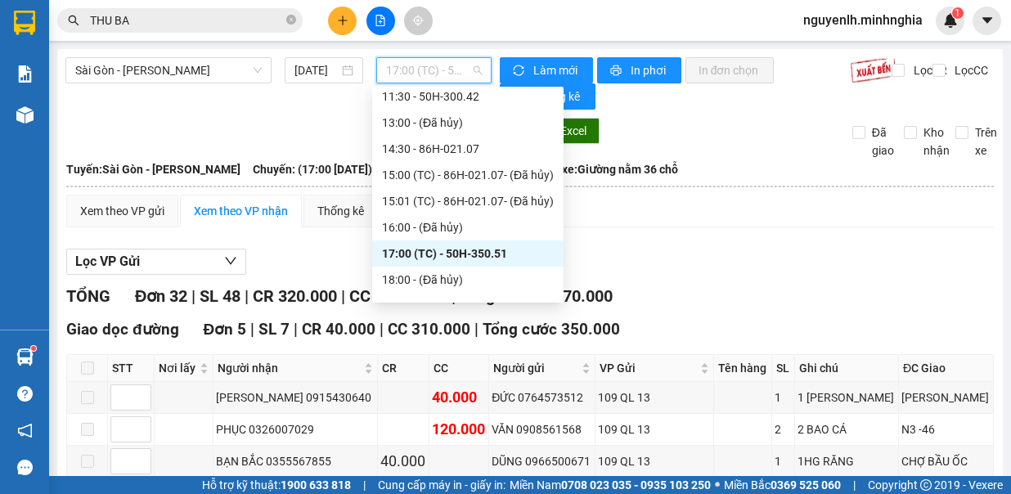
scroll to position [236, 0]
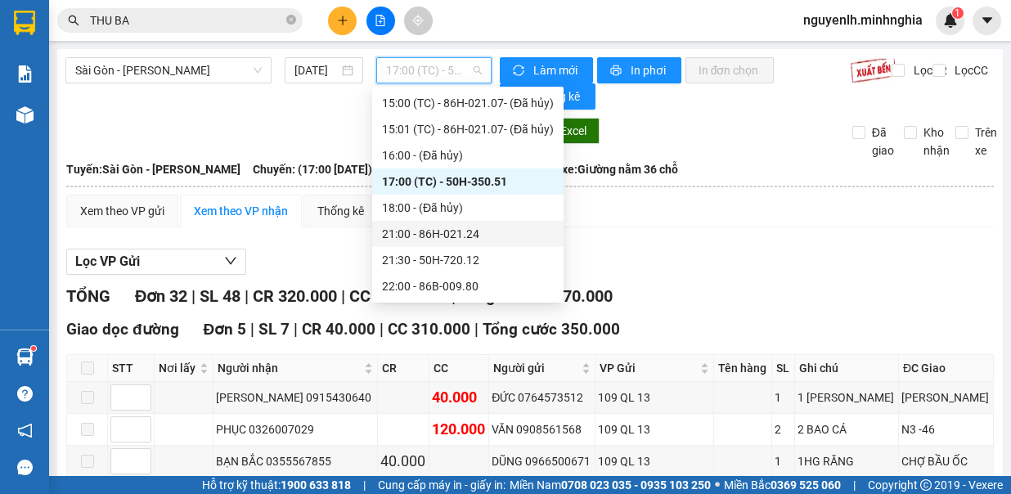
click at [516, 238] on div "21:00 - 86H-021.24" at bounding box center [468, 234] width 172 height 18
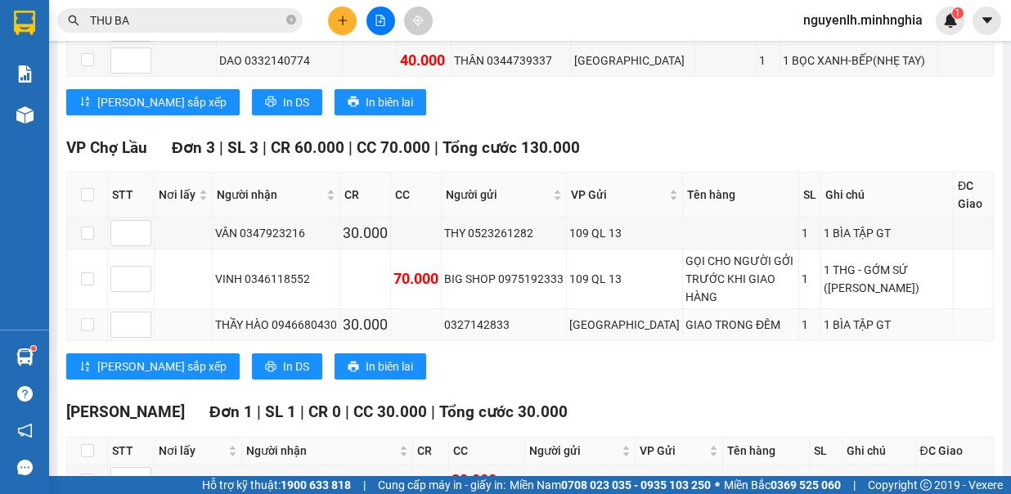
scroll to position [1636, 0]
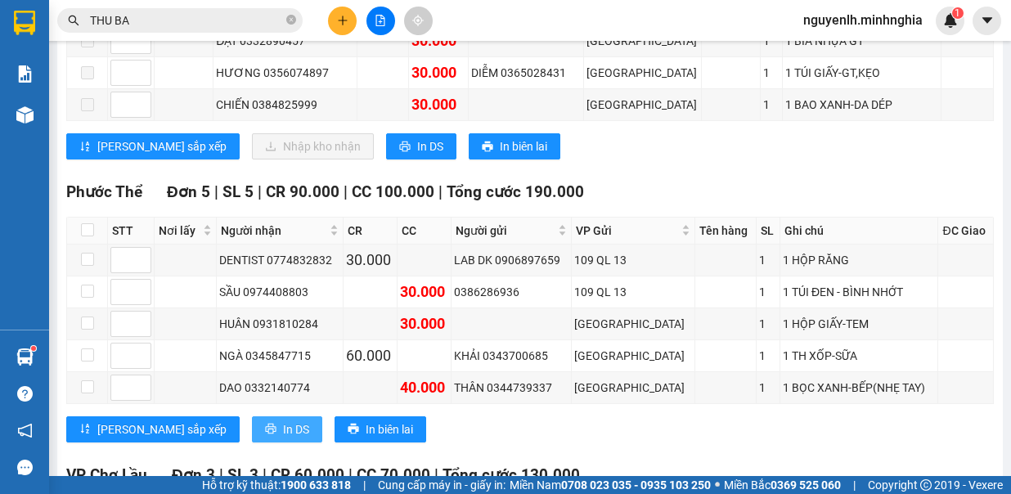
click at [283, 421] on span "In DS" at bounding box center [296, 430] width 26 height 18
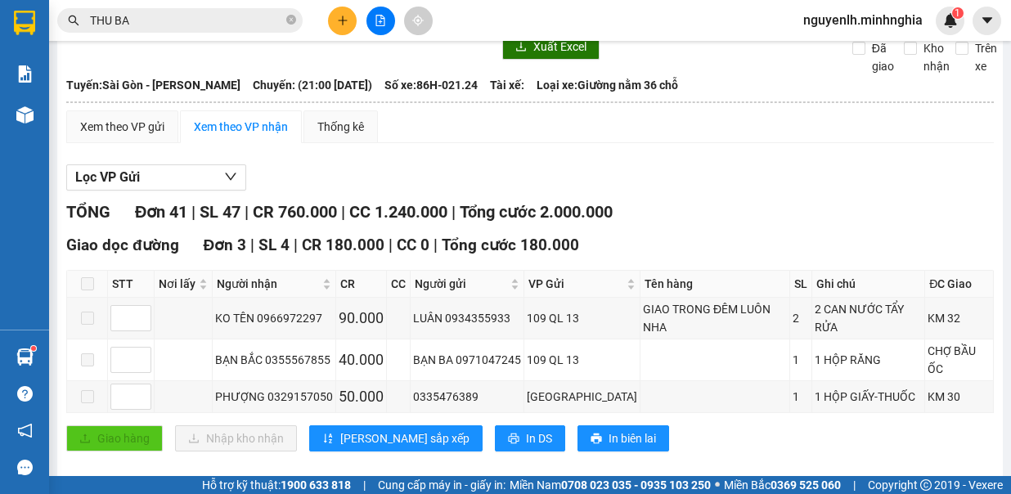
scroll to position [0, 0]
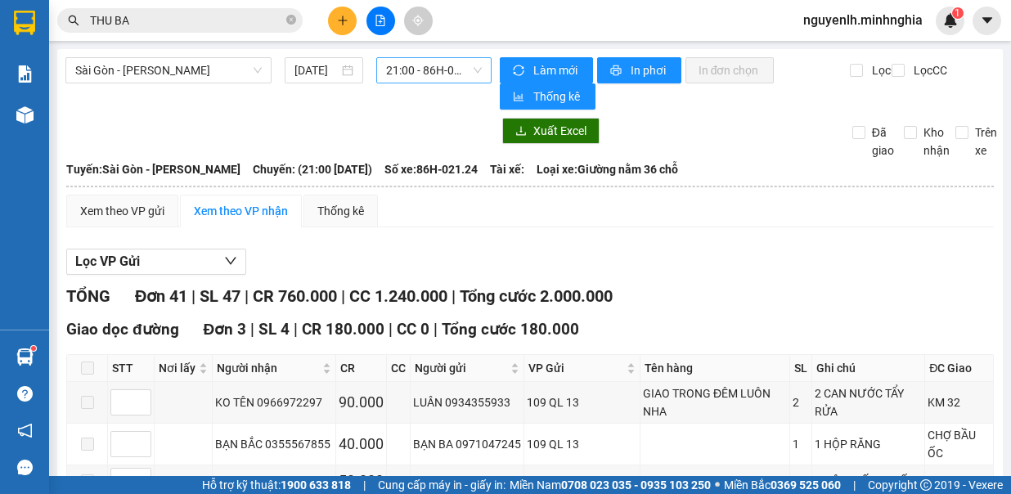
click at [389, 72] on span "21:00 - 86H-021.24" at bounding box center [434, 70] width 96 height 25
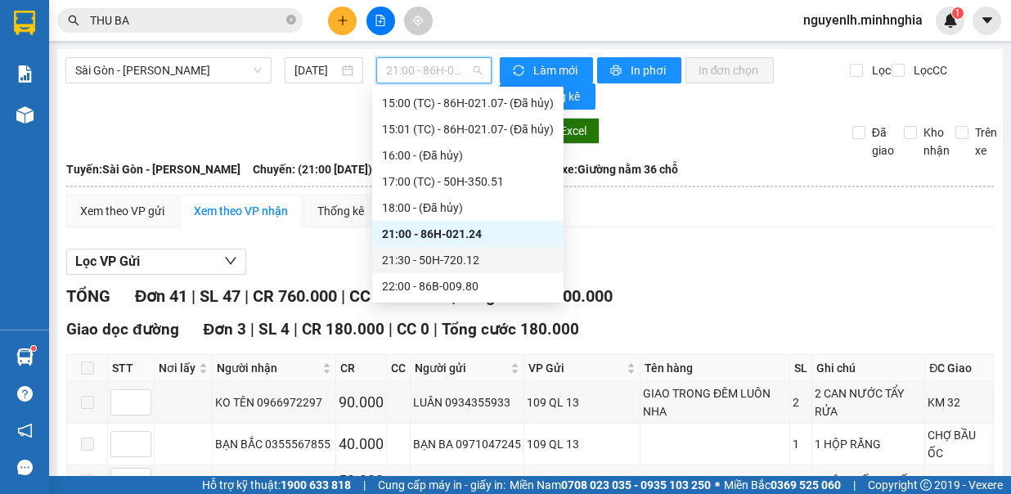
click at [463, 263] on div "21:30 - 50H-720.12" at bounding box center [468, 260] width 172 height 18
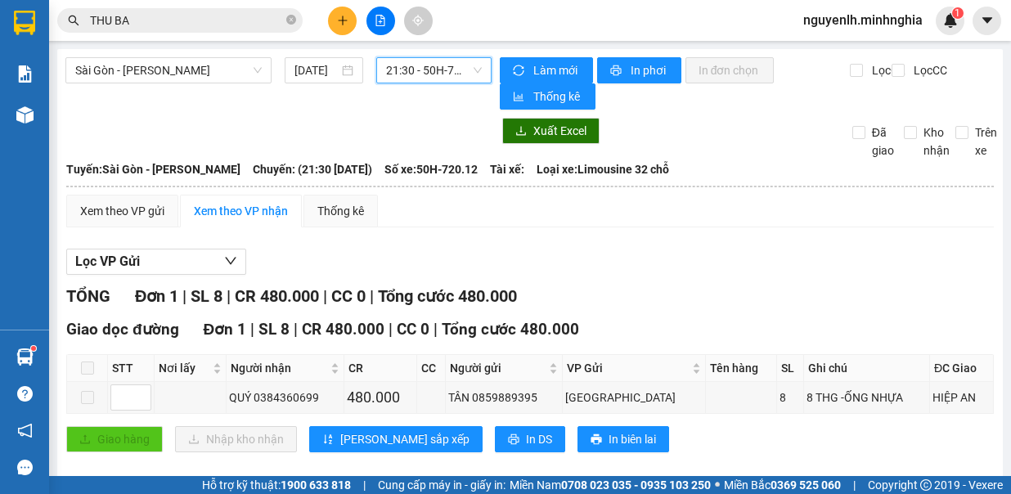
click at [425, 75] on span "21:30 - 50H-720.12" at bounding box center [434, 70] width 96 height 25
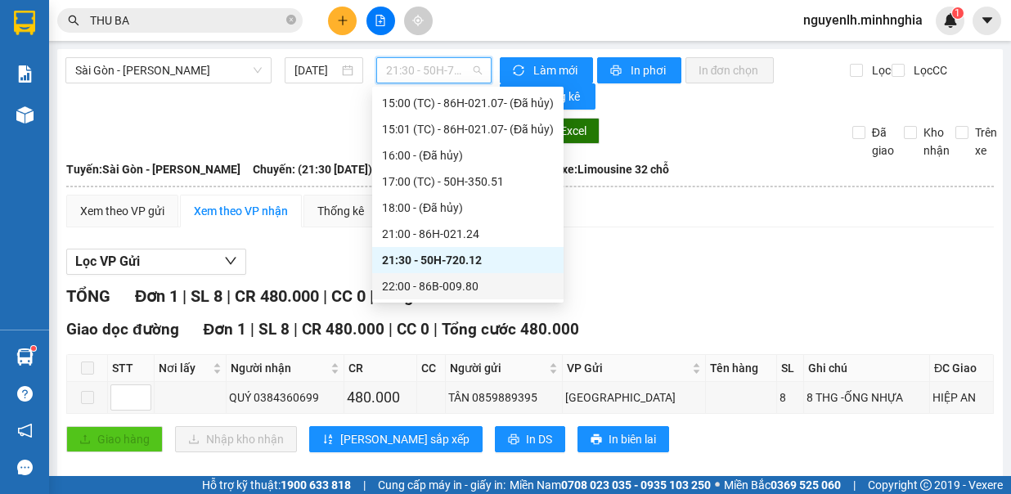
click at [491, 278] on div "22:00 - 86B-009.80" at bounding box center [468, 286] width 172 height 18
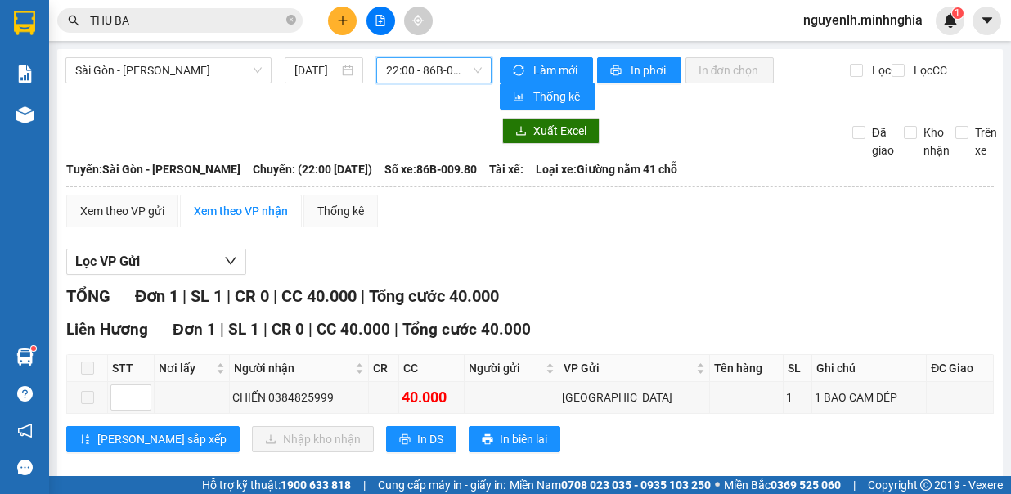
scroll to position [16, 0]
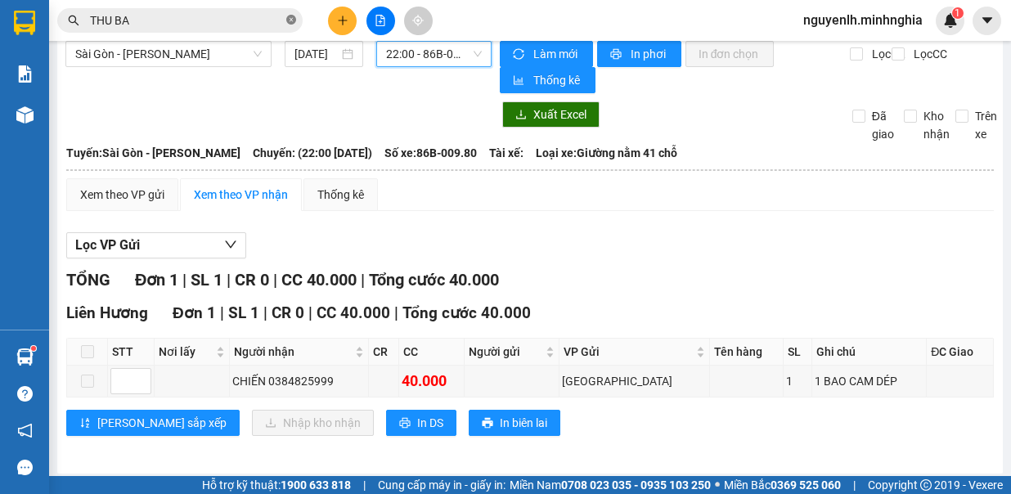
click at [290, 20] on icon "close-circle" at bounding box center [291, 20] width 10 height 10
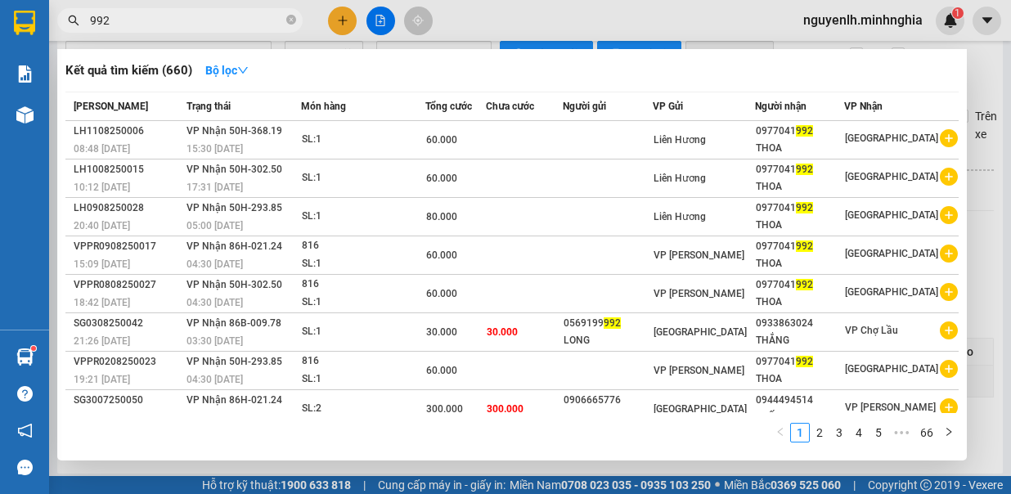
type input "992"
click at [562, 28] on div at bounding box center [505, 247] width 1011 height 494
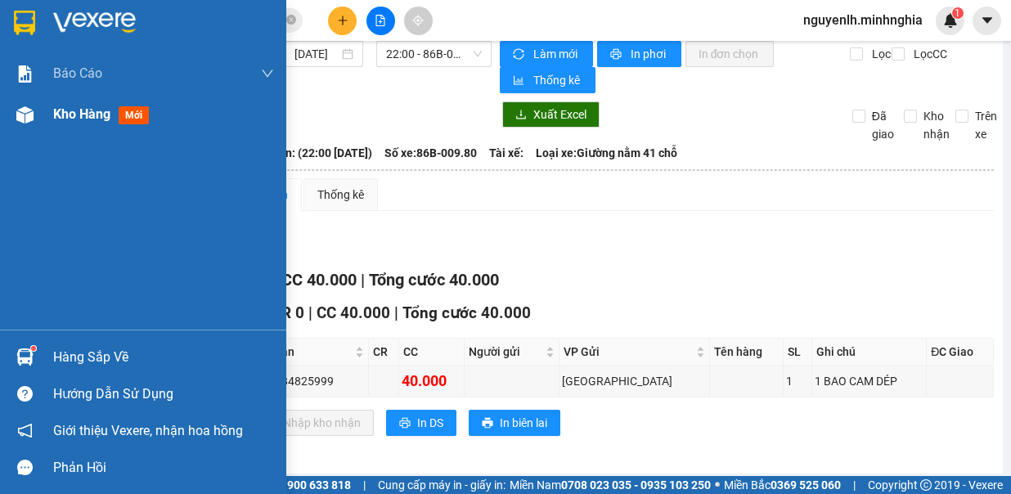
click at [61, 108] on span "Kho hàng" at bounding box center [81, 114] width 57 height 16
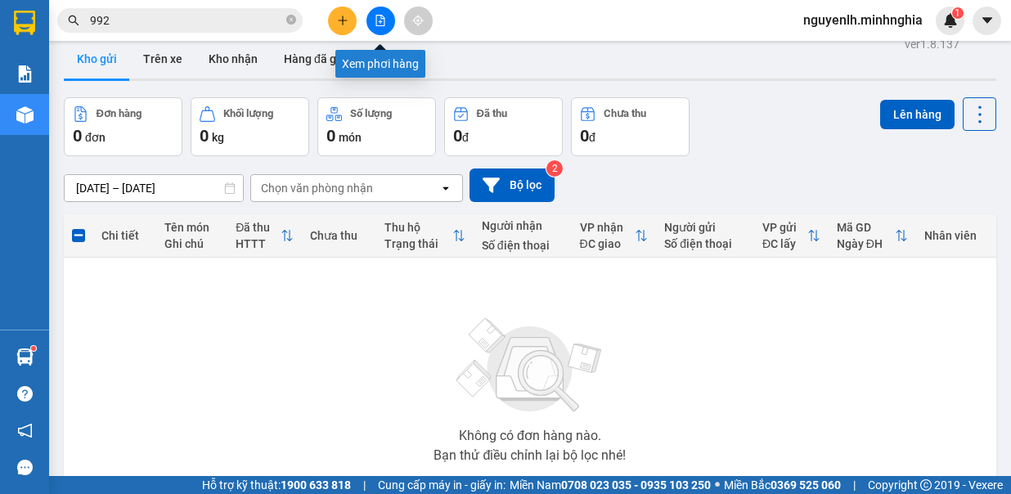
click at [367, 25] on button at bounding box center [381, 21] width 29 height 29
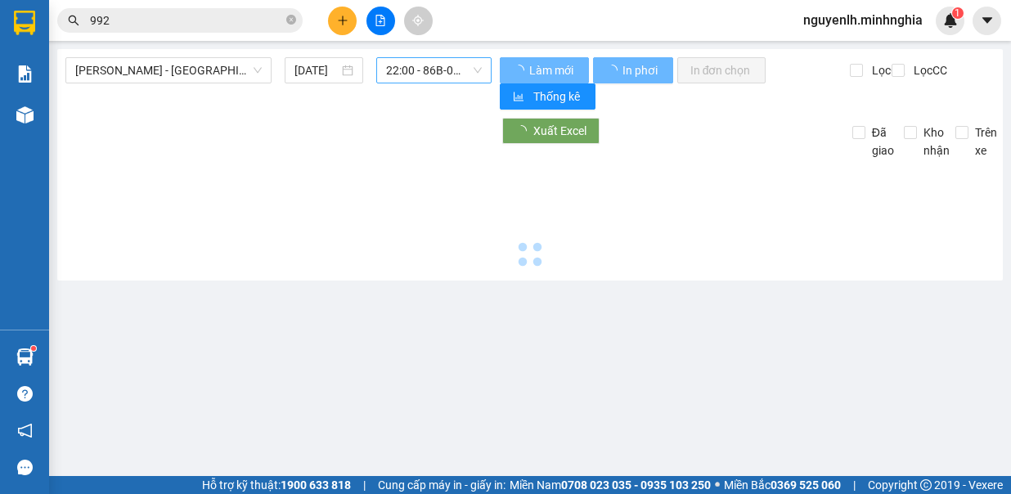
click at [466, 80] on span "22:00 - 86B-009.80" at bounding box center [434, 70] width 96 height 25
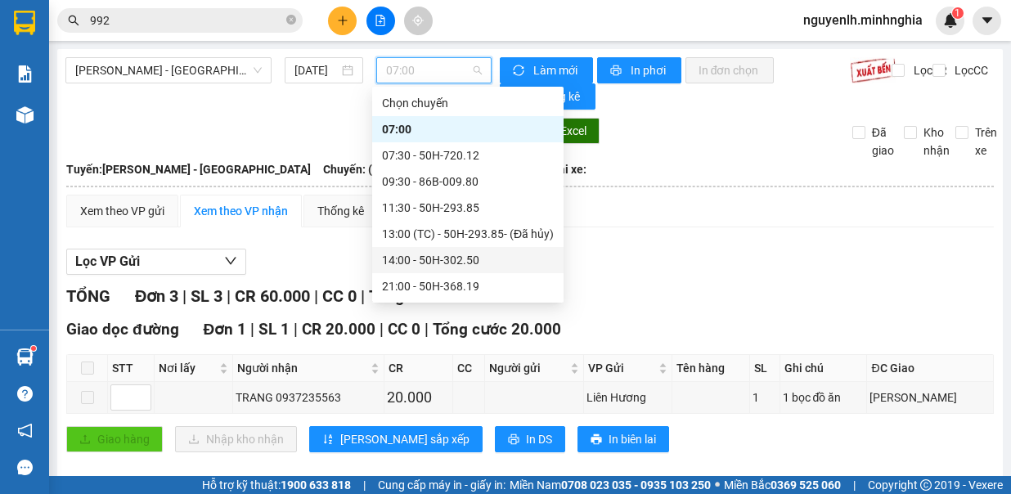
click at [480, 262] on div "14:00 - 50H-302.50" at bounding box center [468, 260] width 172 height 18
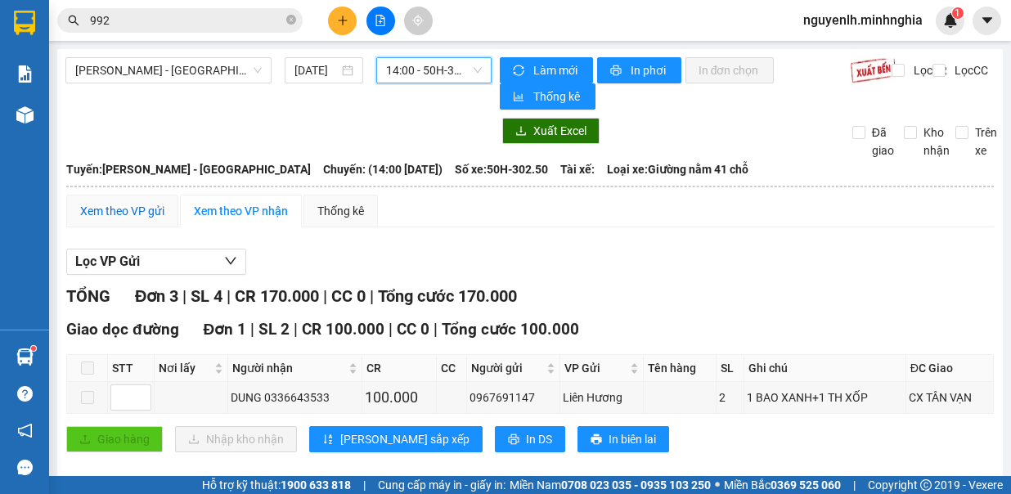
click at [137, 206] on div "Xem theo VP gửi" at bounding box center [122, 211] width 84 height 18
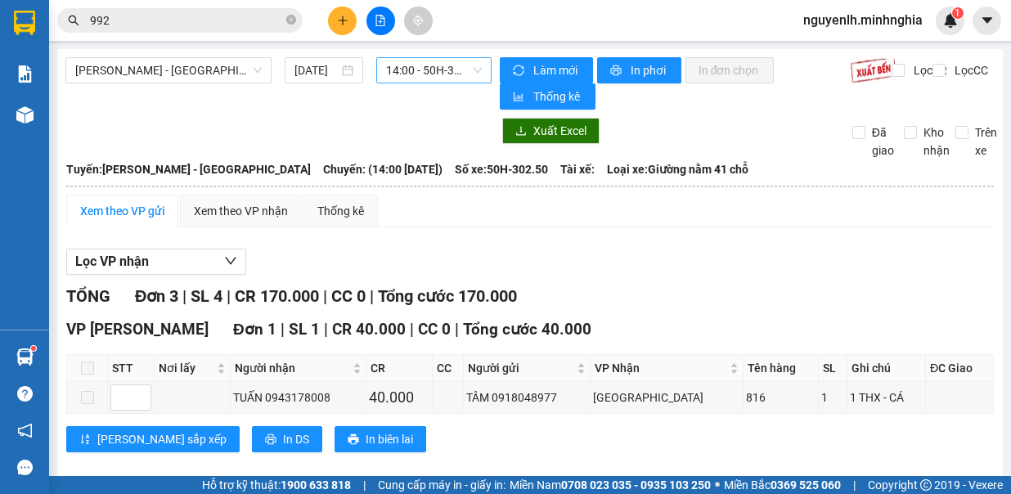
click at [460, 69] on span "14:00 - 50H-302.50" at bounding box center [434, 70] width 96 height 25
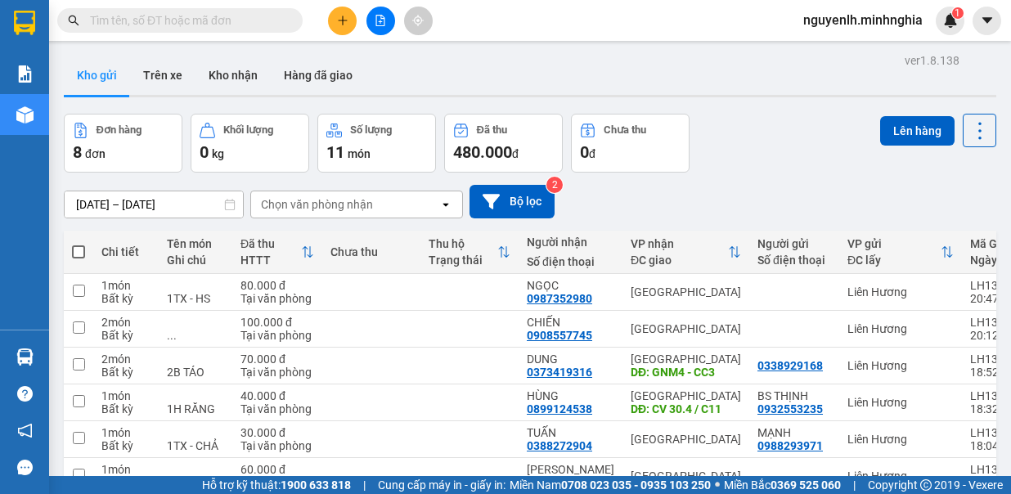
click at [383, 16] on icon "file-add" at bounding box center [380, 20] width 11 height 11
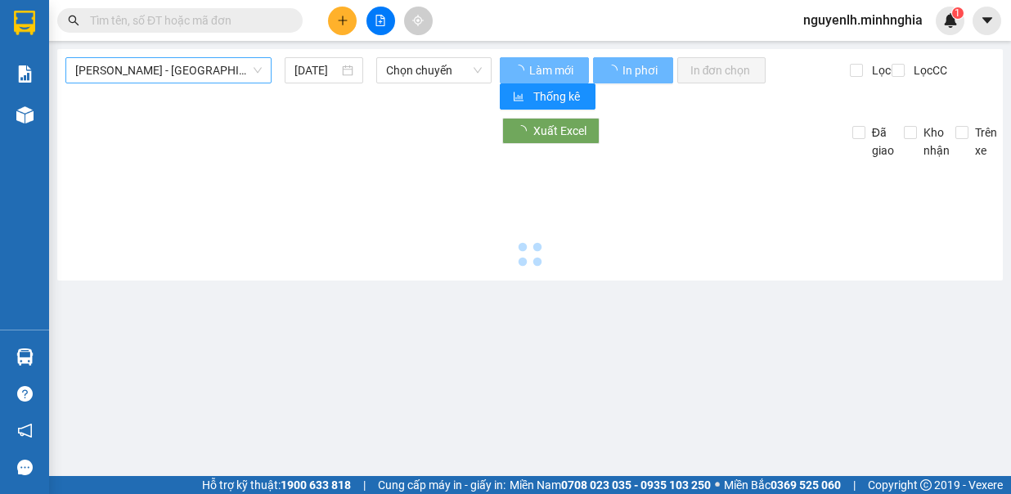
click at [169, 69] on span "[PERSON_NAME] - [GEOGRAPHIC_DATA]" at bounding box center [168, 70] width 187 height 25
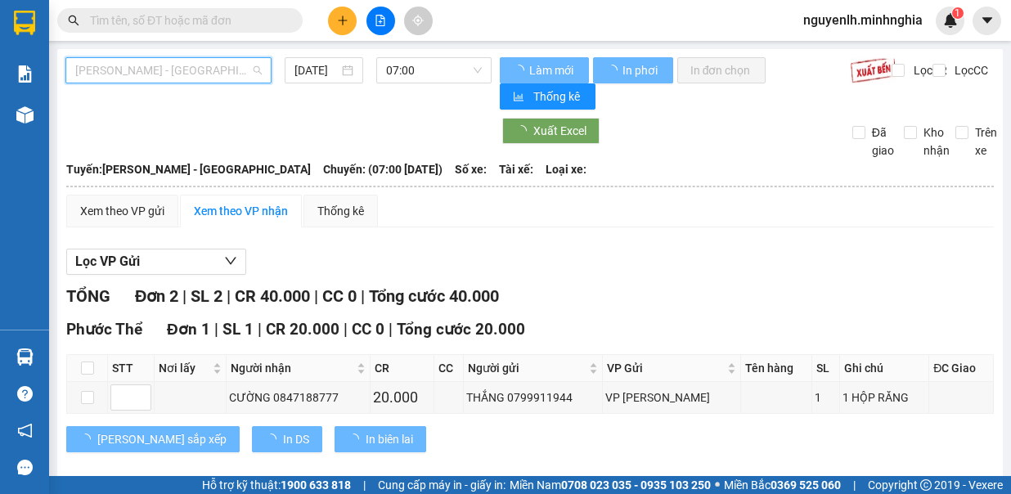
click at [184, 152] on div "Sài Gòn - [PERSON_NAME]" at bounding box center [179, 155] width 209 height 18
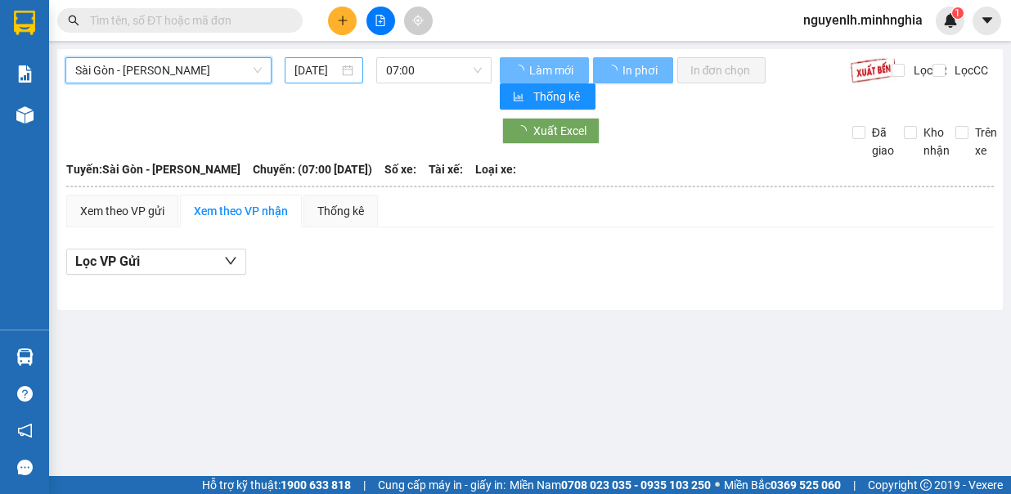
click at [307, 75] on input "[DATE]" at bounding box center [317, 70] width 44 height 18
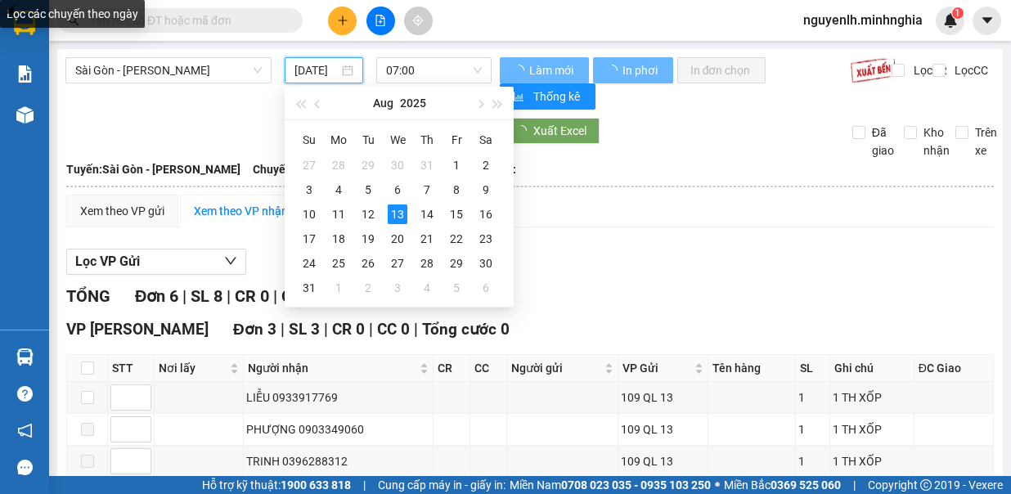
click at [367, 212] on div "12" at bounding box center [368, 215] width 20 height 20
click at [422, 97] on div "Sài Gòn - Phan Rí 13/08/2025 07:00" at bounding box center [278, 83] width 426 height 52
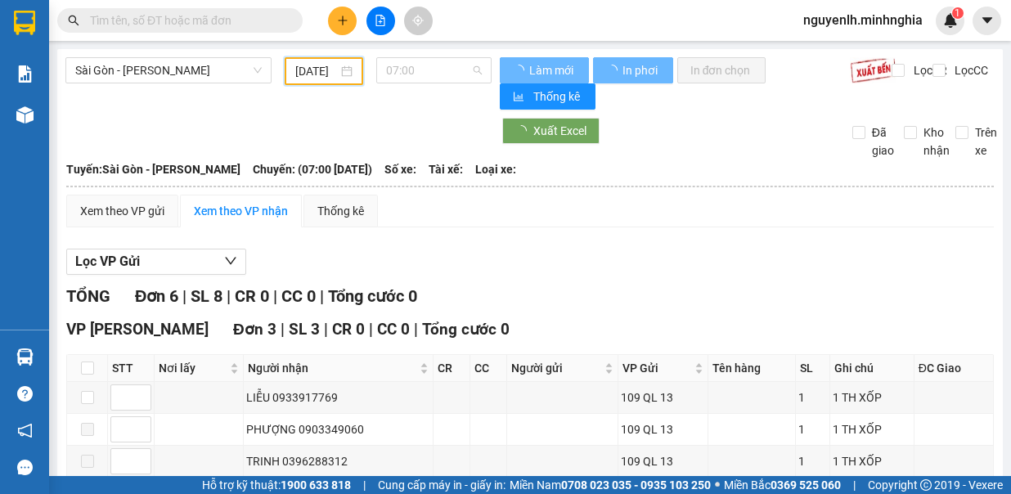
type input "12/08/2025"
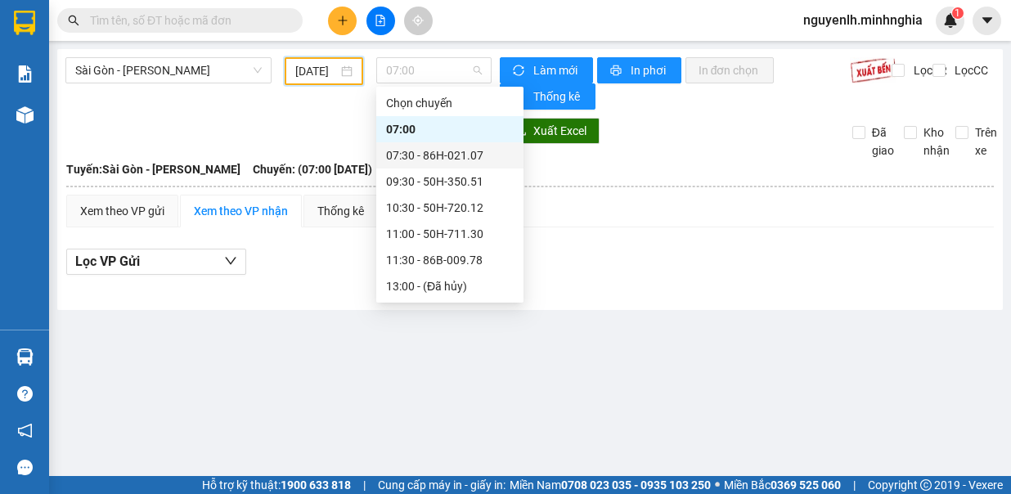
click at [429, 151] on div "07:30 - 86H-021.07" at bounding box center [450, 155] width 128 height 18
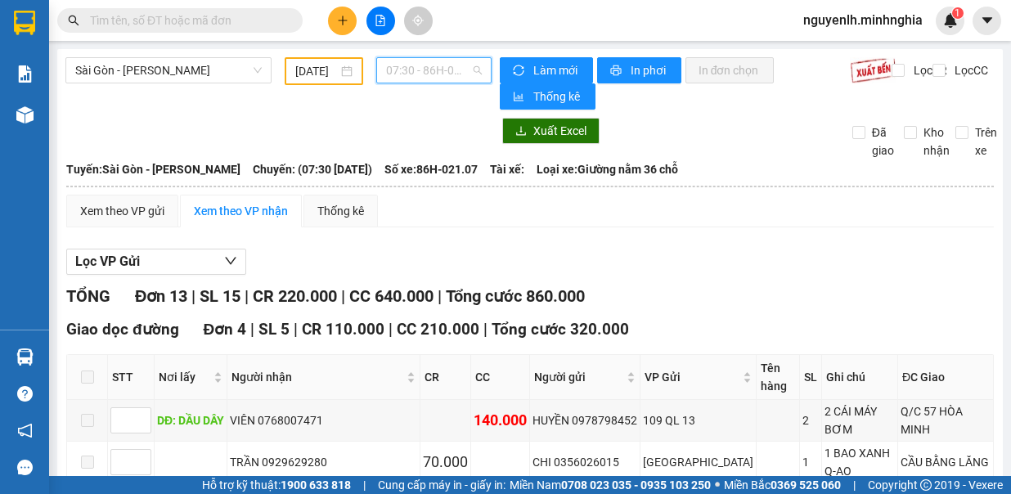
click at [387, 76] on span "07:30 - 86H-021.07" at bounding box center [434, 70] width 96 height 25
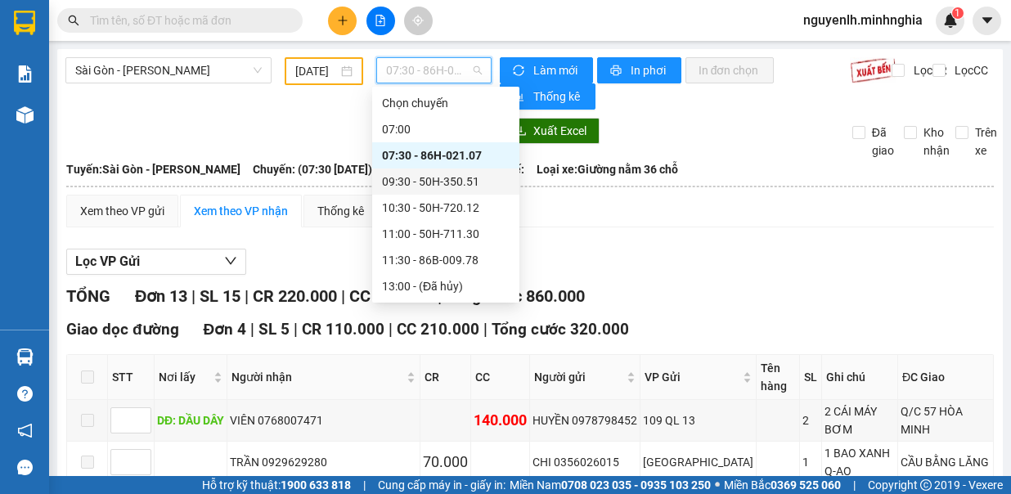
click at [439, 180] on div "09:30 - 50H-350.51" at bounding box center [446, 182] width 128 height 18
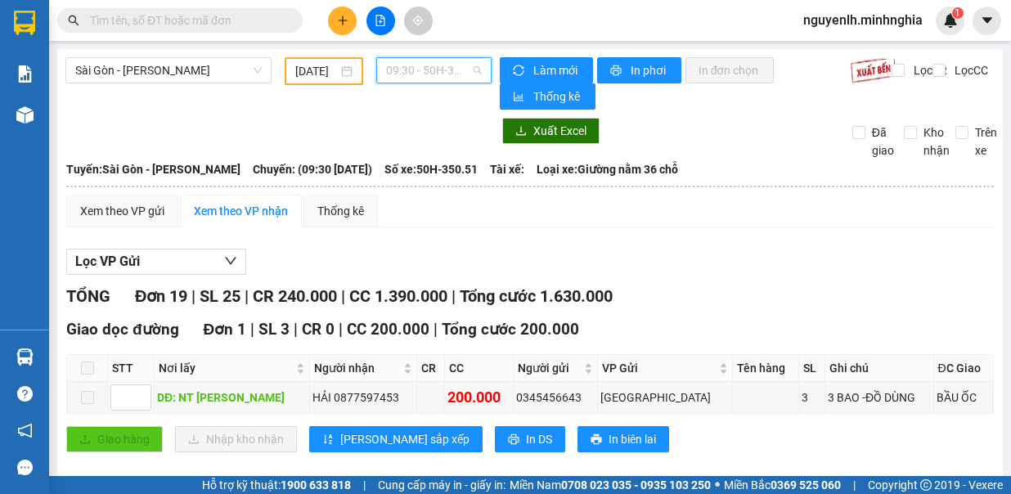
click at [425, 70] on span "09:30 - 50H-350.51" at bounding box center [434, 70] width 96 height 25
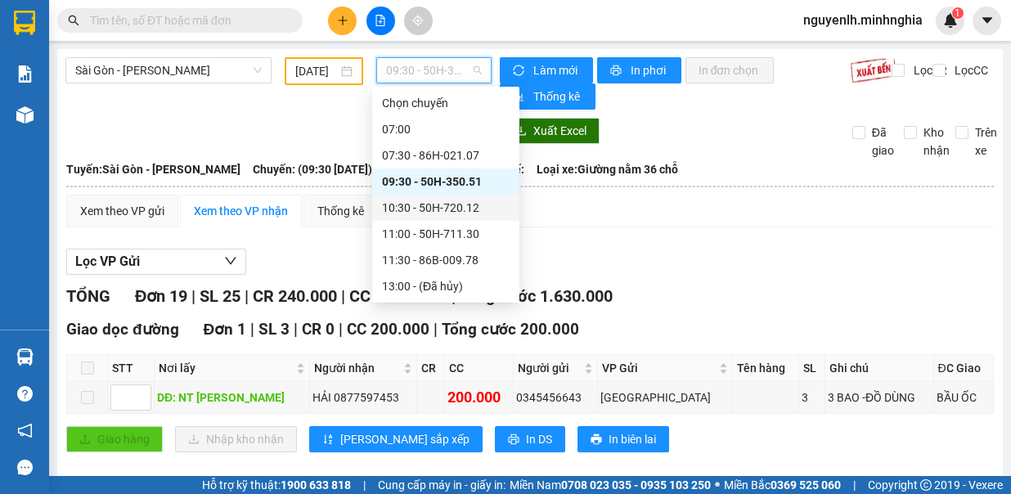
click at [453, 218] on div "10:30 - 50H-720.12" at bounding box center [445, 208] width 147 height 26
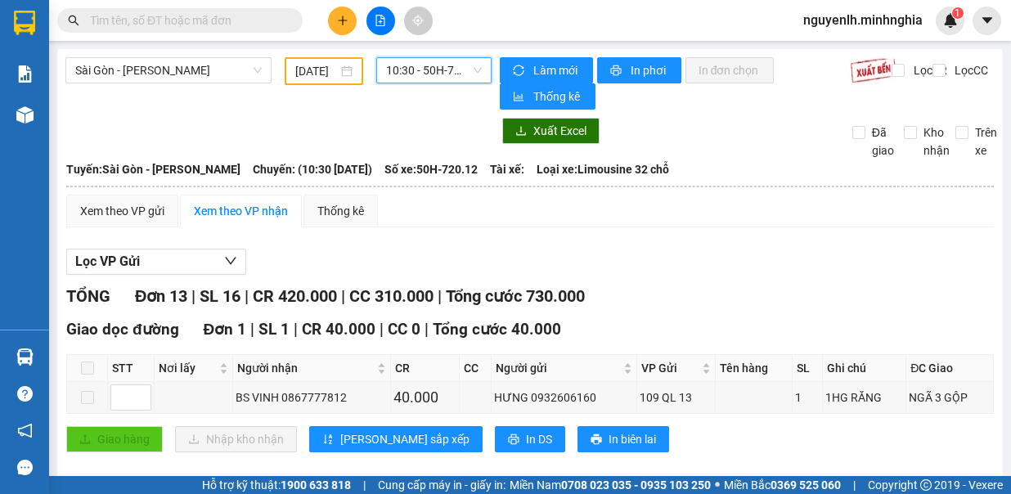
click at [440, 62] on span "10:30 - 50H-720.12" at bounding box center [434, 70] width 96 height 25
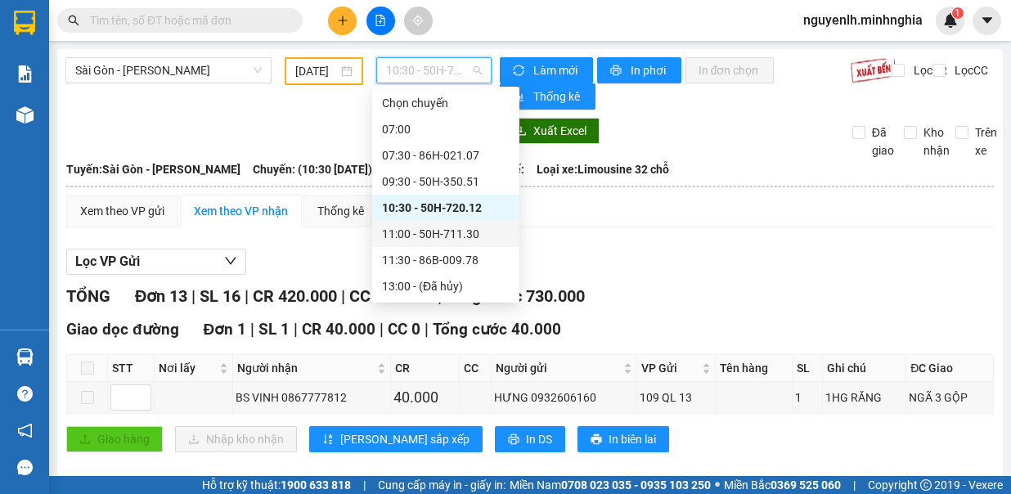
click at [475, 232] on div "11:00 - 50H-711.30" at bounding box center [446, 234] width 128 height 18
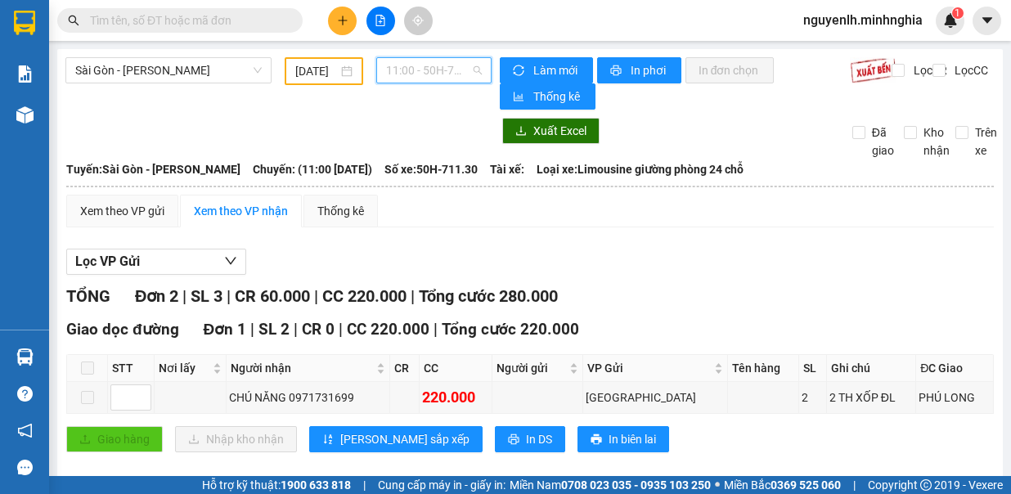
click at [448, 74] on span "11:00 - 50H-711.30" at bounding box center [434, 70] width 96 height 25
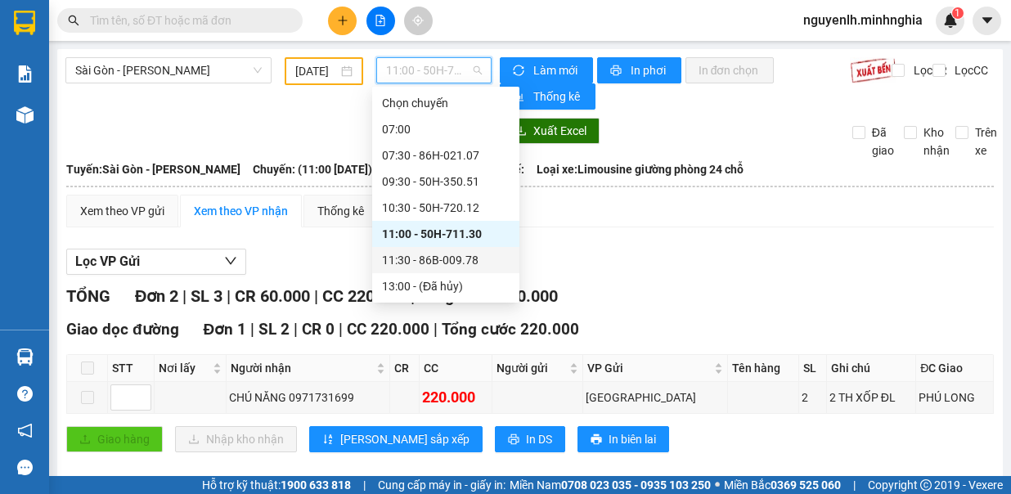
click at [473, 252] on div "11:30 - 86B-009.78" at bounding box center [446, 260] width 128 height 18
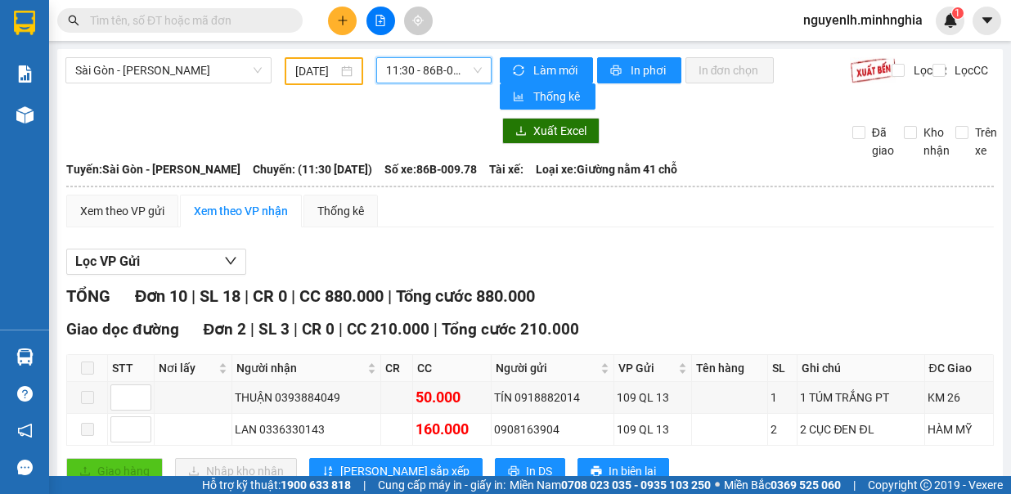
click at [418, 74] on span "11:30 - 86B-009.78" at bounding box center [434, 70] width 96 height 25
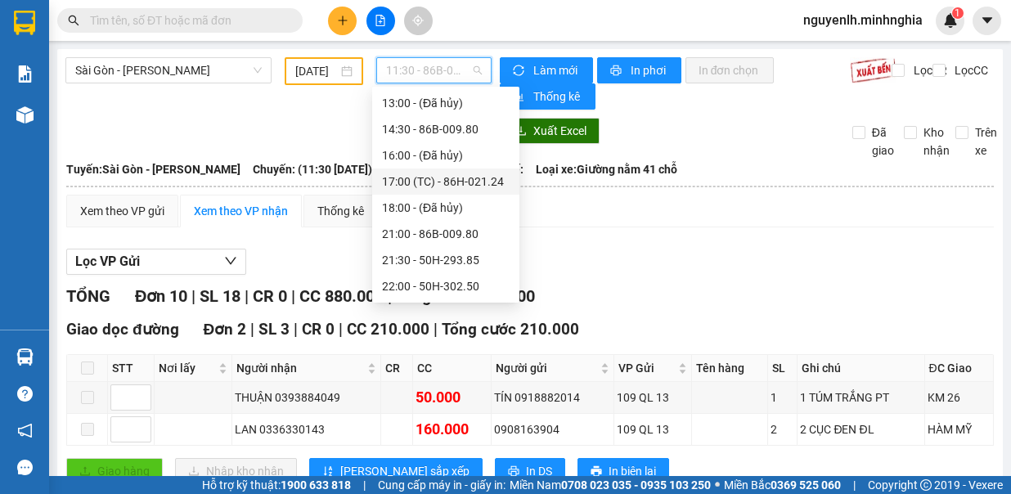
scroll to position [101, 0]
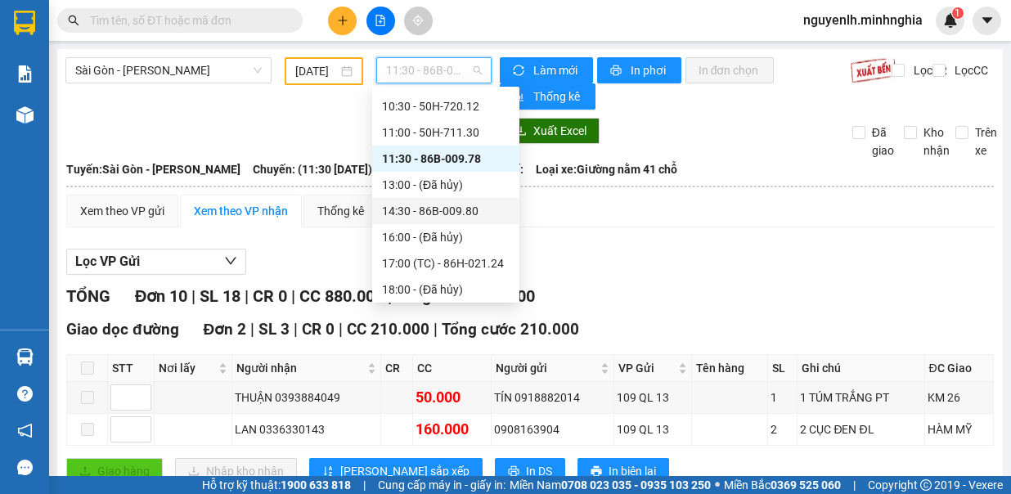
click at [470, 204] on div "14:30 - 86B-009.80" at bounding box center [446, 211] width 128 height 18
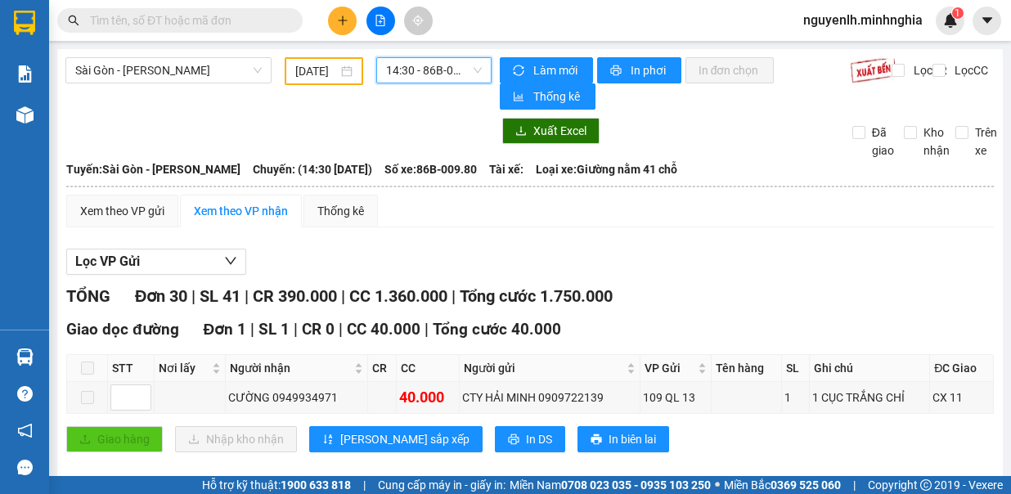
click at [429, 75] on span "14:30 - 86B-009.80" at bounding box center [434, 70] width 96 height 25
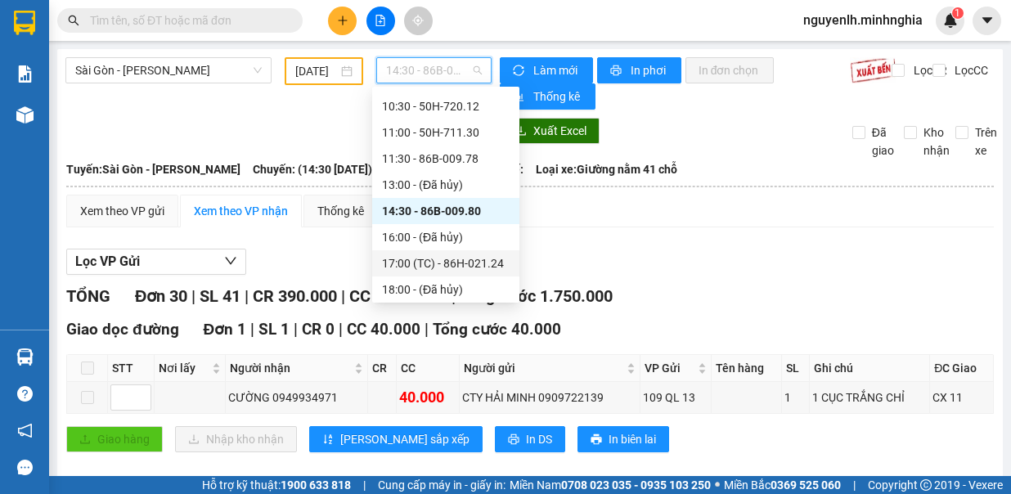
click at [452, 262] on div "17:00 (TC) - 86H-021.24" at bounding box center [446, 263] width 128 height 18
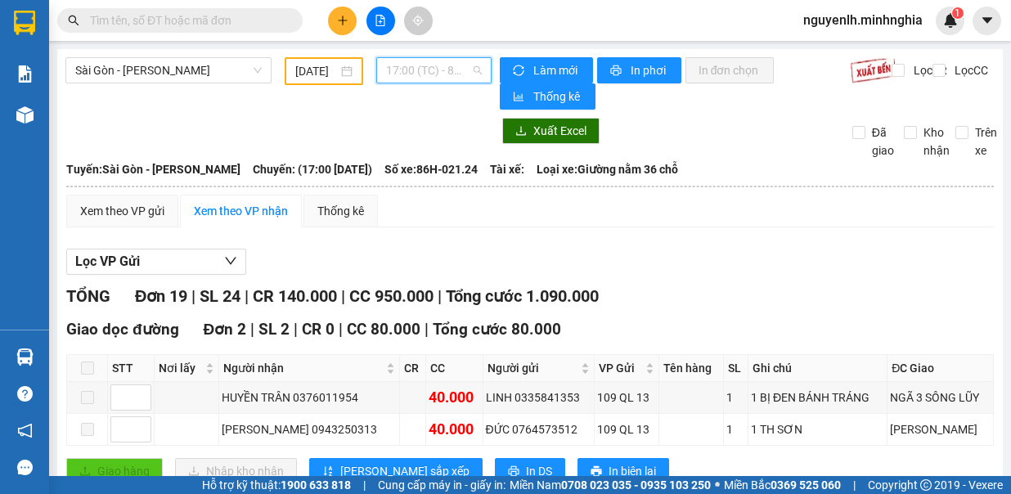
click at [461, 61] on span "17:00 (TC) - 86H-021.24" at bounding box center [434, 70] width 96 height 25
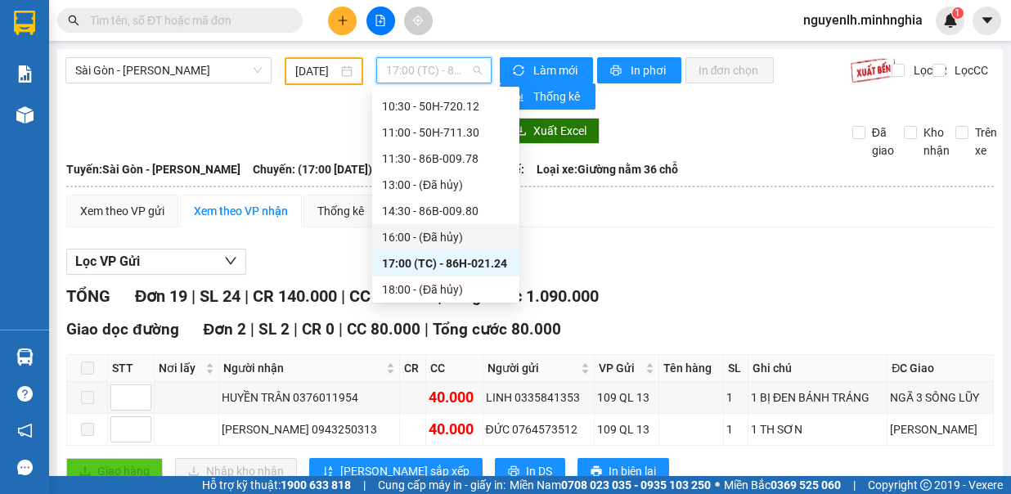
scroll to position [183, 0]
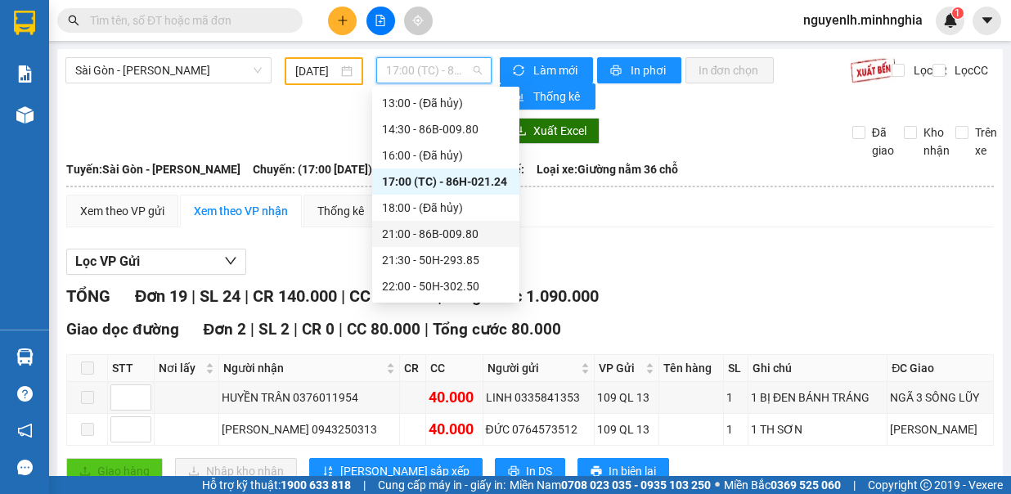
click at [476, 240] on div "21:00 - 86B-009.80" at bounding box center [446, 234] width 128 height 18
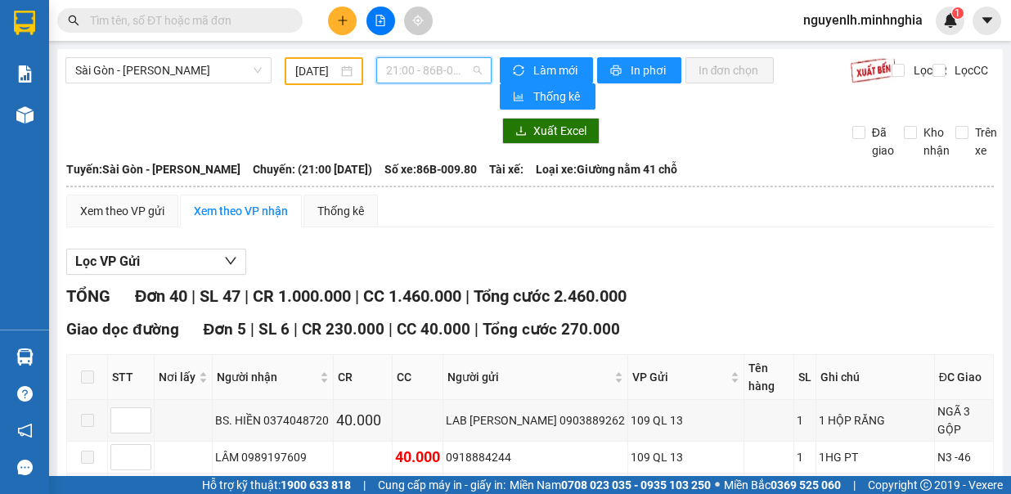
click at [416, 76] on span "21:00 - 86B-009.80" at bounding box center [434, 70] width 96 height 25
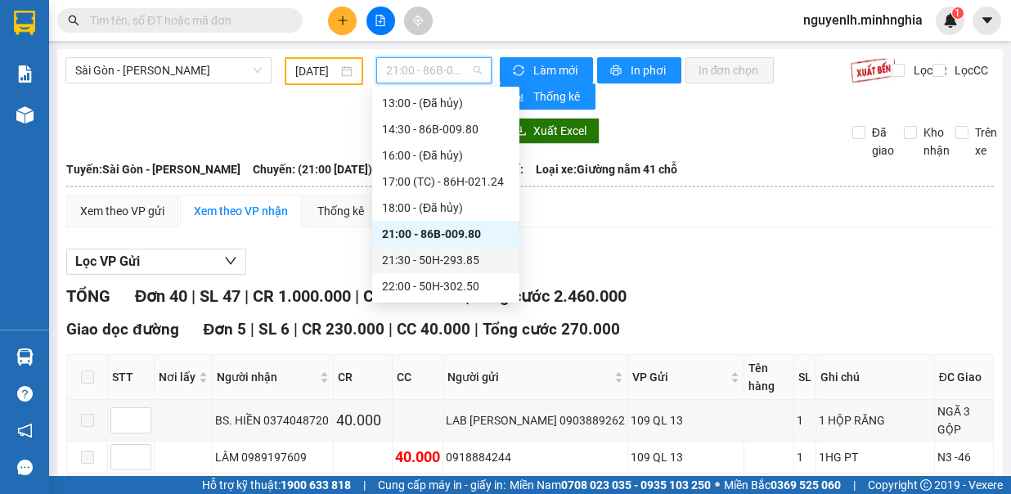
click at [443, 260] on div "21:30 - 50H-293.85" at bounding box center [446, 260] width 128 height 18
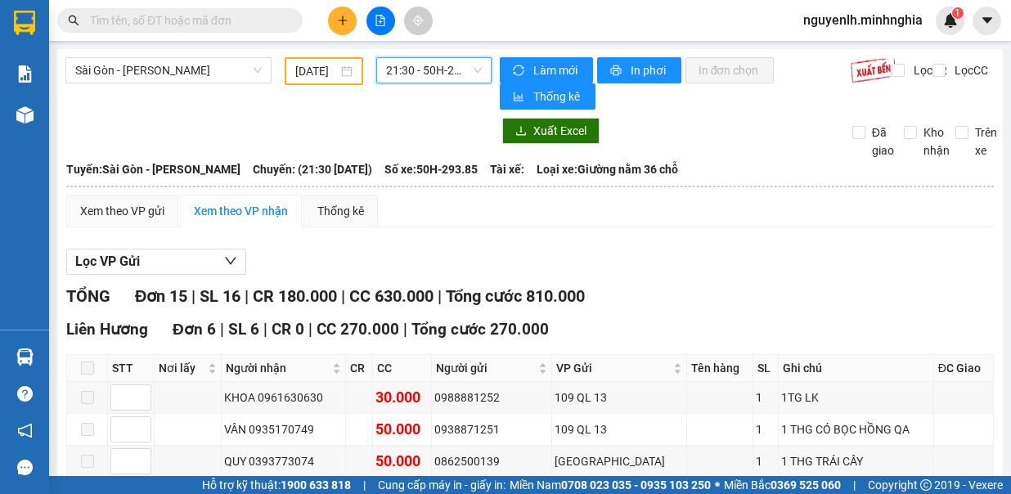
click at [433, 67] on span "21:30 - 50H-293.85" at bounding box center [434, 70] width 96 height 25
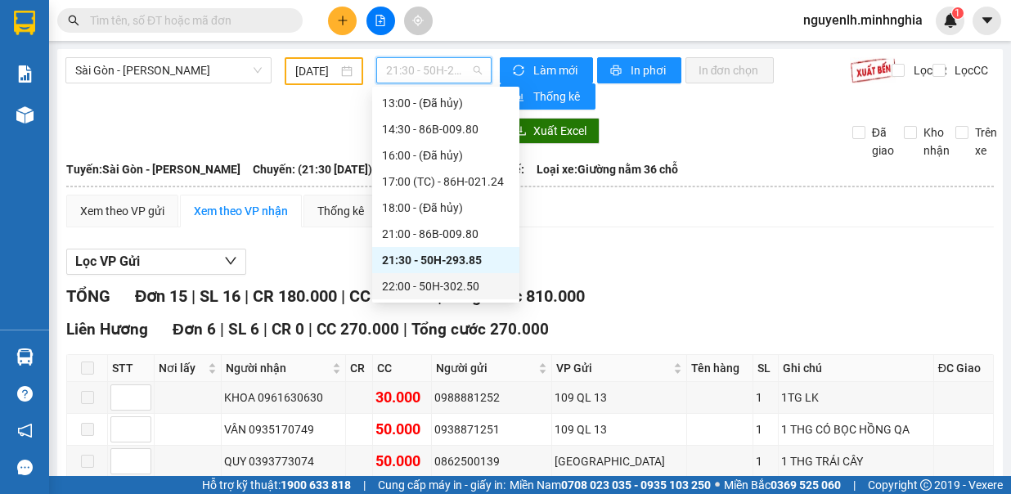
click at [464, 290] on div "22:00 - 50H-302.50" at bounding box center [446, 286] width 128 height 18
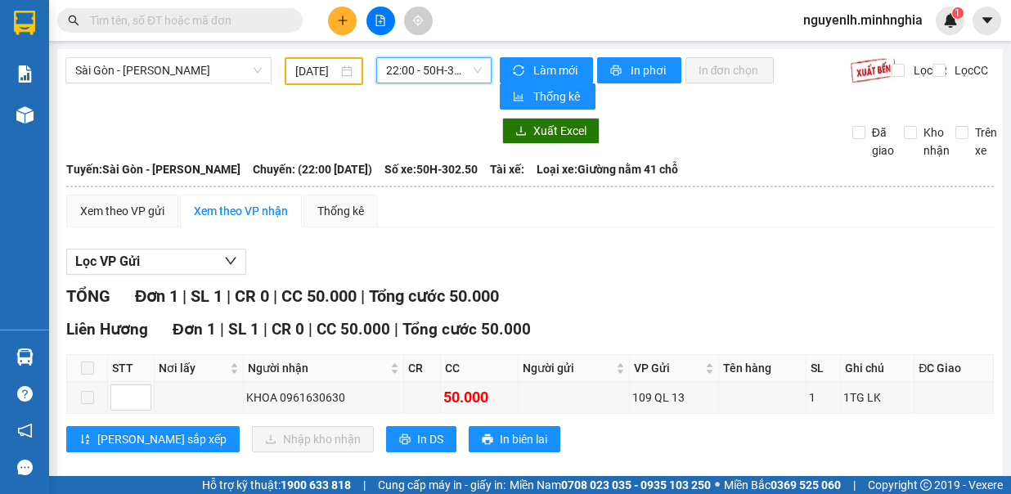
scroll to position [16, 0]
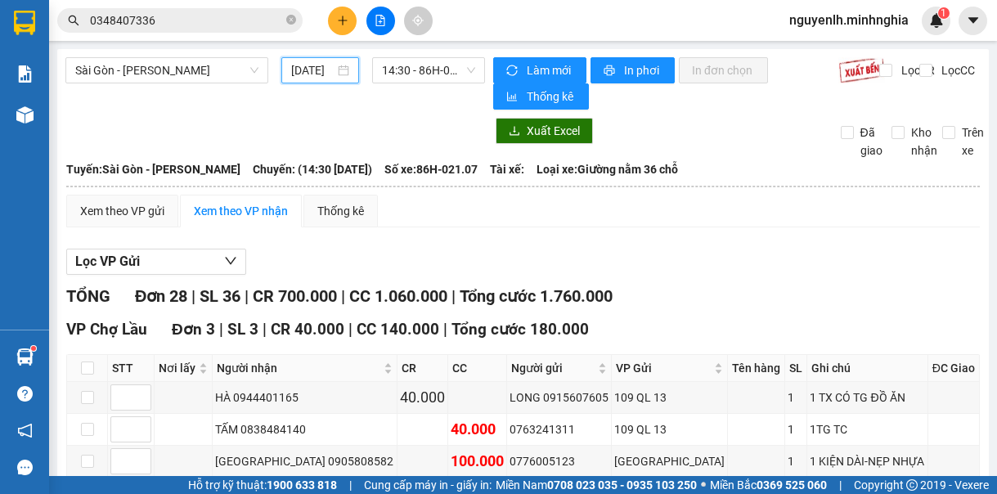
click at [308, 67] on input "[DATE]" at bounding box center [312, 70] width 43 height 18
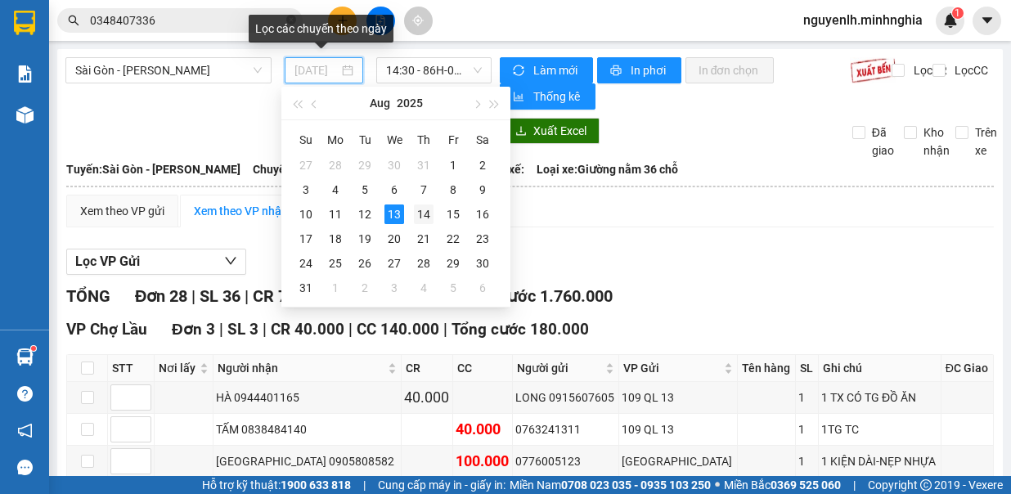
click at [424, 209] on div "14" at bounding box center [424, 215] width 20 height 20
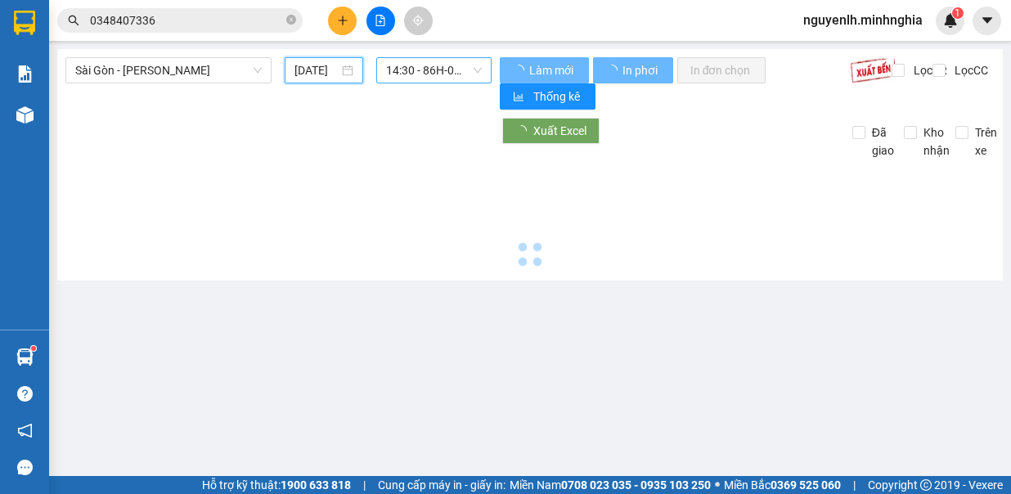
click at [470, 66] on span "14:30 - 86H-021.07" at bounding box center [434, 70] width 96 height 25
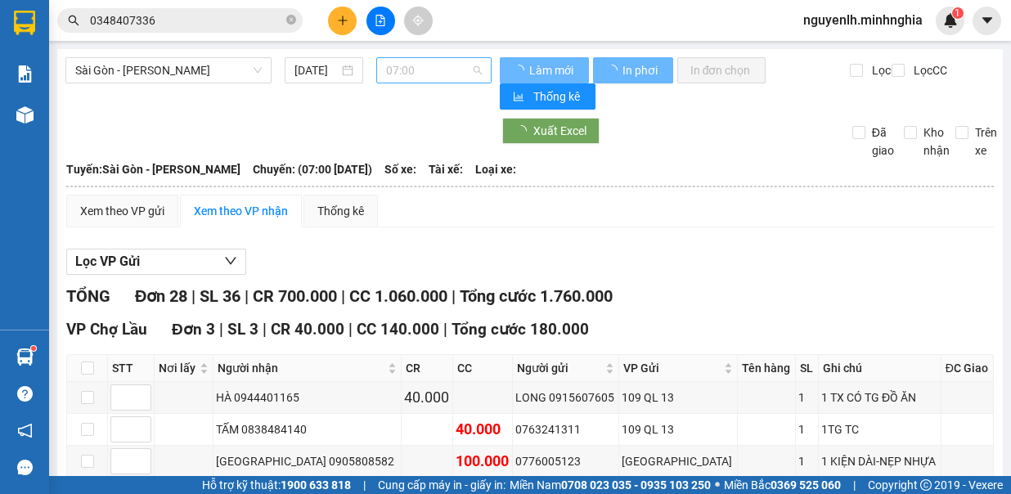
type input "[DATE]"
click at [465, 75] on span "07:00" at bounding box center [434, 70] width 96 height 25
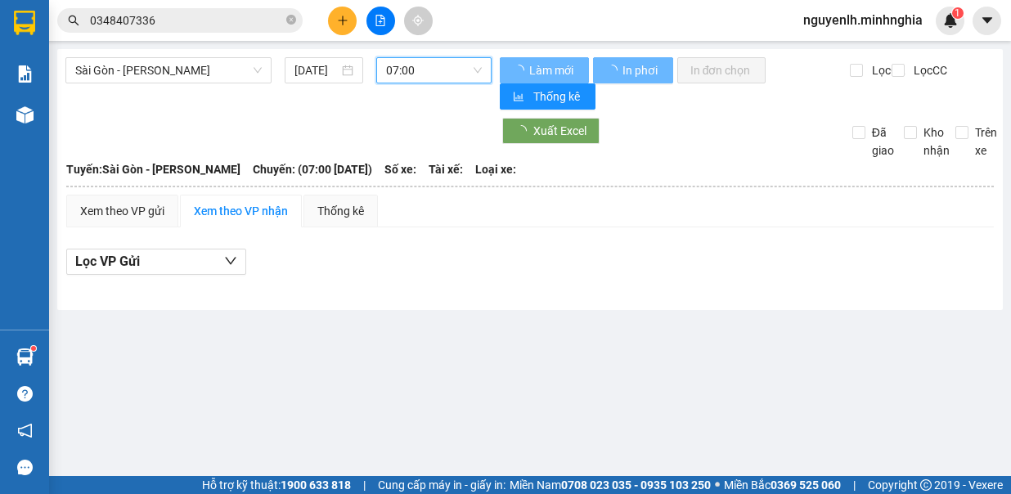
click at [465, 75] on span "07:00" at bounding box center [434, 70] width 96 height 25
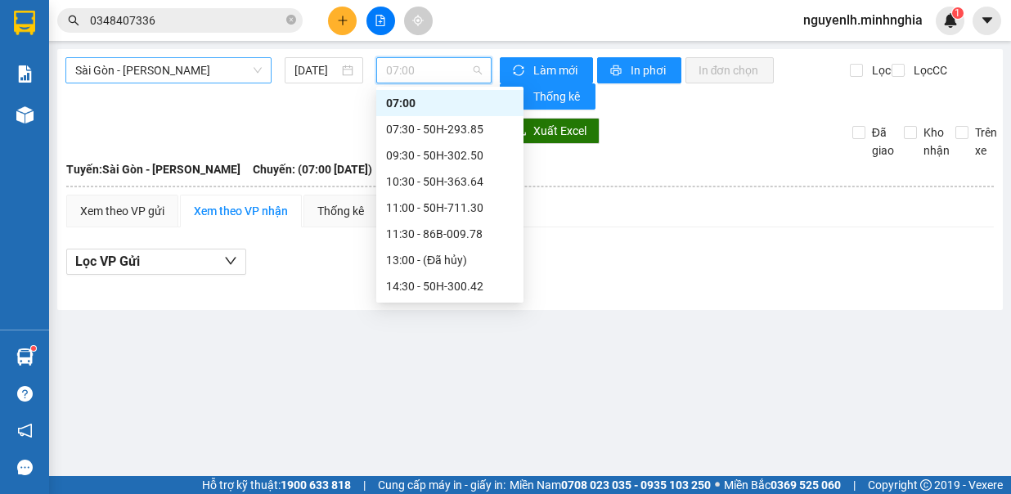
click at [174, 66] on span "Sài Gòn - [PERSON_NAME]" at bounding box center [168, 70] width 187 height 25
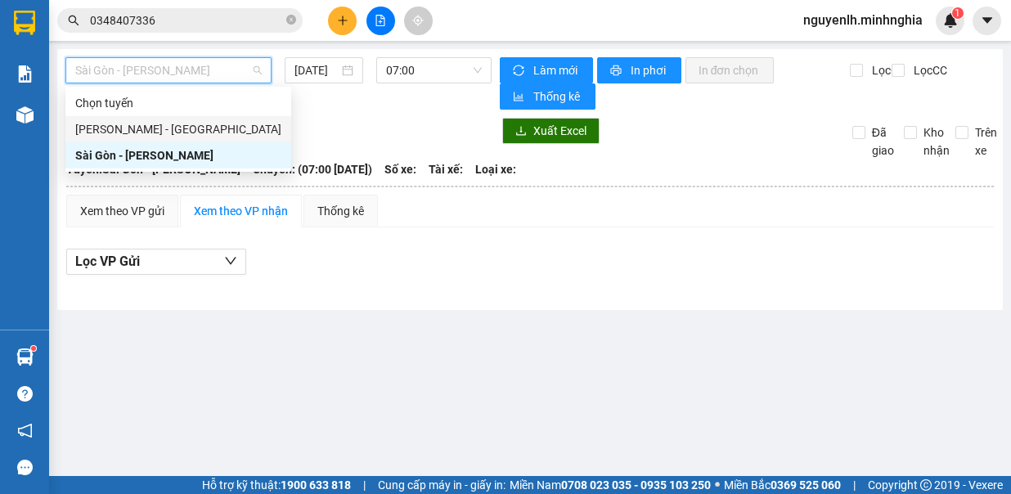
click at [156, 122] on div "[PERSON_NAME] - [GEOGRAPHIC_DATA]" at bounding box center [178, 129] width 206 height 18
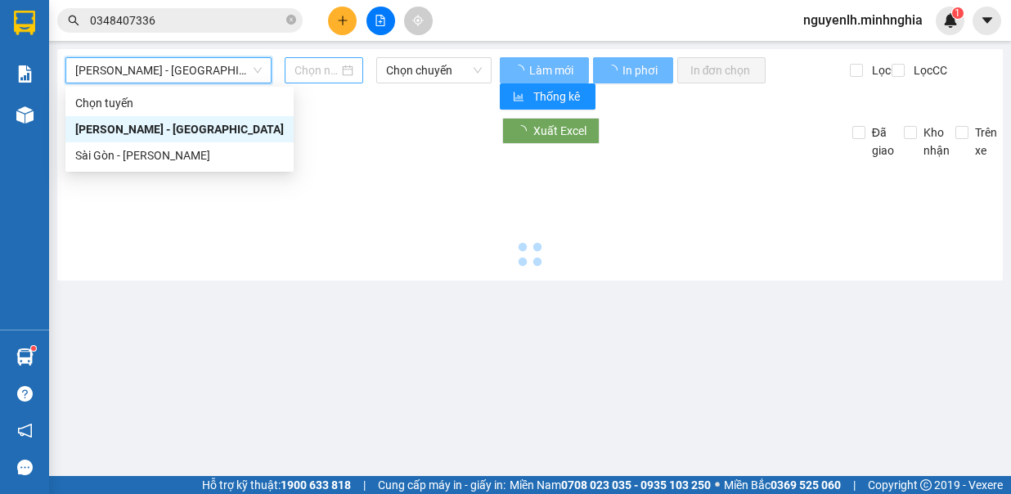
click at [336, 66] on input at bounding box center [317, 70] width 44 height 18
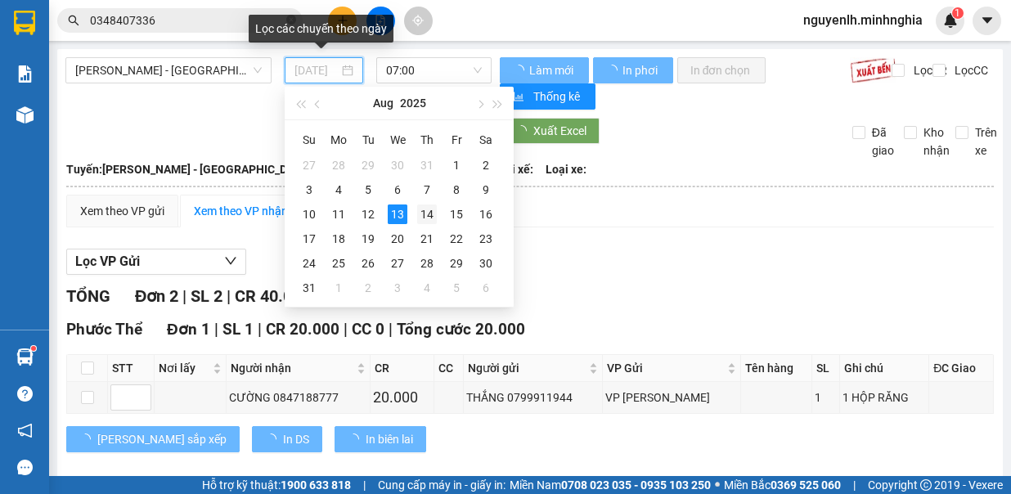
click at [427, 205] on div "14" at bounding box center [427, 215] width 20 height 20
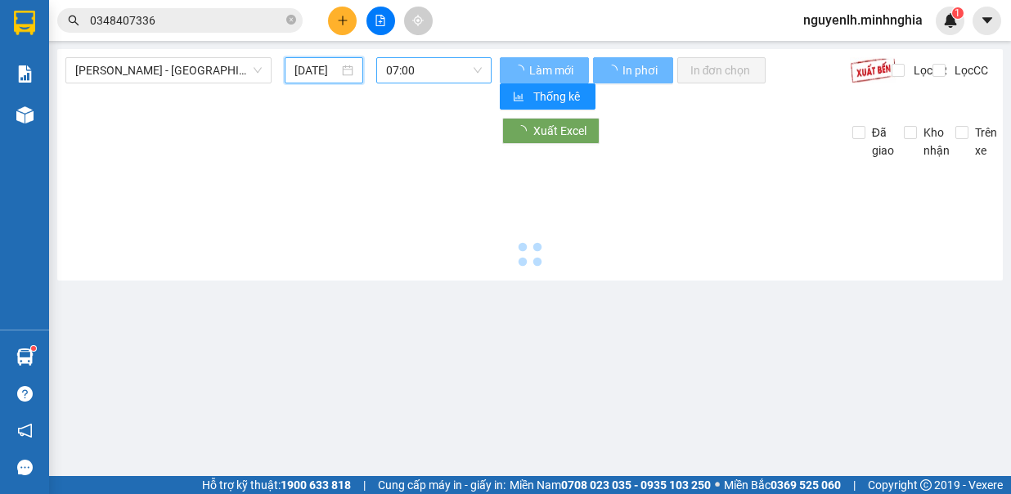
click at [427, 65] on span "07:00" at bounding box center [434, 70] width 96 height 25
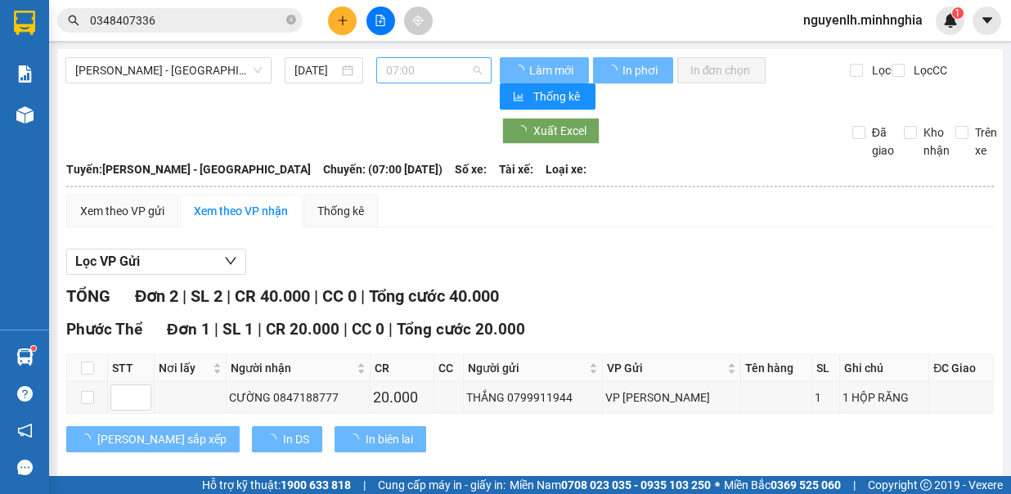
type input "[DATE]"
